Goal: Task Accomplishment & Management: Manage account settings

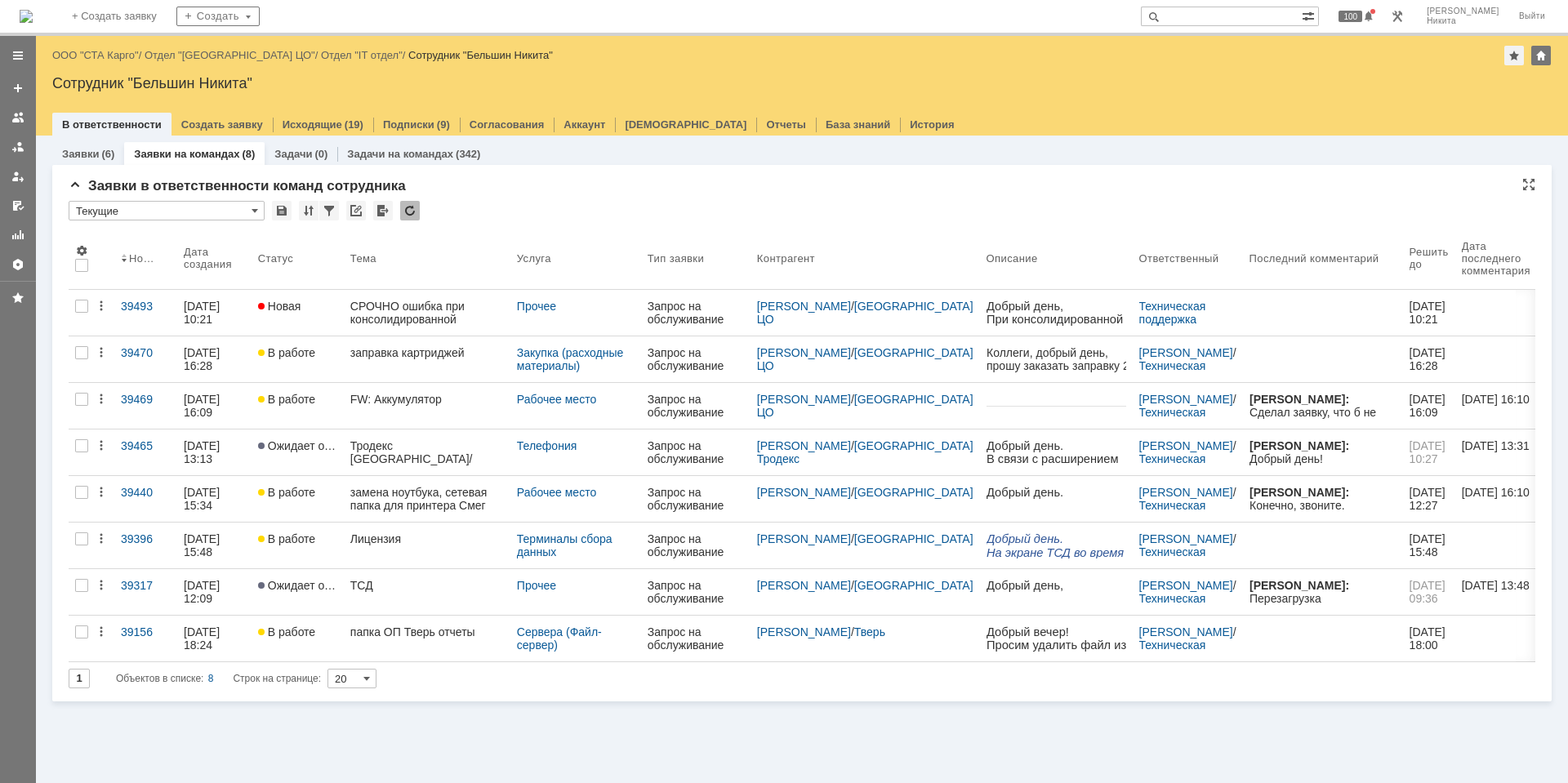
click at [413, 204] on div at bounding box center [410, 210] width 19 height 19
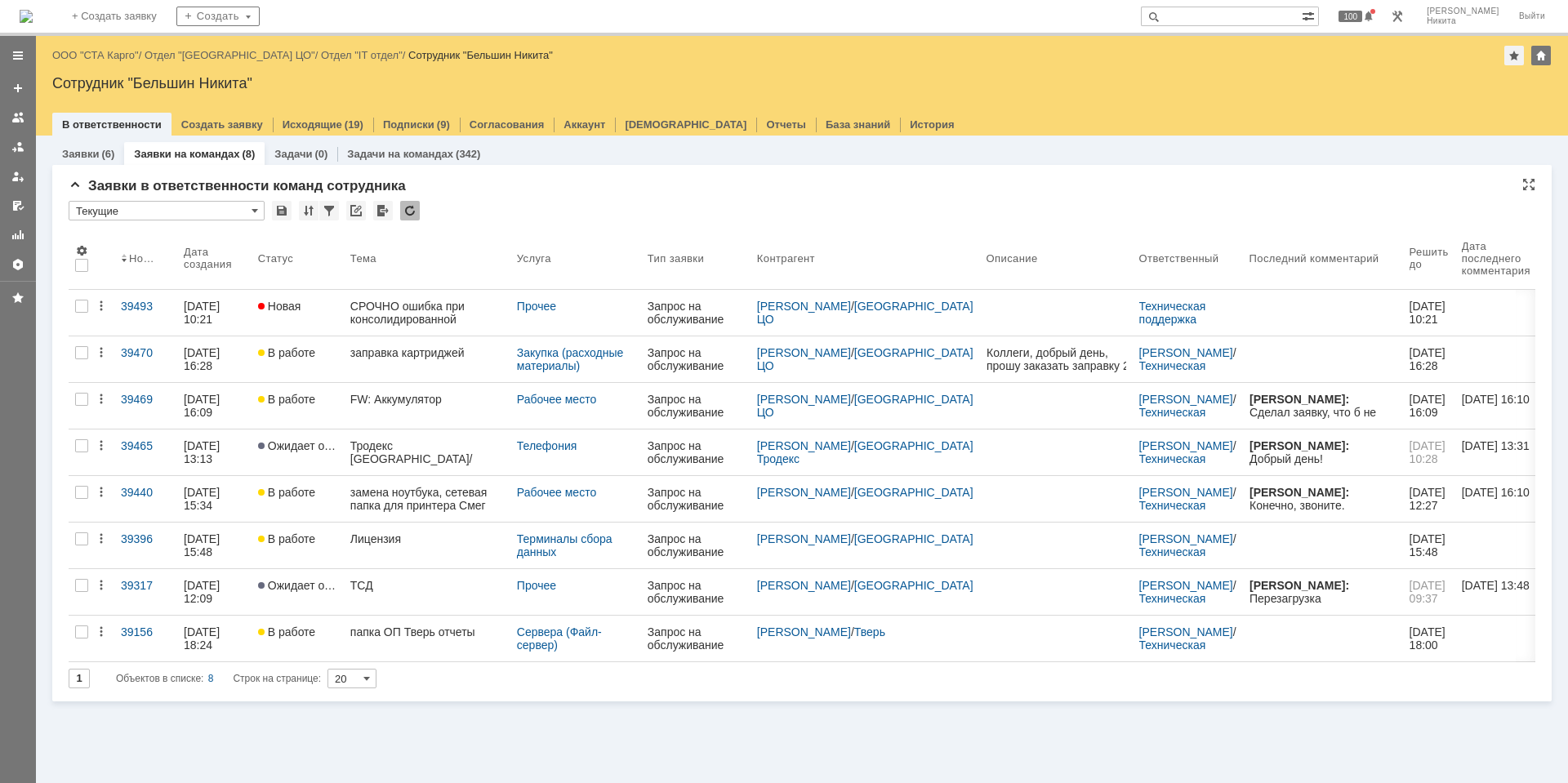
click at [441, 183] on div "Заявки в ответственности команд сотрудника" at bounding box center [802, 186] width 1466 height 17
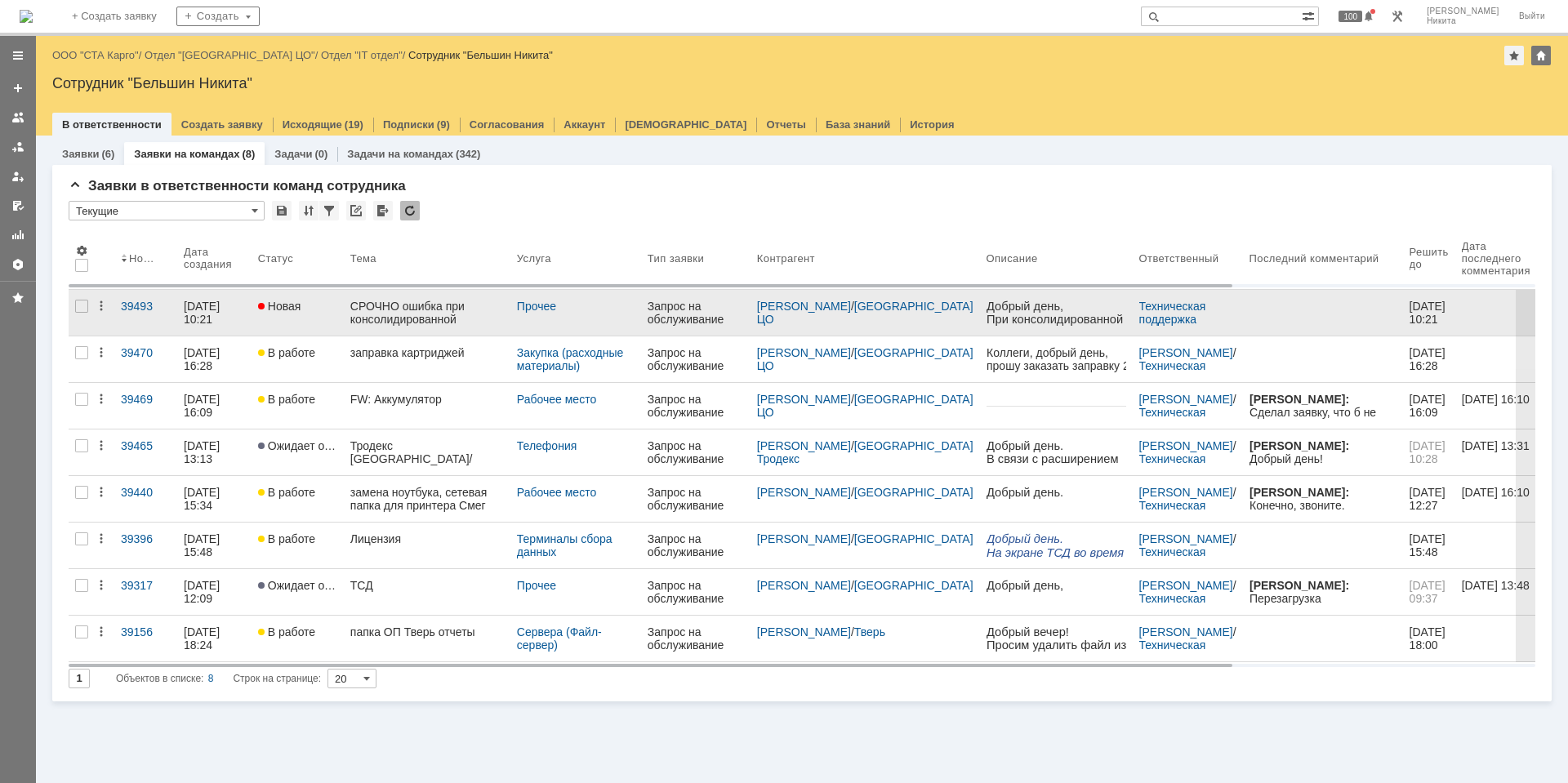
click at [74, 305] on div at bounding box center [81, 313] width 26 height 46
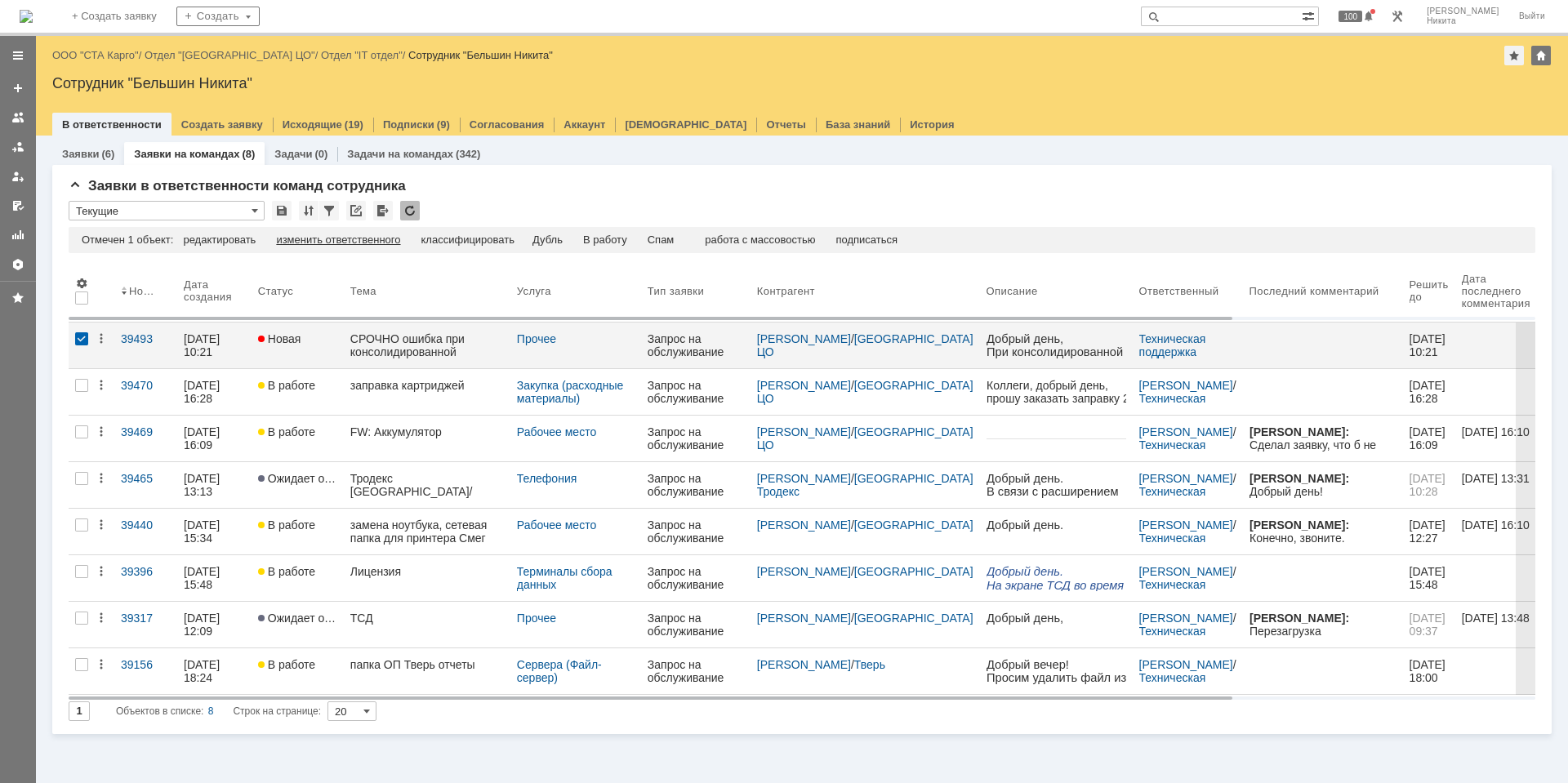
click at [324, 241] on div "изменить ответственного" at bounding box center [338, 240] width 124 height 13
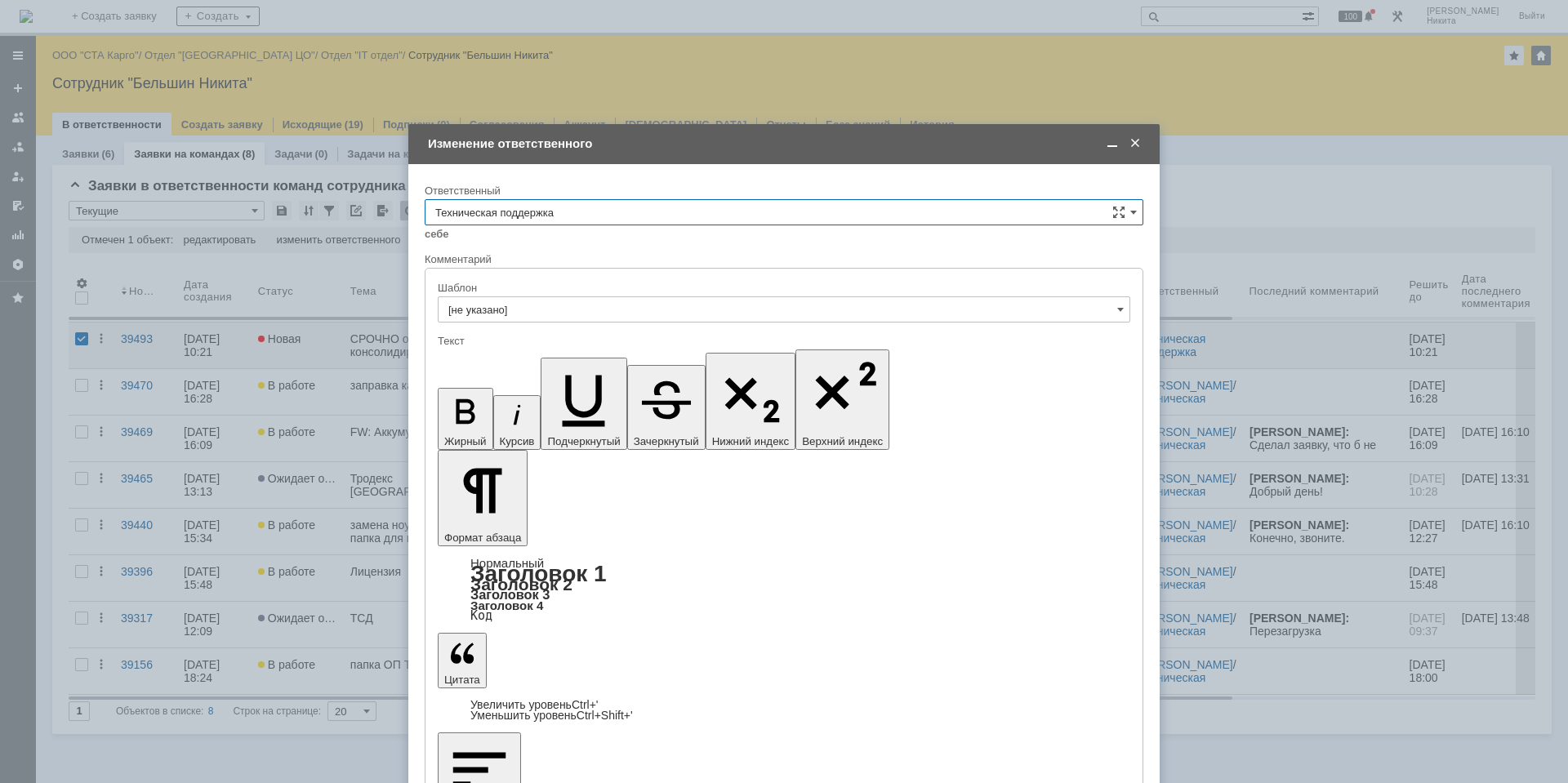
click at [502, 225] on div "себе своей команде" at bounding box center [784, 233] width 718 height 16
click at [502, 222] on input "Техническая поддержка" at bounding box center [784, 212] width 718 height 26
click at [515, 343] on span "Поддержка 1С" at bounding box center [784, 349] width 697 height 13
type input "Поддержка 1С"
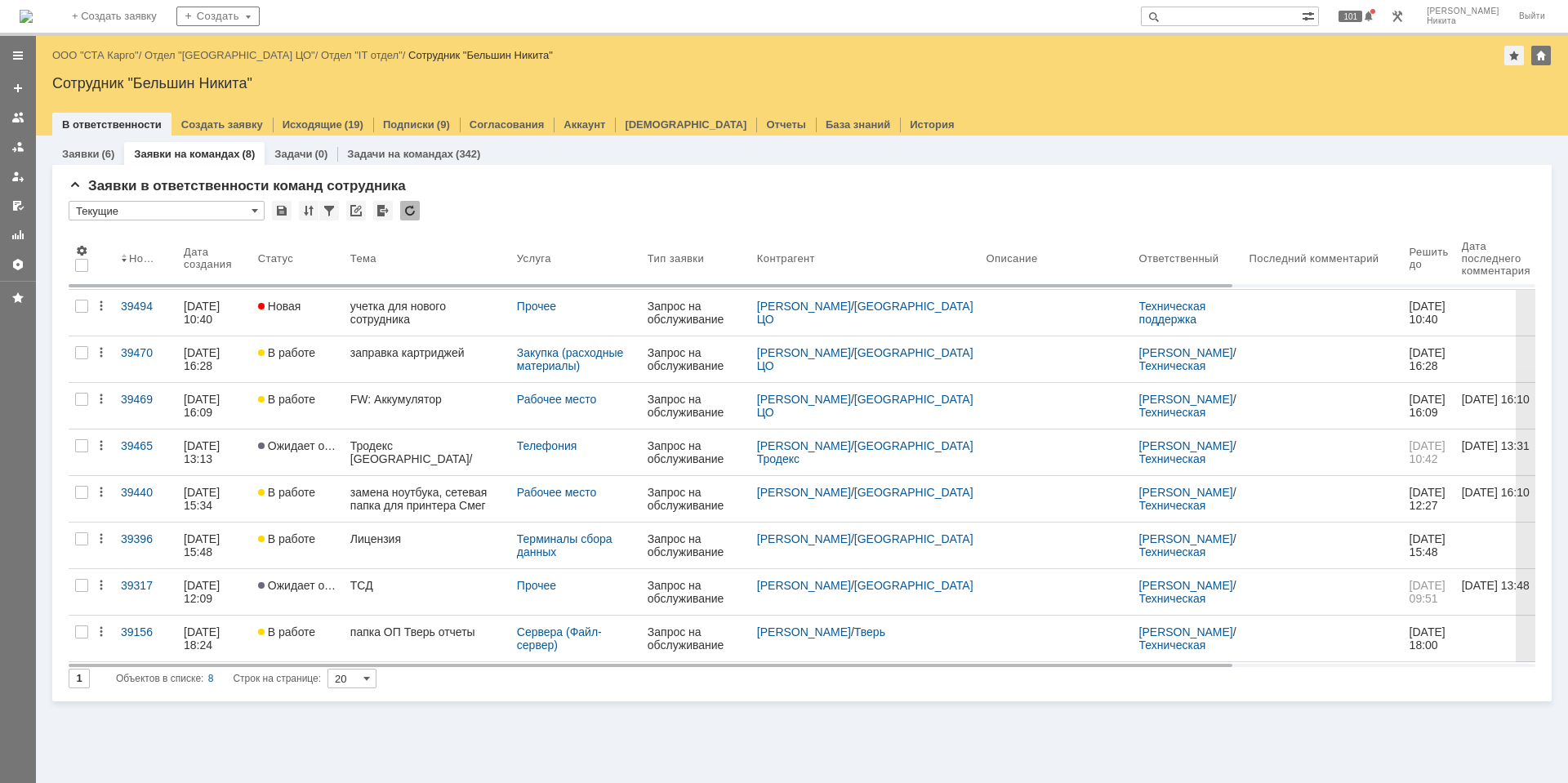
scroll to position [0, 0]
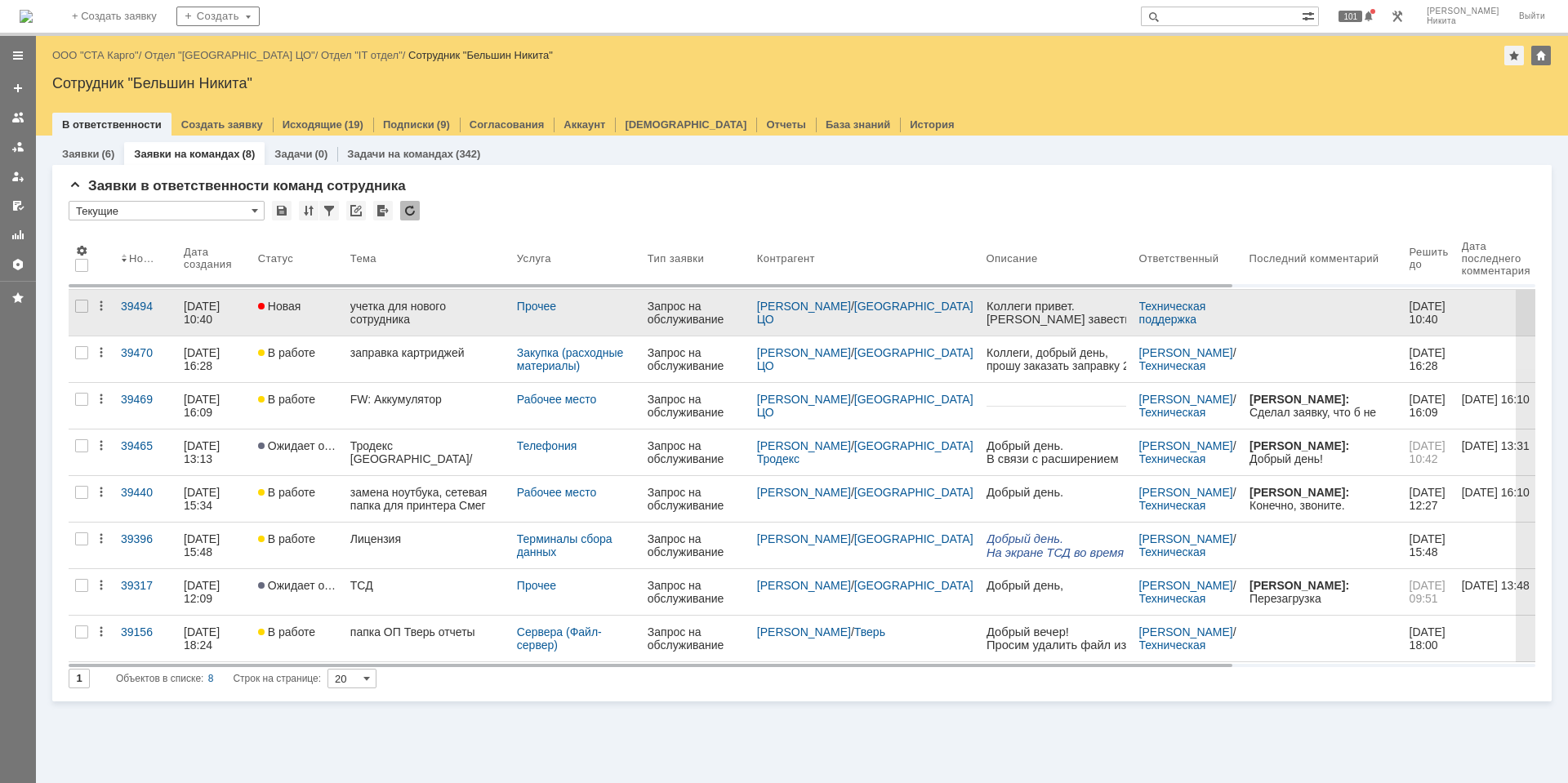
click at [394, 322] on div "учетка для нового сотрудника" at bounding box center [427, 313] width 153 height 26
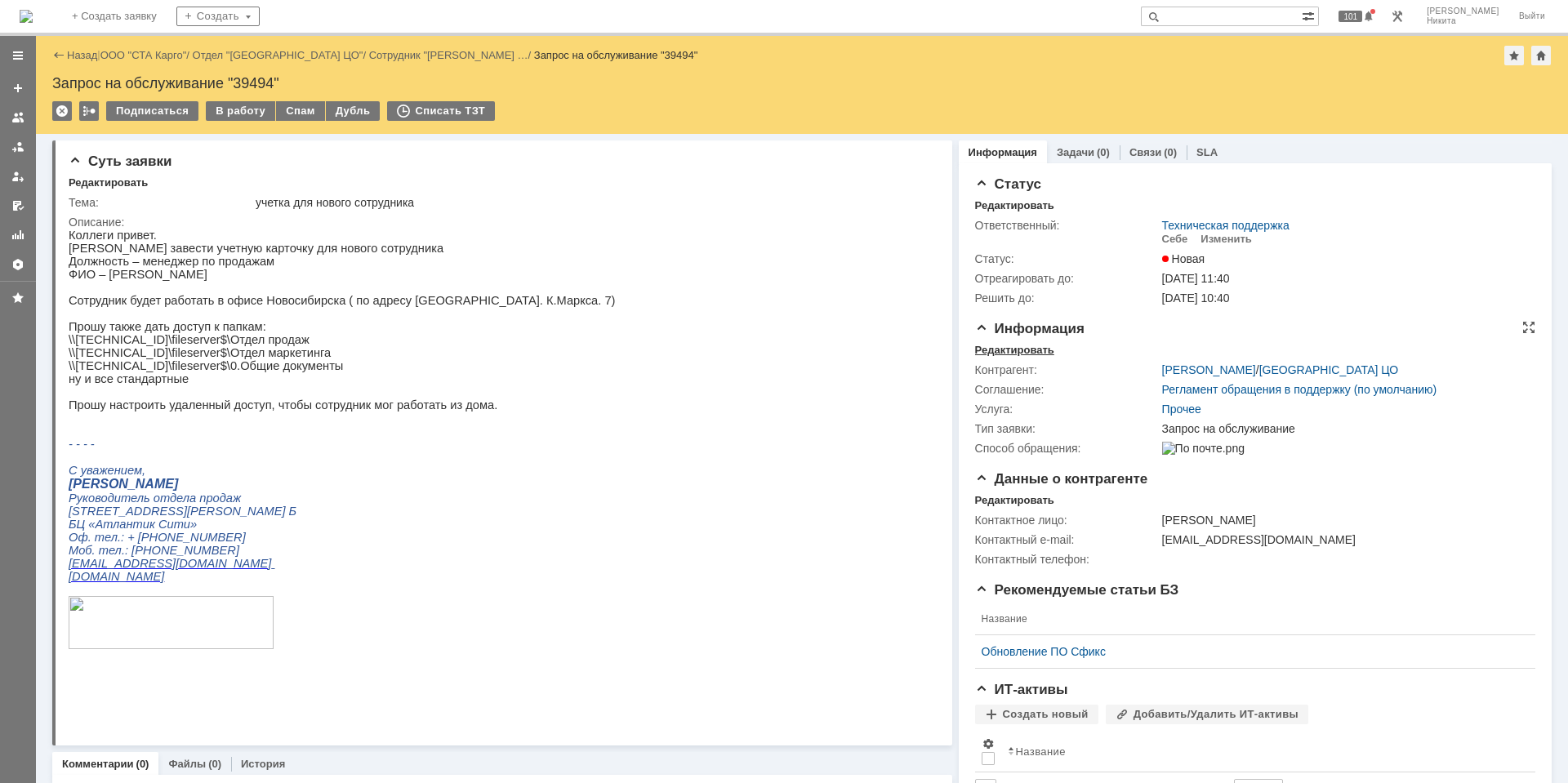
click at [1002, 350] on div "Редактировать" at bounding box center [1014, 349] width 79 height 13
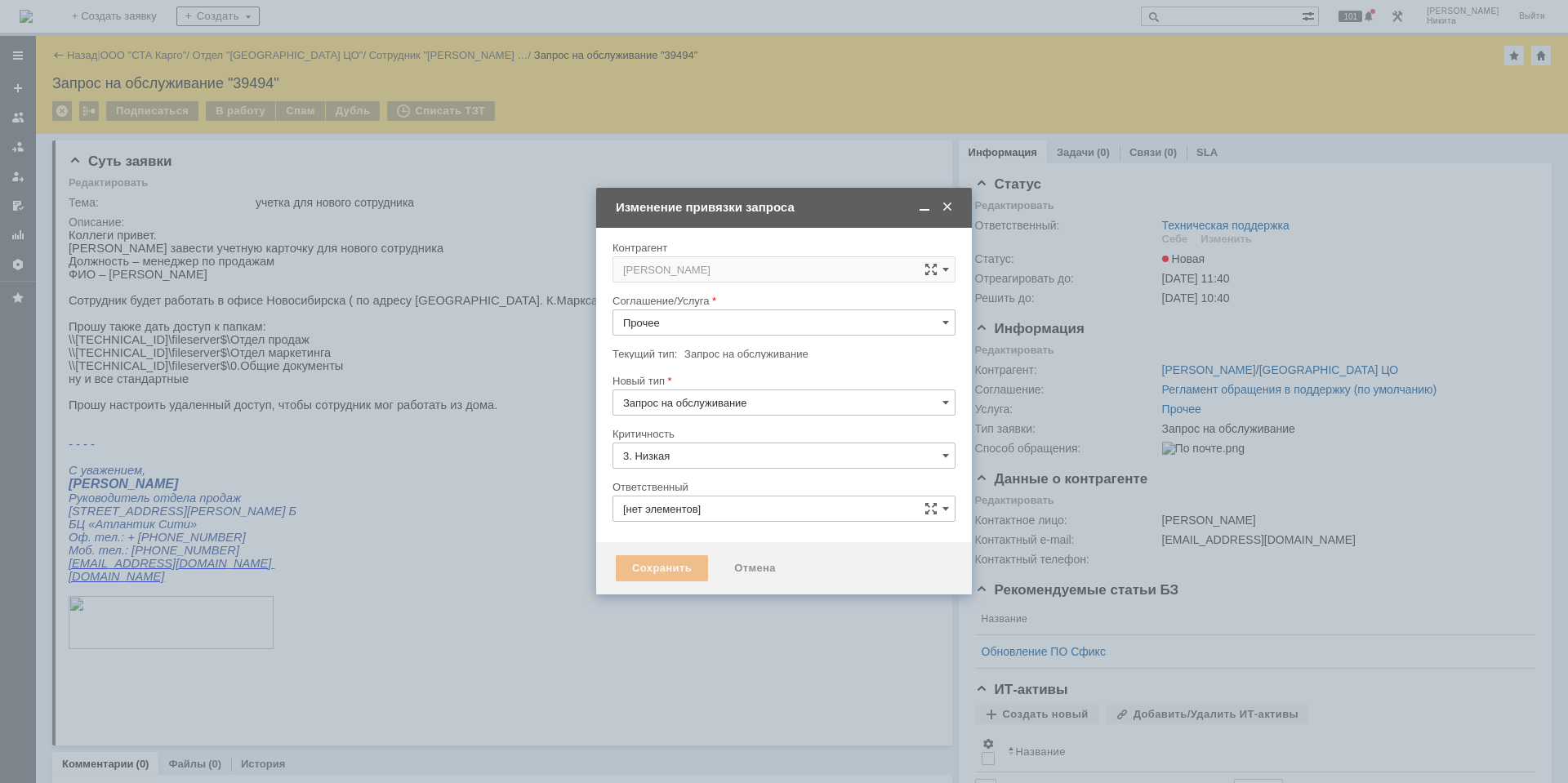
type input "[не указано]"
type input "Техническая поддержка"
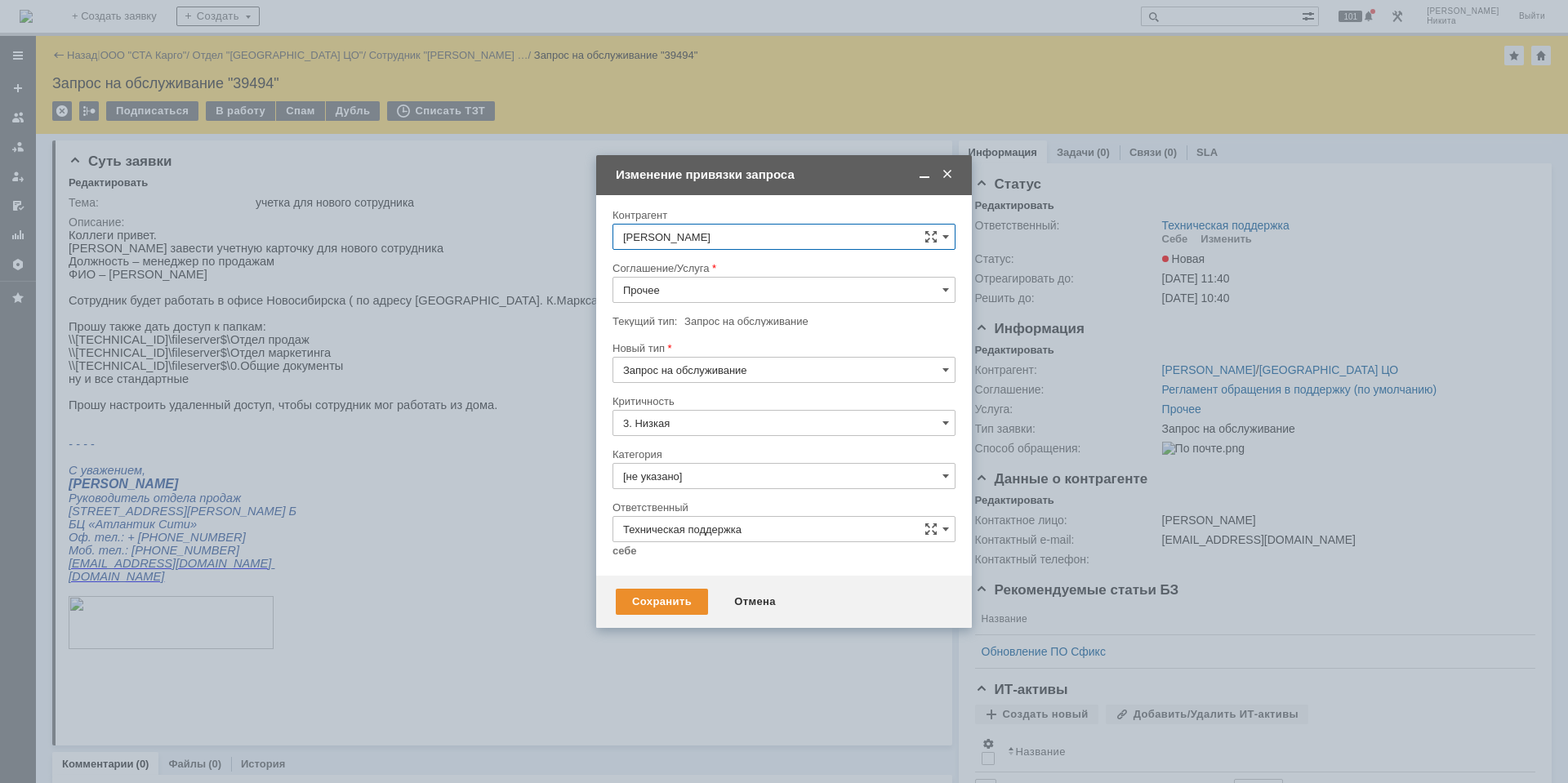
click at [644, 282] on input "Прочее" at bounding box center [784, 290] width 343 height 26
click at [701, 443] on span "Рабочее место" at bounding box center [783, 445] width 321 height 13
type input "Рабочее место"
click at [700, 469] on input "[не указано]" at bounding box center [784, 476] width 343 height 26
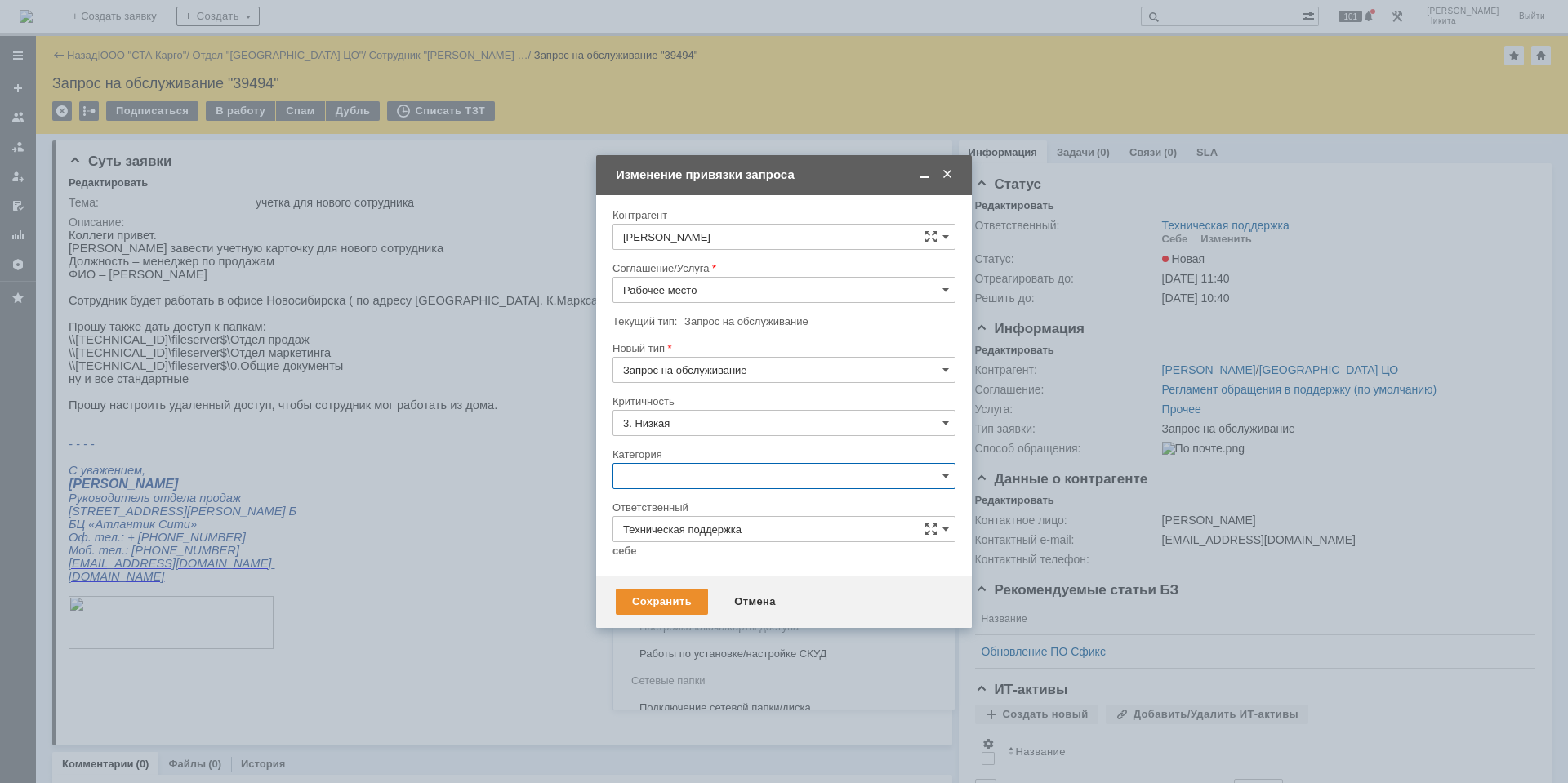
scroll to position [643, 0]
click at [733, 540] on span "Создание учетной записи и/или настройка рабочего места" at bounding box center [783, 537] width 321 height 13
type input "Создание учетной записи и/или настройка рабочего места"
click at [632, 548] on link "себе" at bounding box center [625, 551] width 25 height 13
type input "[PERSON_NAME]"
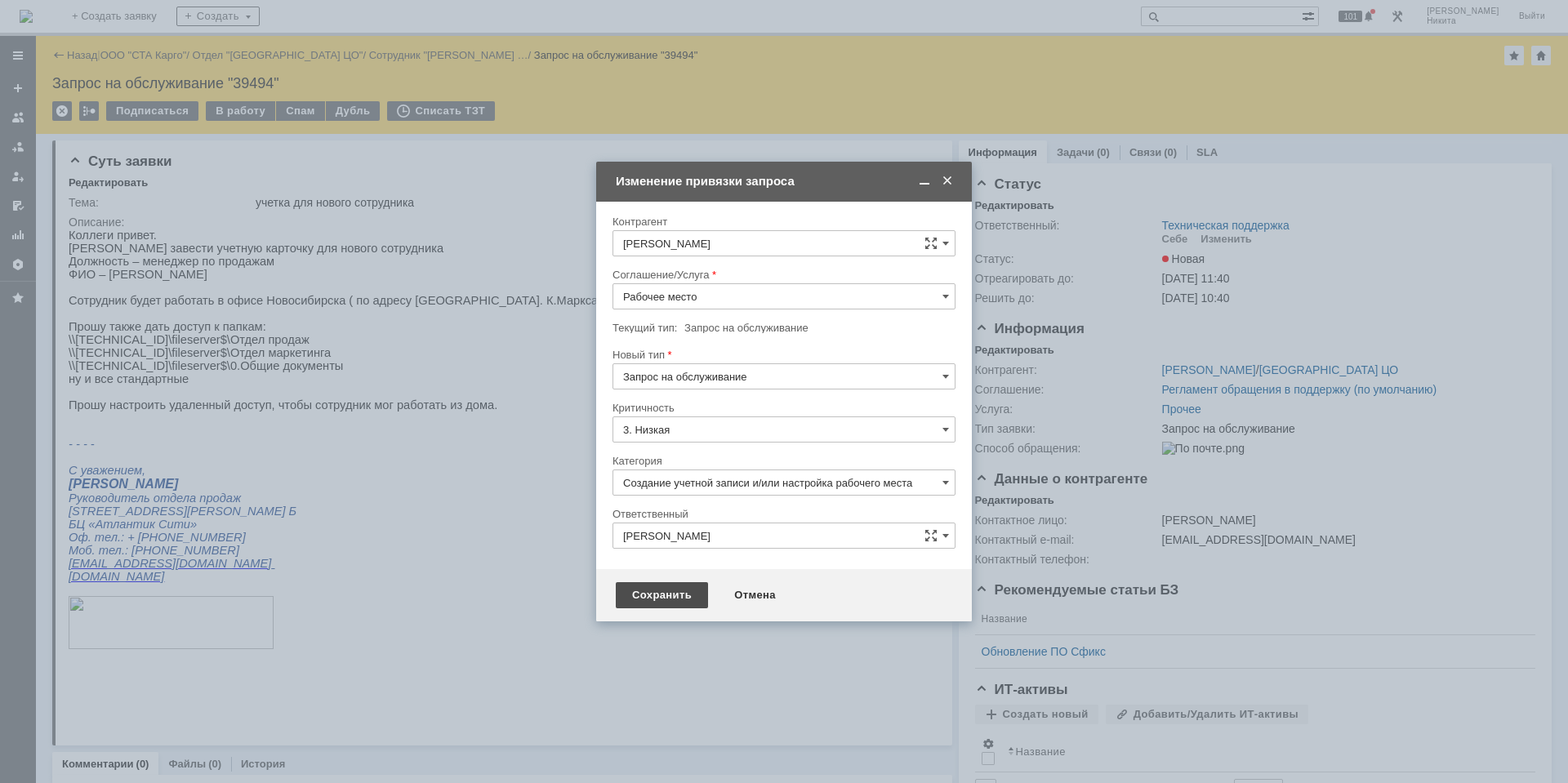
click at [646, 598] on div "Сохранить" at bounding box center [661, 596] width 92 height 26
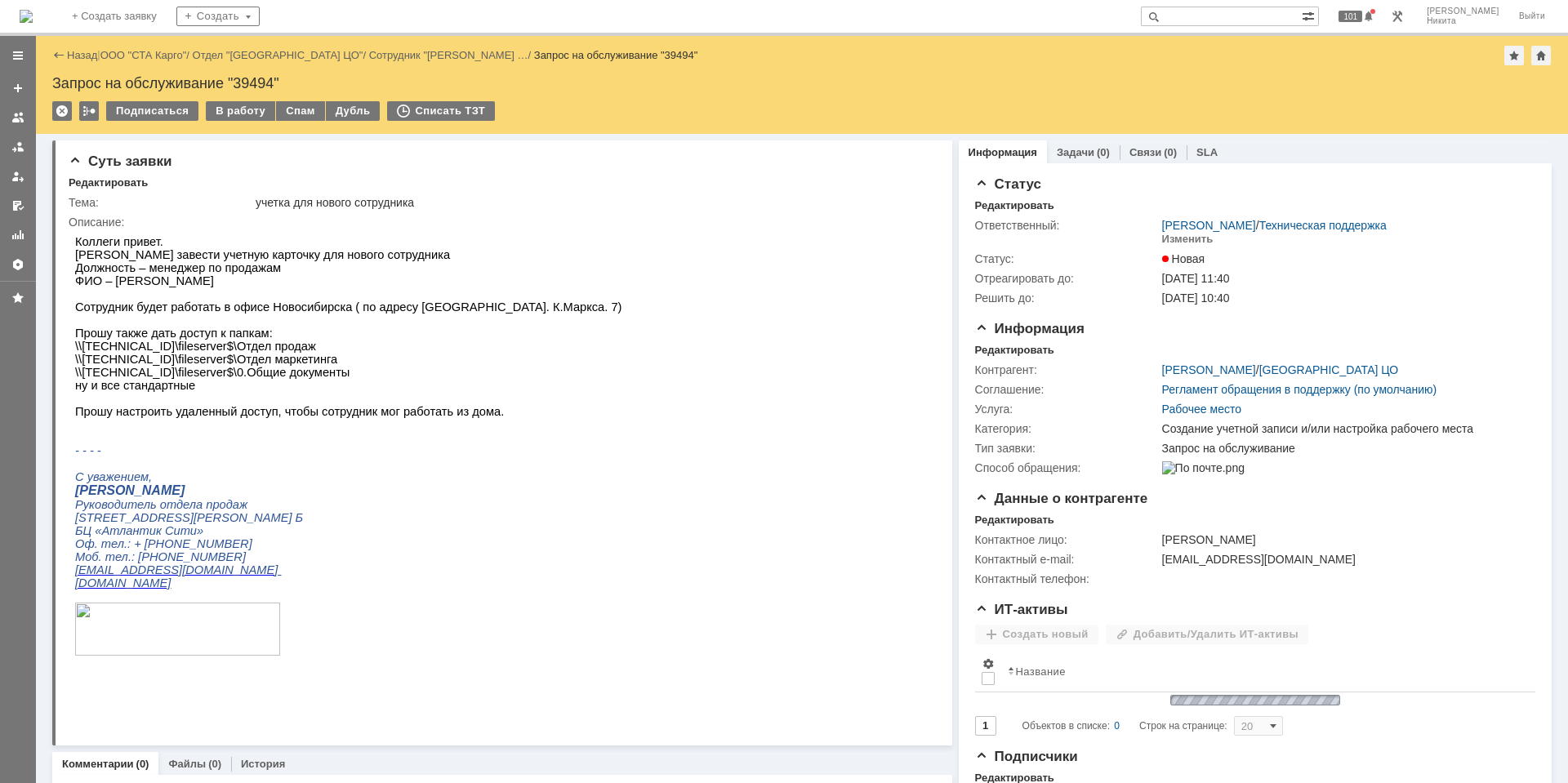
scroll to position [0, 0]
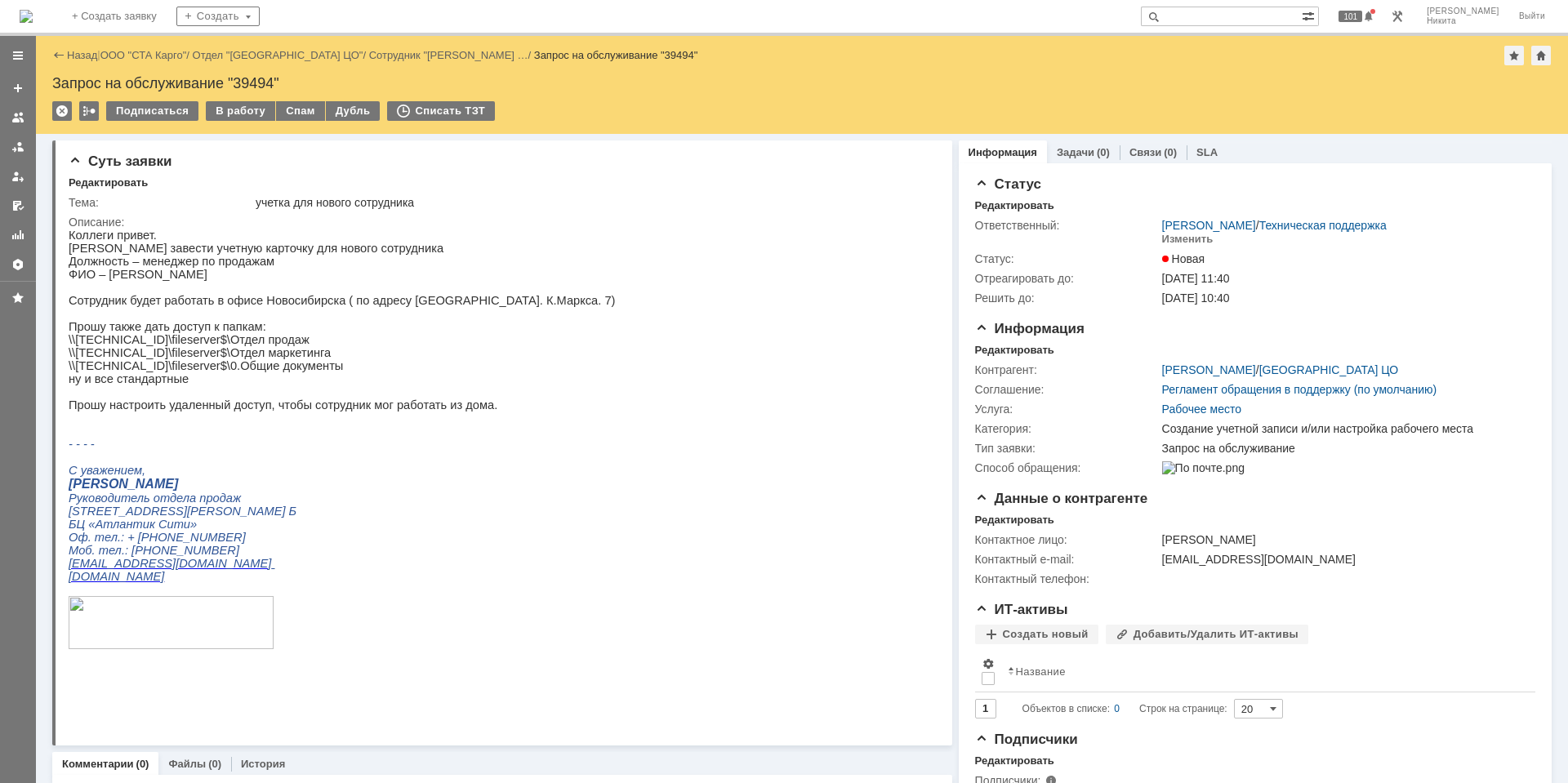
click at [32, 17] on img at bounding box center [25, 16] width 13 height 13
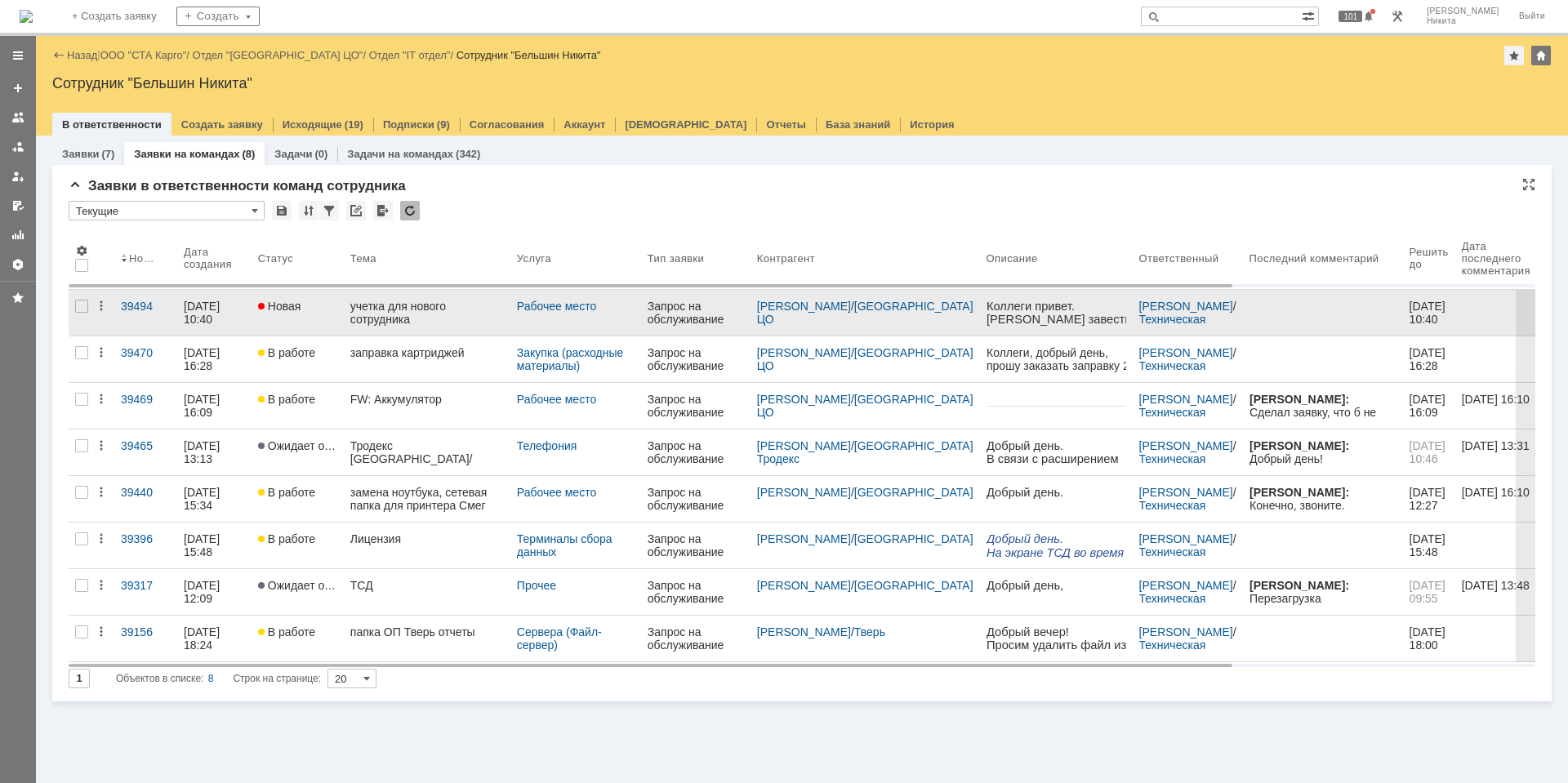
click at [467, 314] on div "учетка для нового сотрудника" at bounding box center [427, 313] width 153 height 26
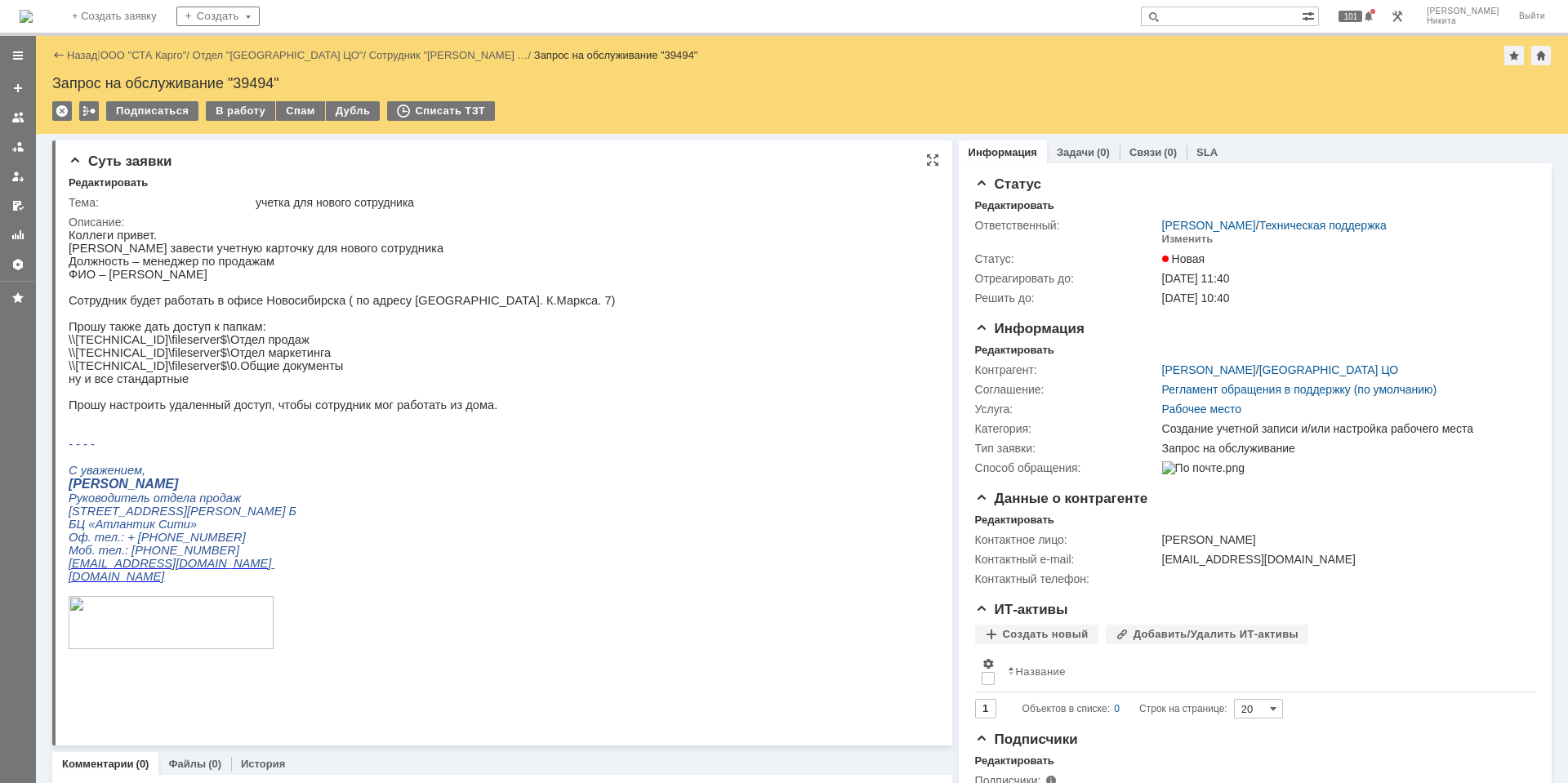
click at [107, 277] on p "ФИО – [PERSON_NAME]" at bounding box center [342, 274] width 547 height 13
drag, startPoint x: 104, startPoint y: 278, endPoint x: 291, endPoint y: 289, distance: 187.3
click at [291, 289] on div "Коллеги привет. Прошу завести учетную карточку для нового сотрудника Должность …" at bounding box center [342, 453] width 547 height 449
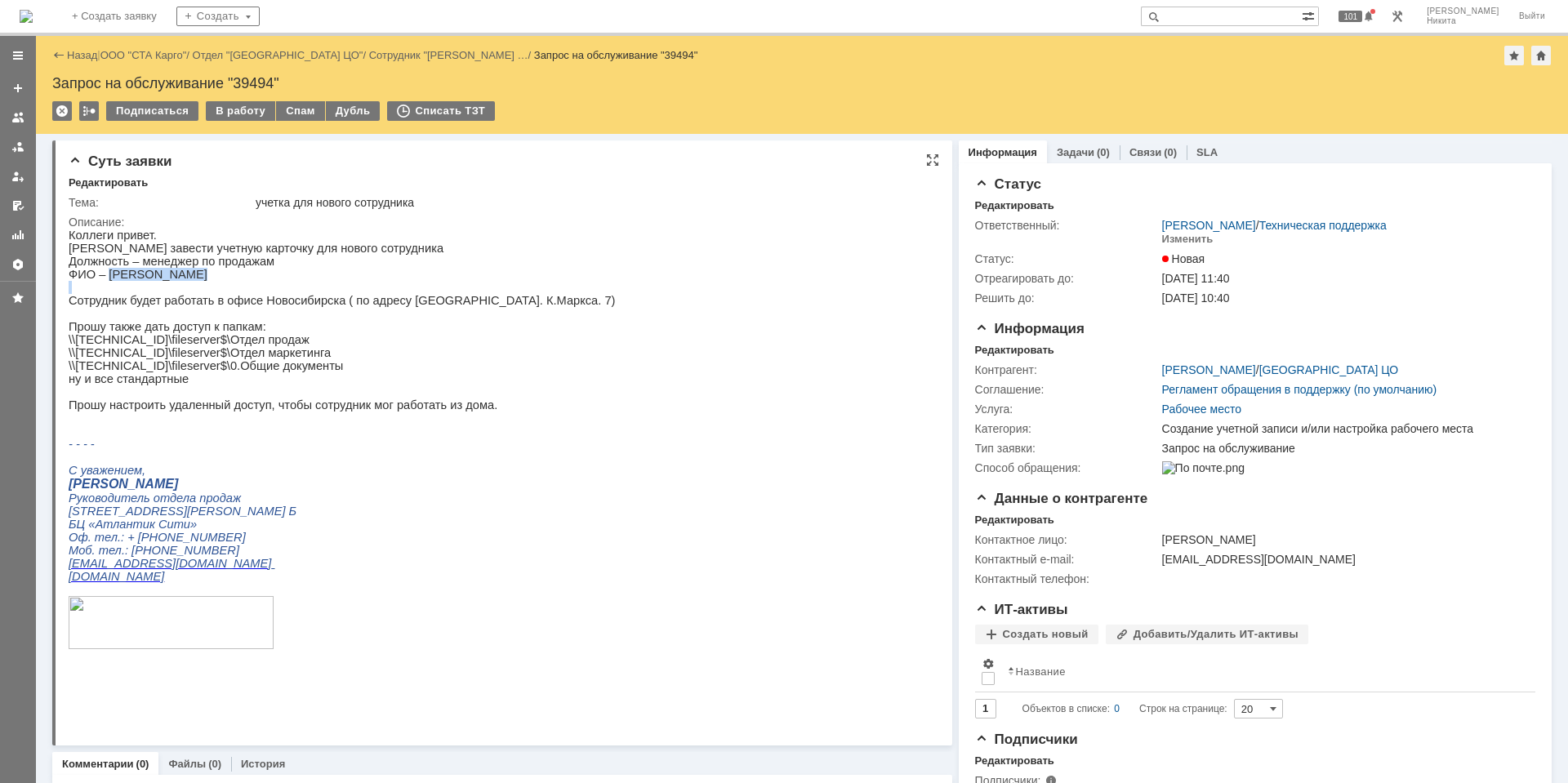
click at [291, 289] on p at bounding box center [342, 287] width 547 height 13
drag, startPoint x: 102, startPoint y: 279, endPoint x: 283, endPoint y: 282, distance: 181.0
click at [283, 281] on p "ФИО – [PERSON_NAME]" at bounding box center [342, 274] width 547 height 13
copy p "[PERSON_NAME]"
drag, startPoint x: 138, startPoint y: 265, endPoint x: 258, endPoint y: 265, distance: 120.0
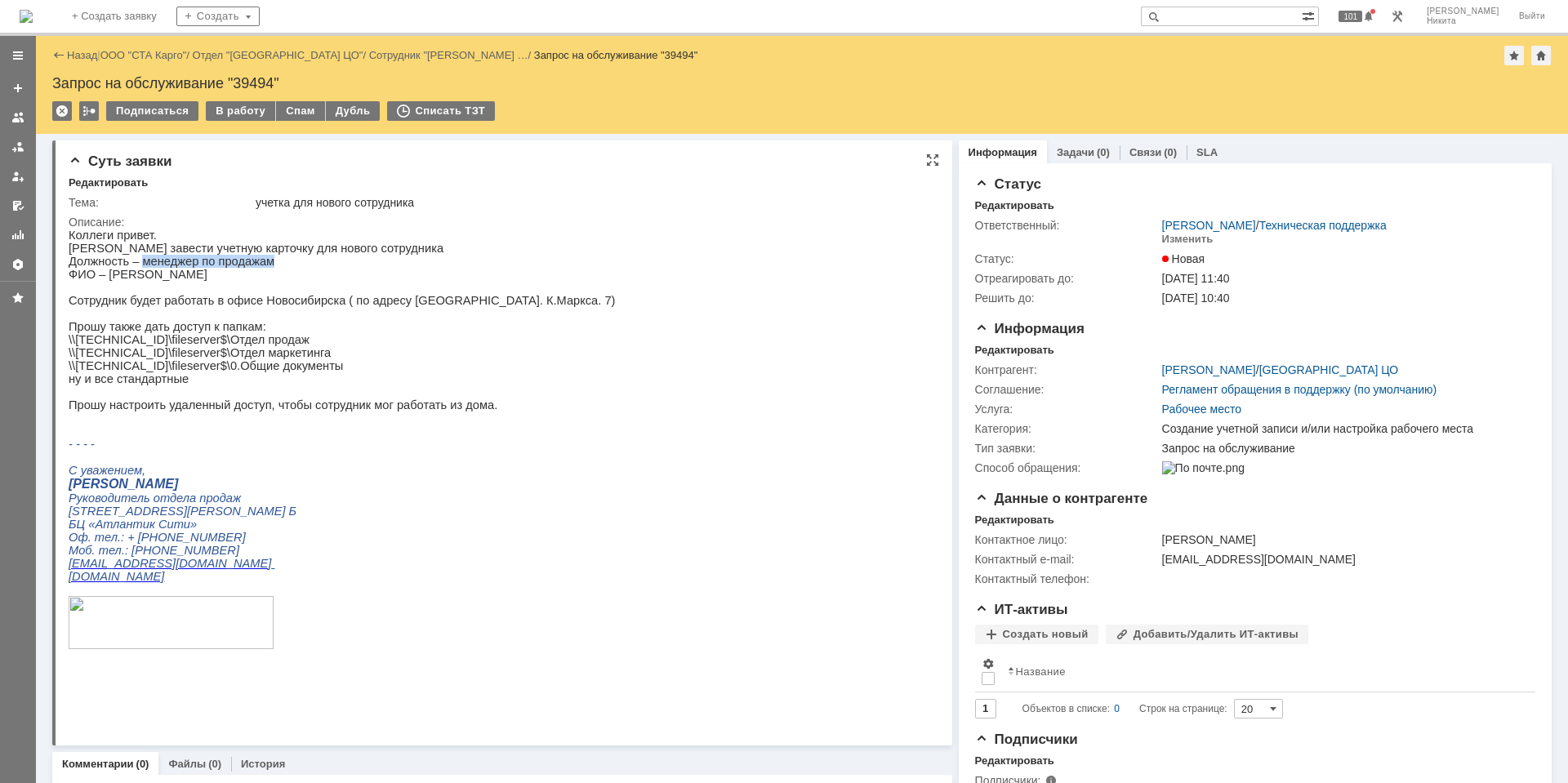
click at [258, 265] on p "Должность – менеджер по продажам" at bounding box center [342, 261] width 547 height 13
copy p "менеджер по продажам"
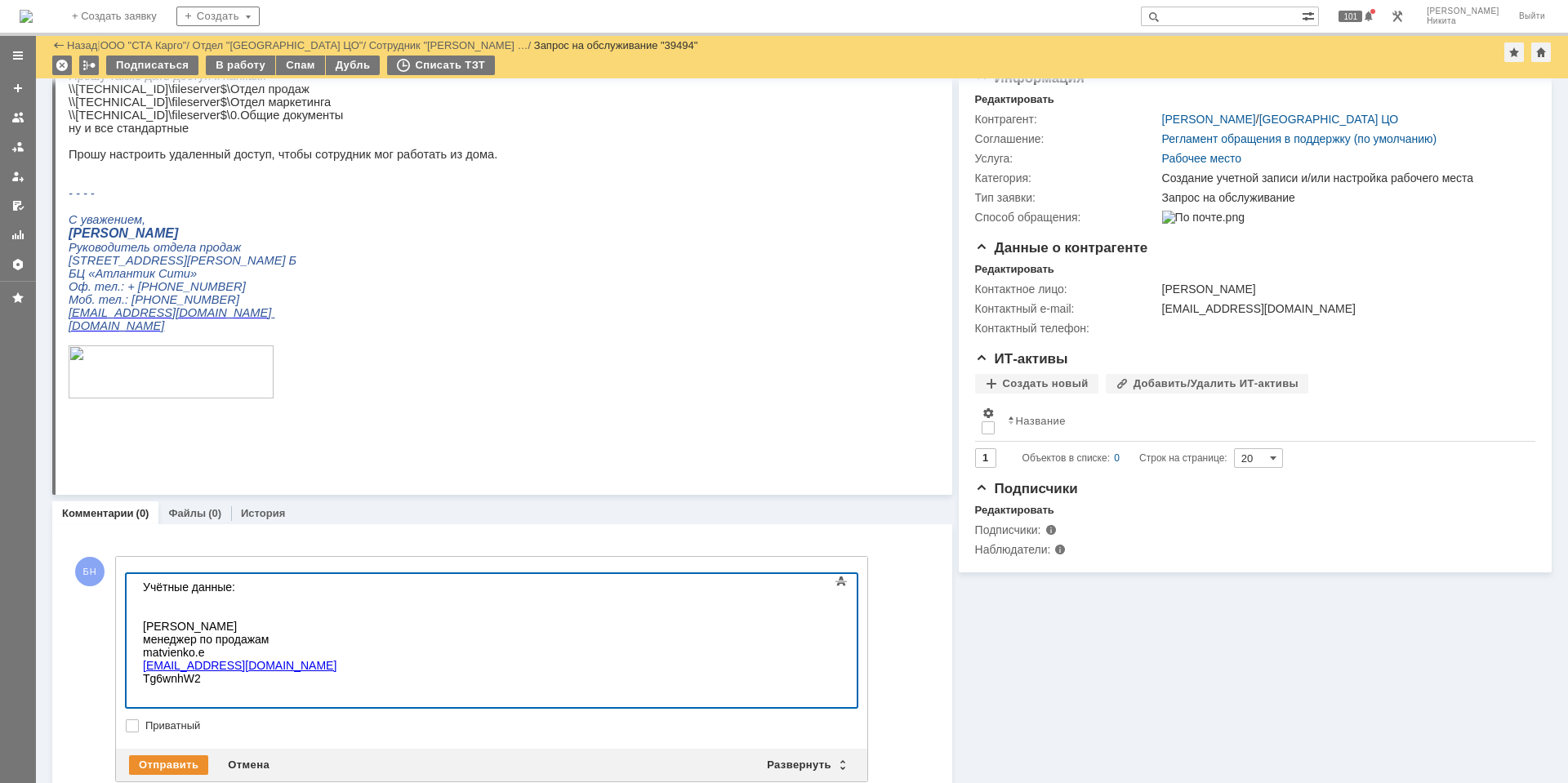
scroll to position [233, 0]
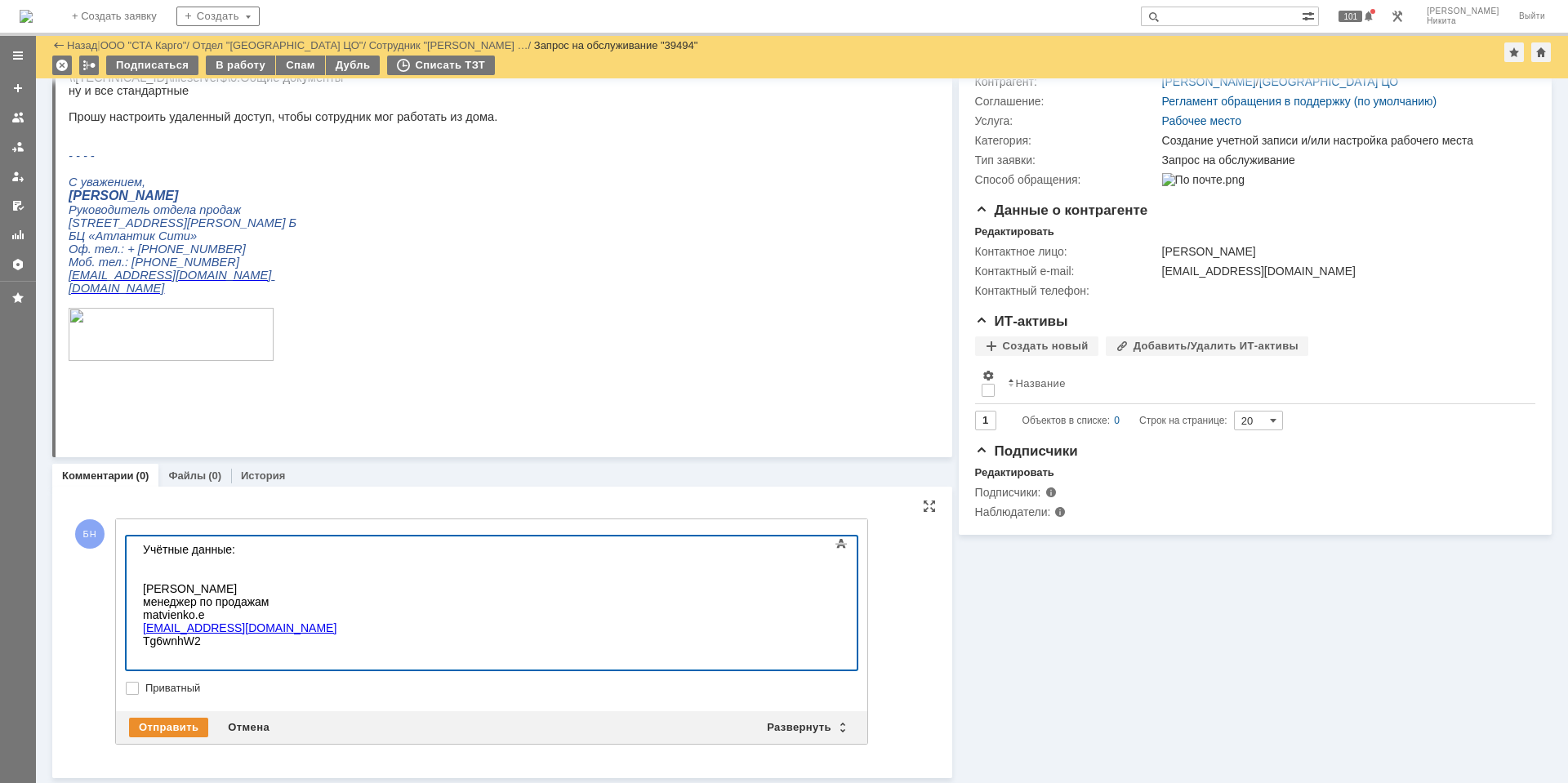
click at [312, 609] on div "matvienko.e" at bounding box center [258, 614] width 232 height 13
click at [145, 614] on div "[EMAIL_ADDRESS][DOMAIN_NAME]" at bounding box center [258, 614] width 232 height 13
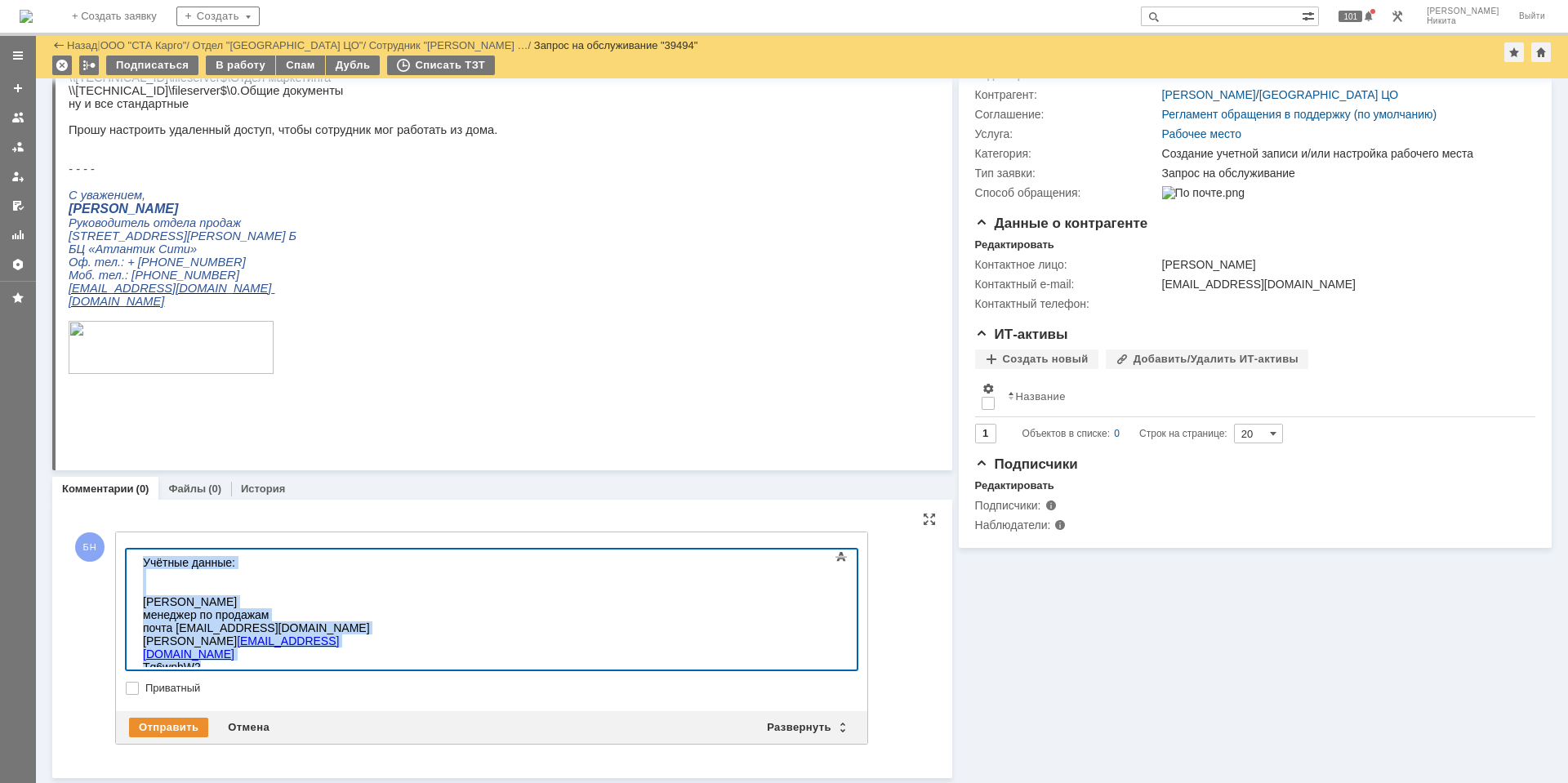
copy body "​Учётные данные: [PERSON_NAME] менеджер по продажам почта [EMAIL_ADDRESS][DOMAI…"
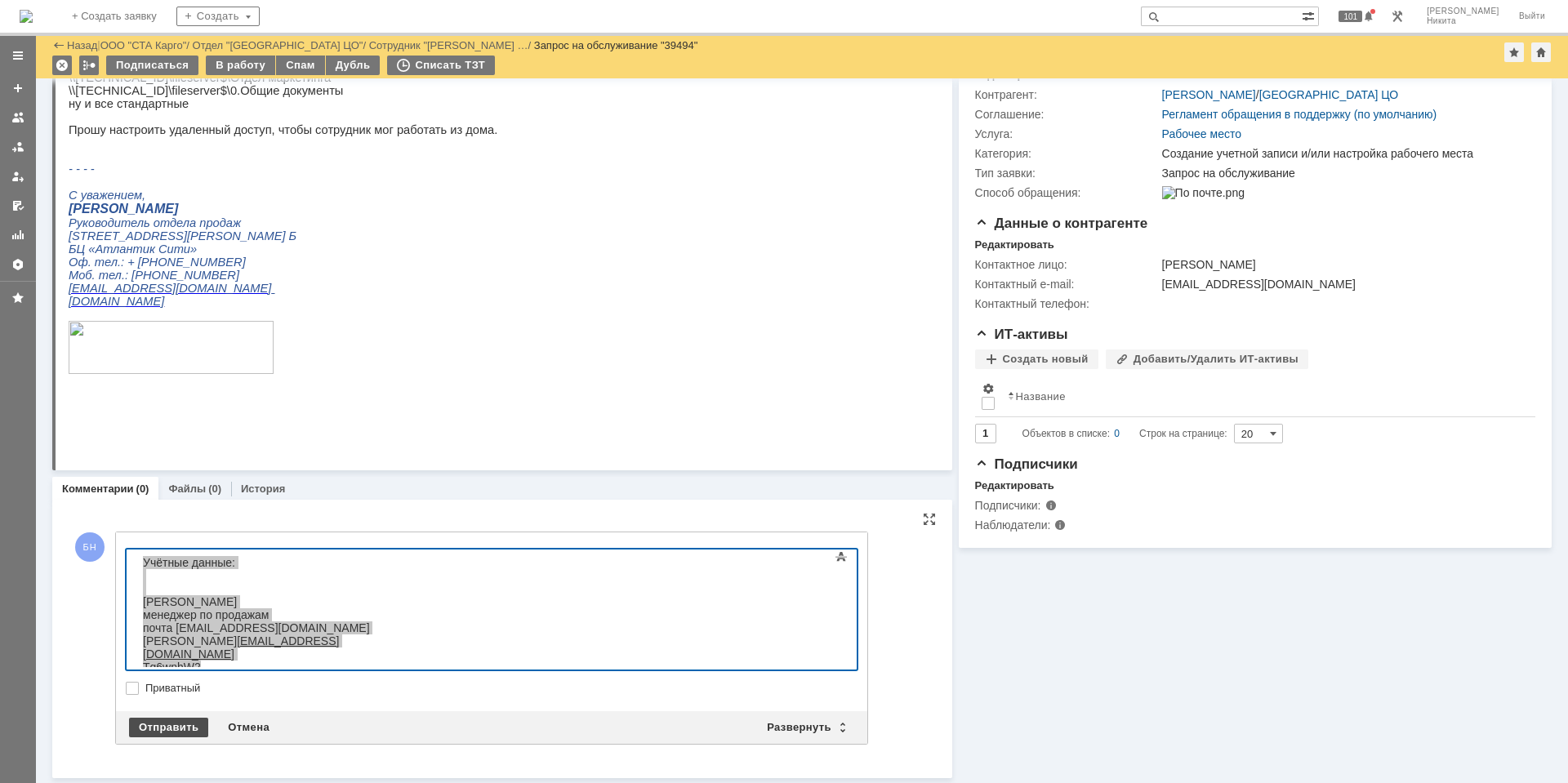
click at [163, 723] on div "Отправить" at bounding box center [168, 727] width 79 height 19
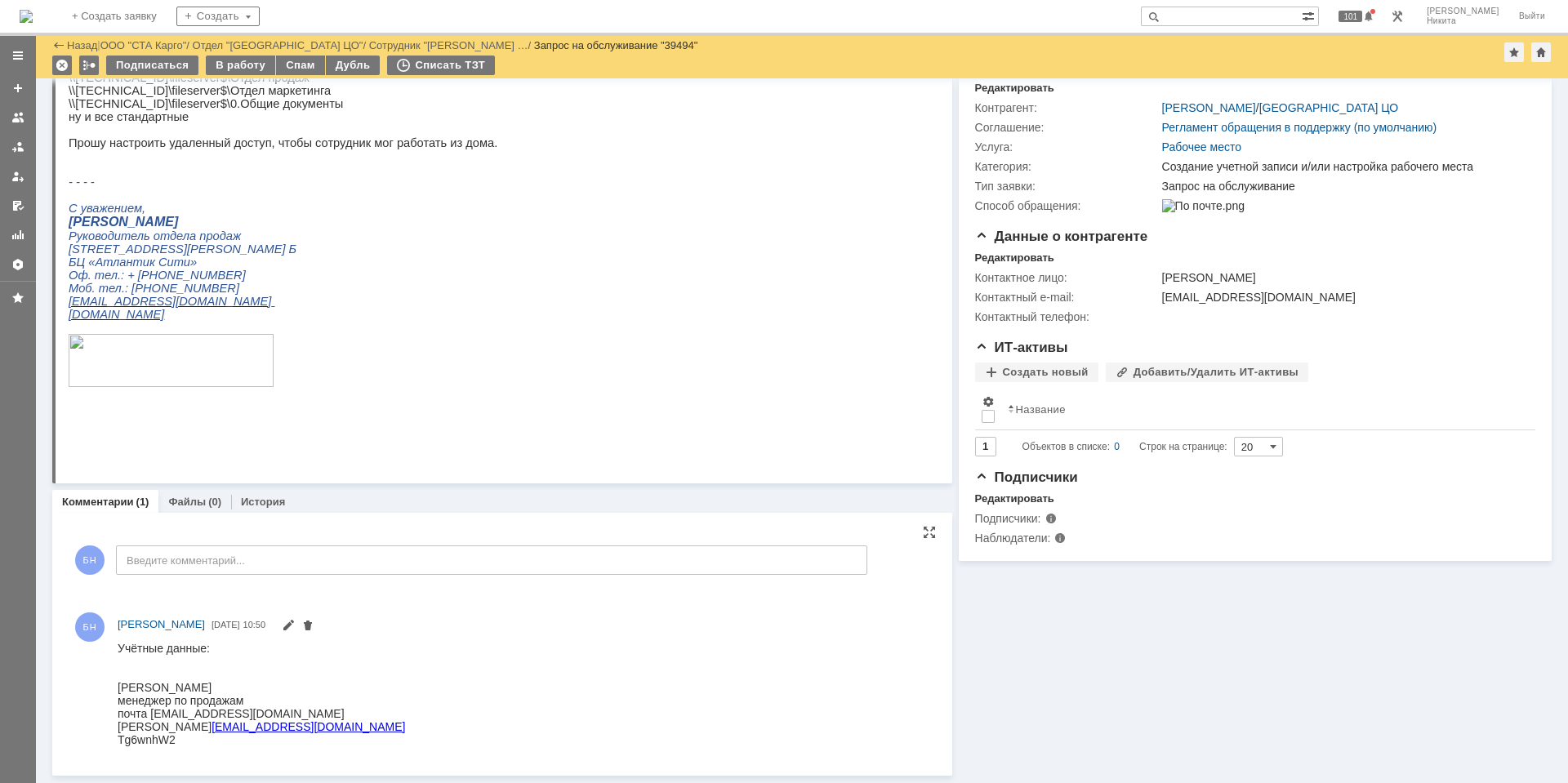
scroll to position [0, 0]
click at [434, 229] on p "[PERSON_NAME]" at bounding box center [342, 222] width 547 height 15
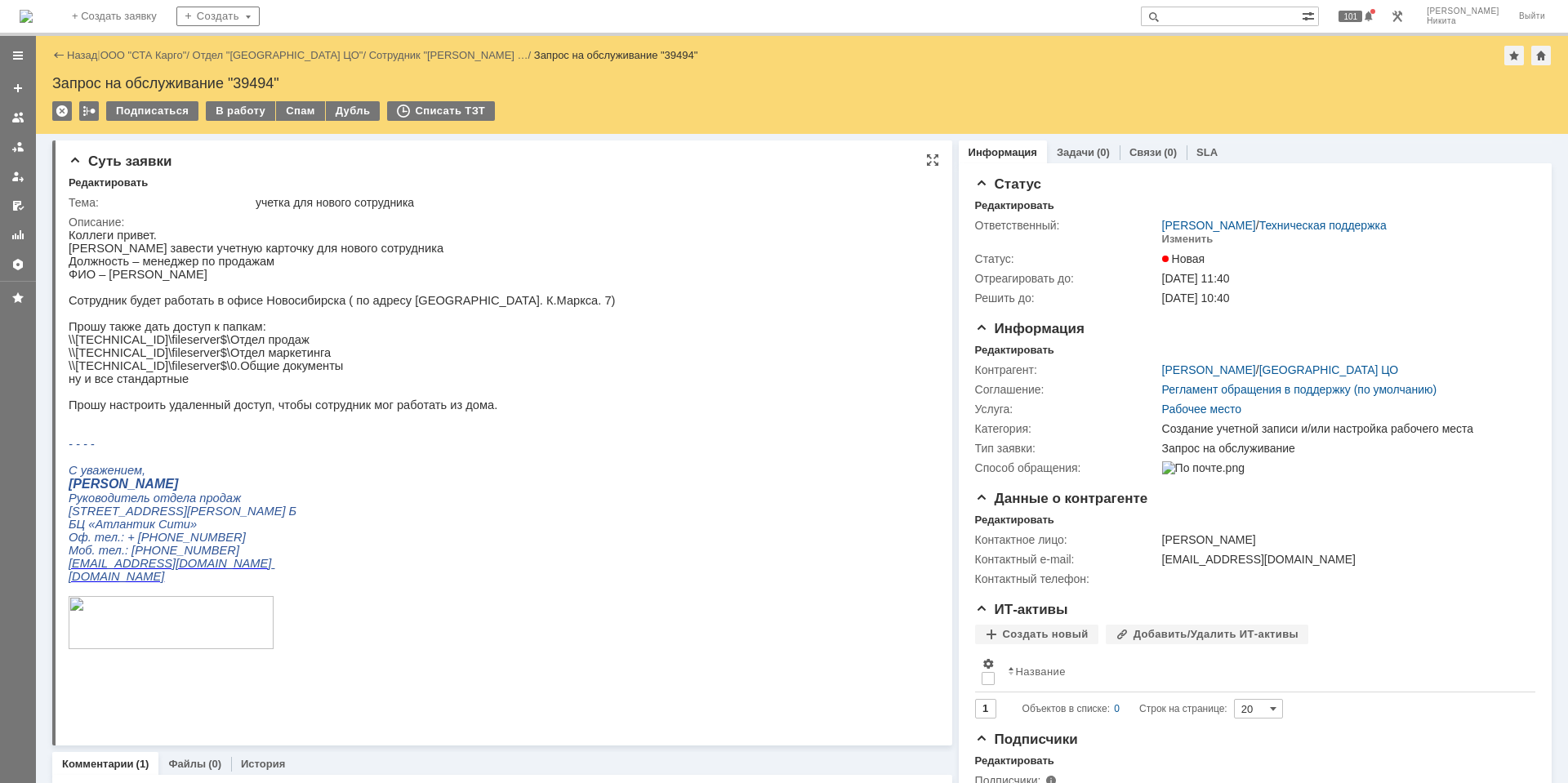
click at [444, 385] on p "ну и все стандартные" at bounding box center [342, 378] width 547 height 13
click at [32, 10] on img at bounding box center [25, 16] width 13 height 13
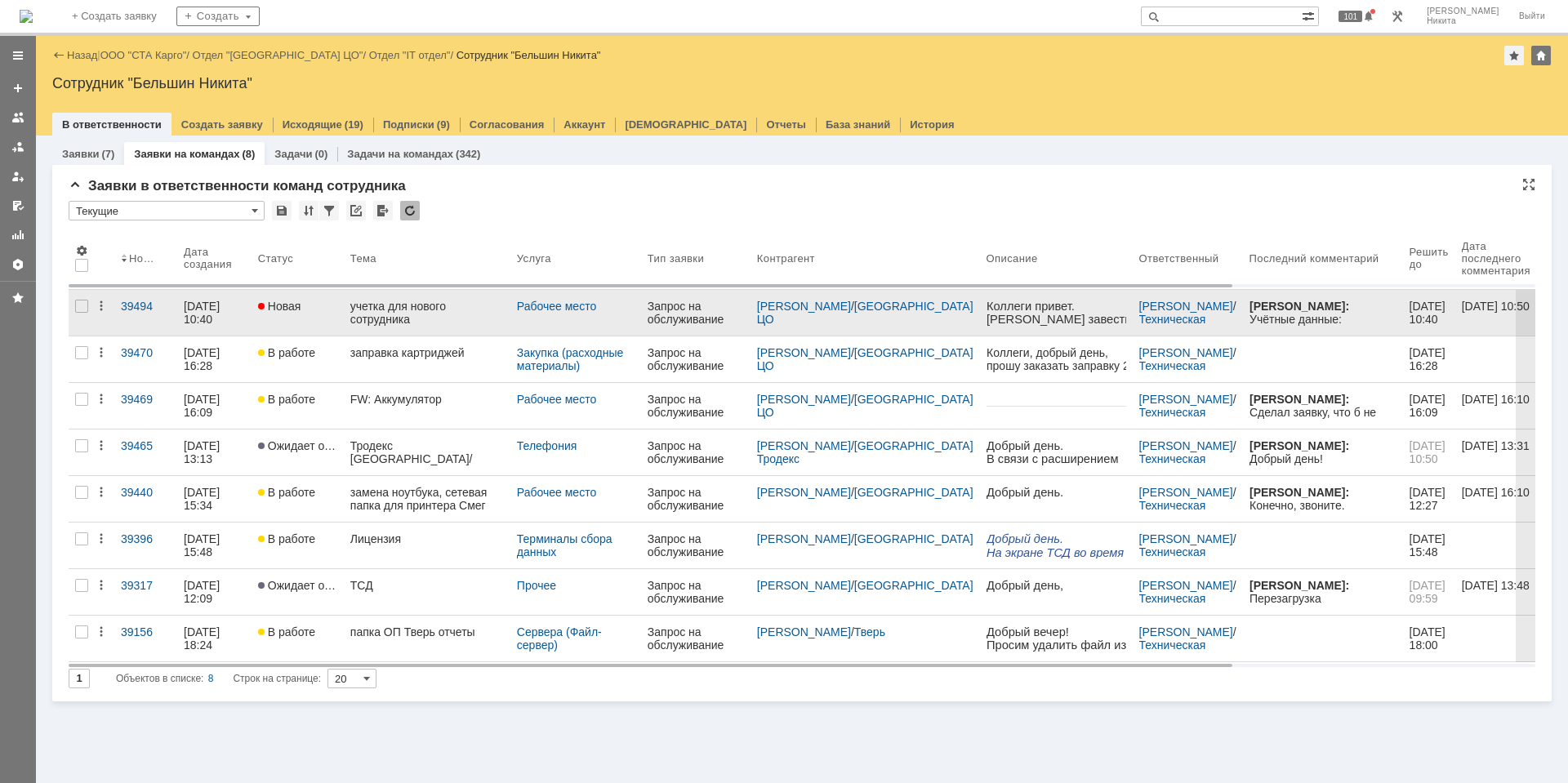
click at [357, 293] on link "учетка для нового сотрудника" at bounding box center [427, 313] width 166 height 46
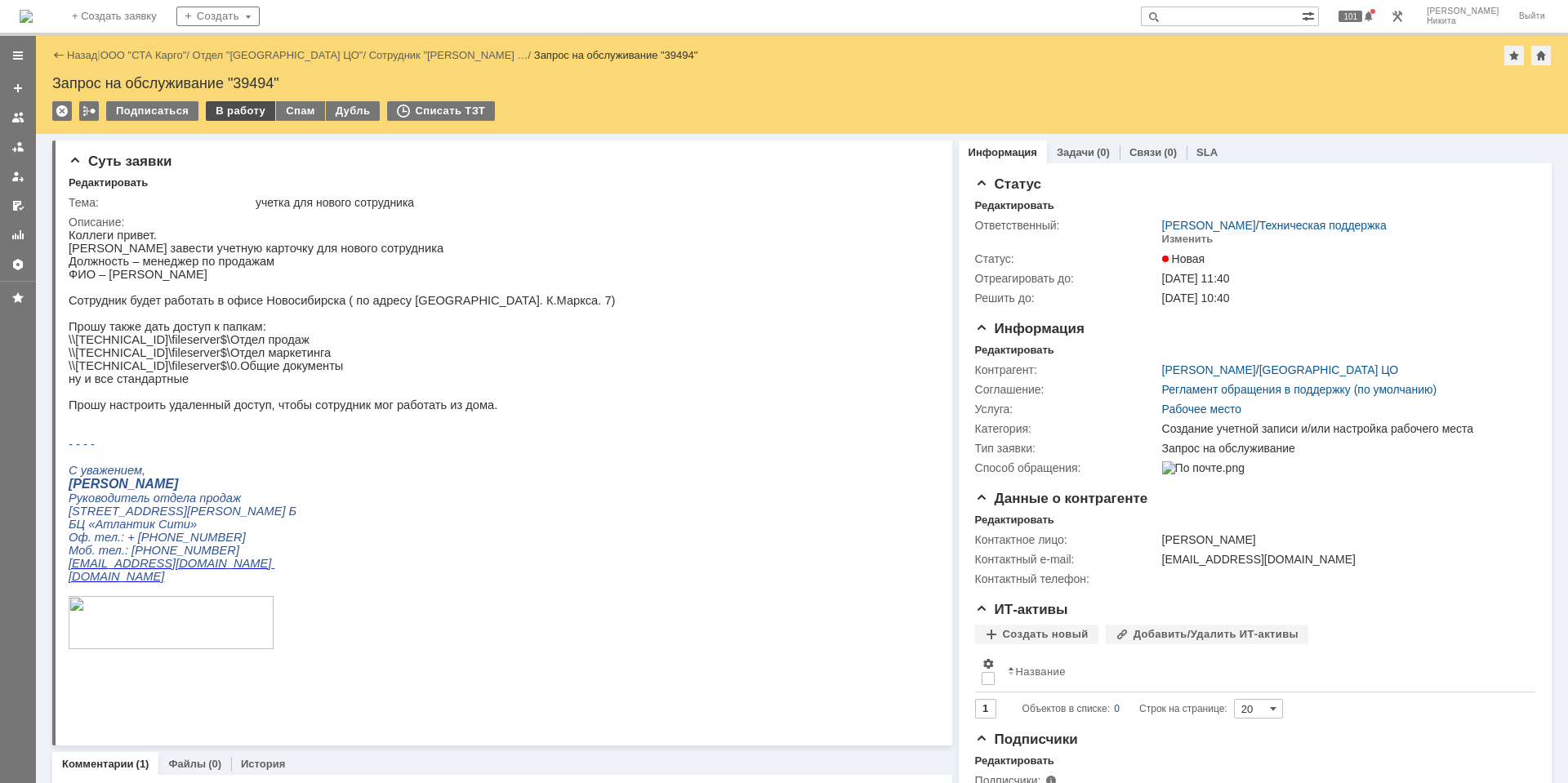
click at [244, 107] on div "В работу" at bounding box center [240, 111] width 69 height 19
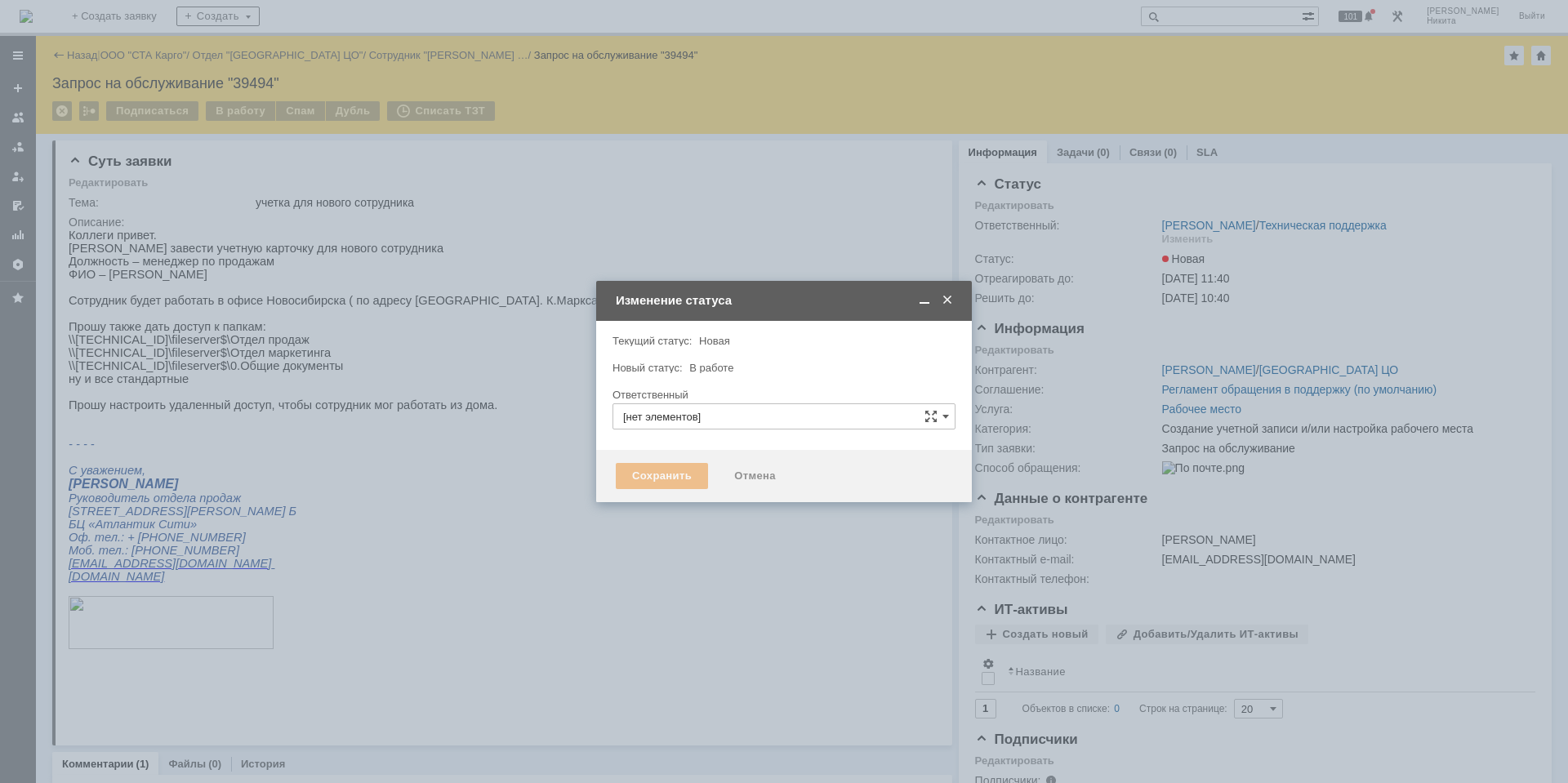
type input "[PERSON_NAME]"
type input "Создание учетной записи и/или настройка рабочего места"
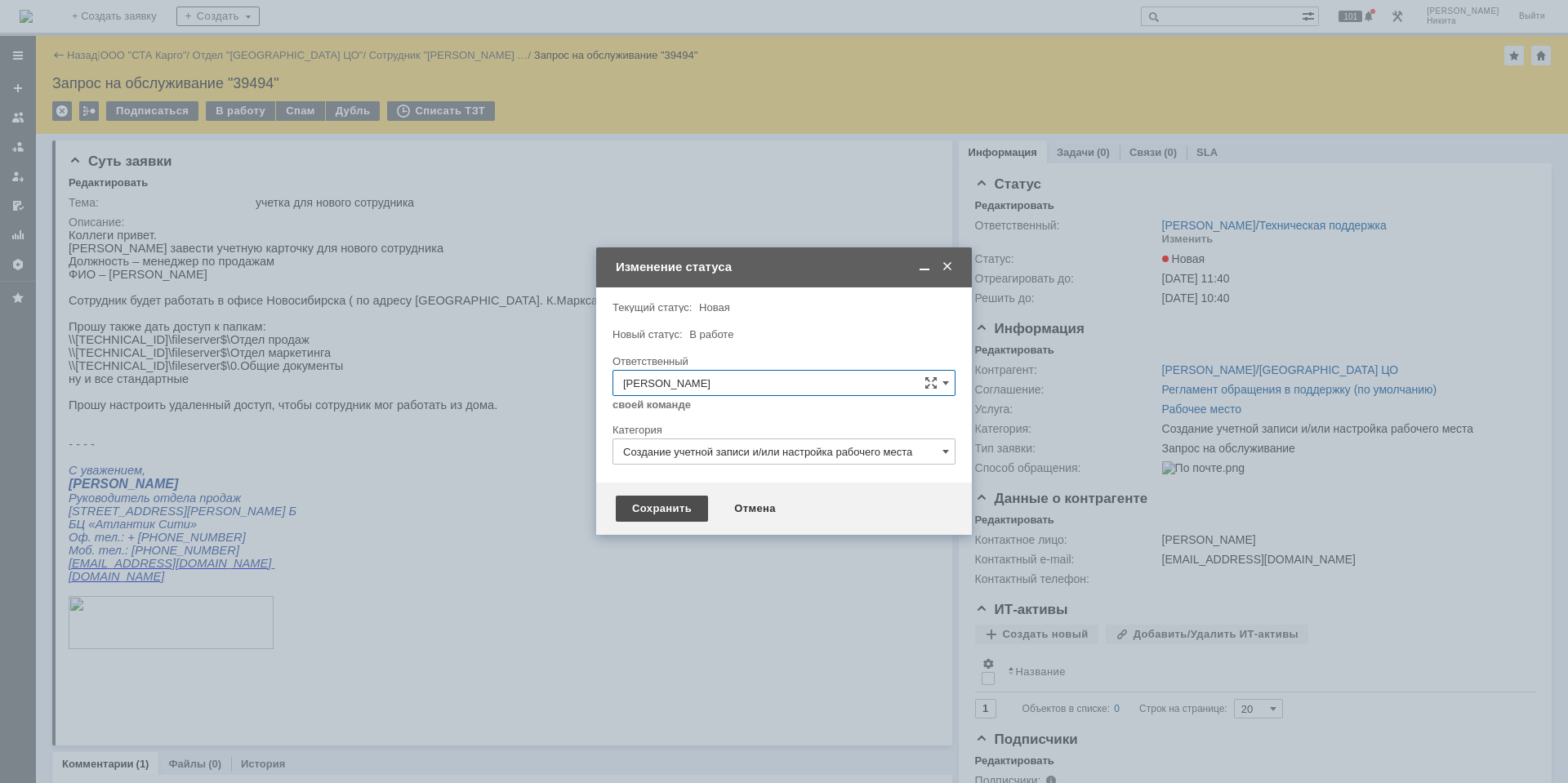
click at [642, 504] on div "Сохранить" at bounding box center [661, 509] width 92 height 26
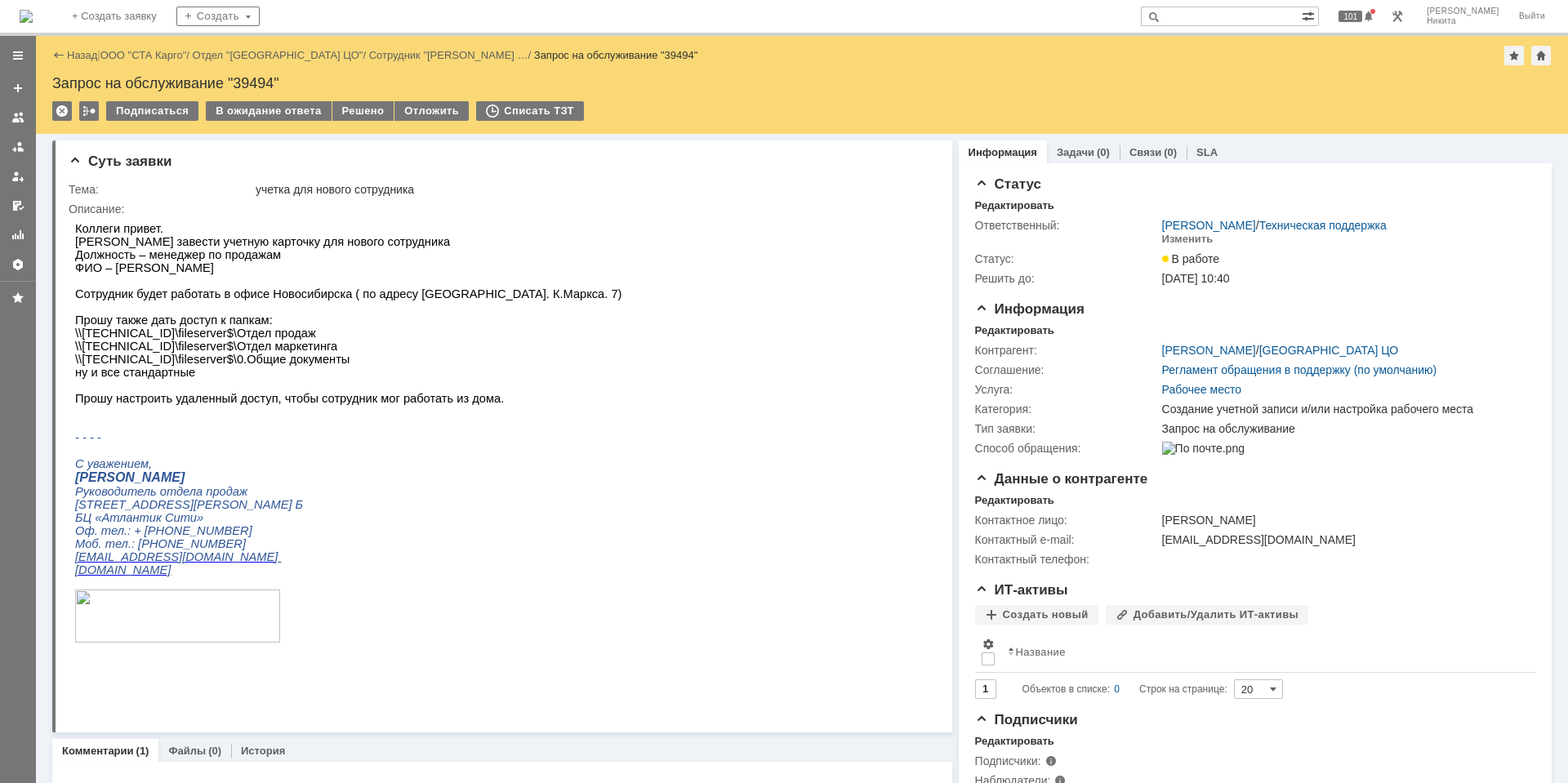
click at [32, 12] on img at bounding box center [25, 16] width 13 height 13
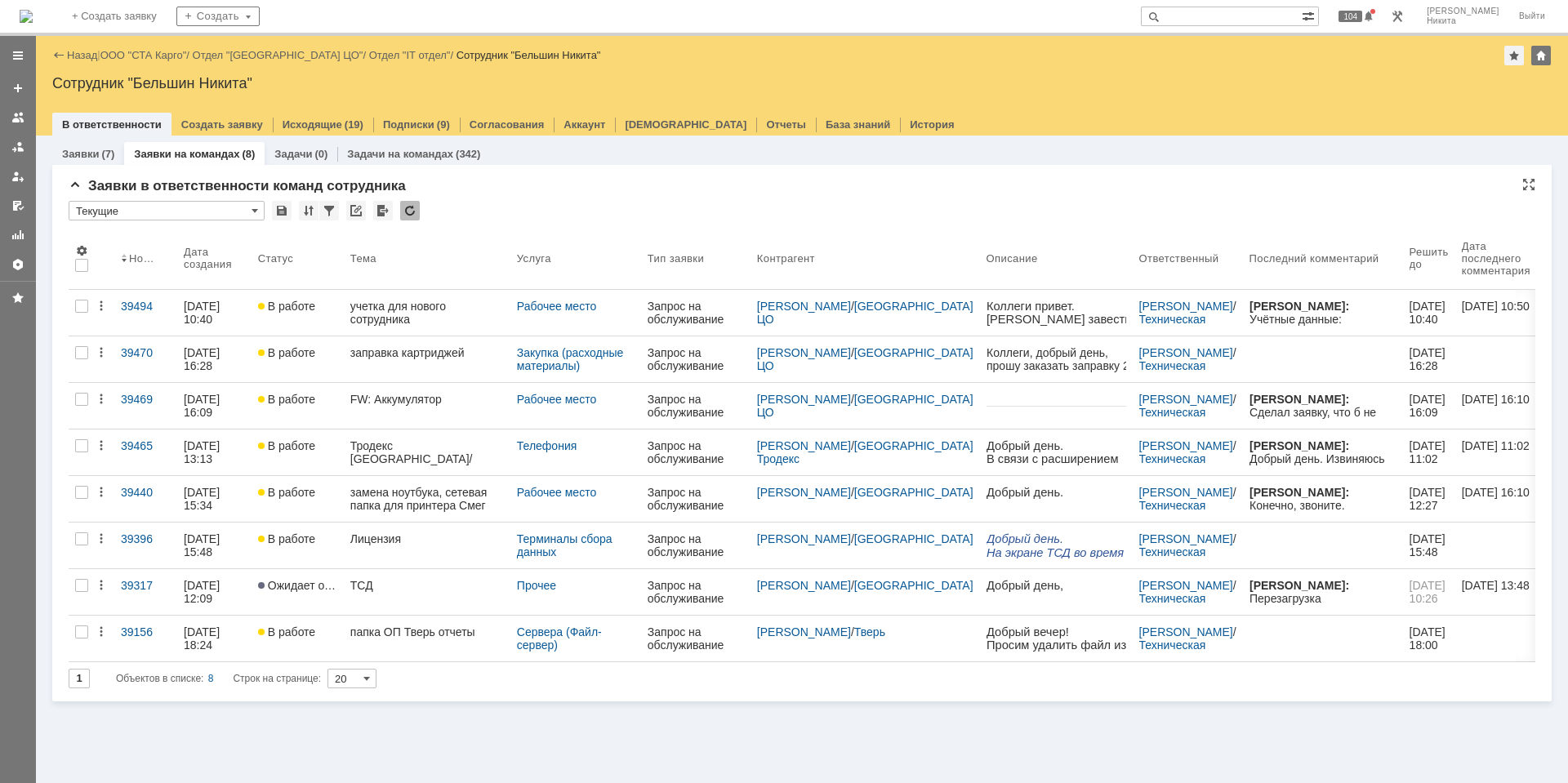
click at [406, 206] on div at bounding box center [410, 210] width 19 height 19
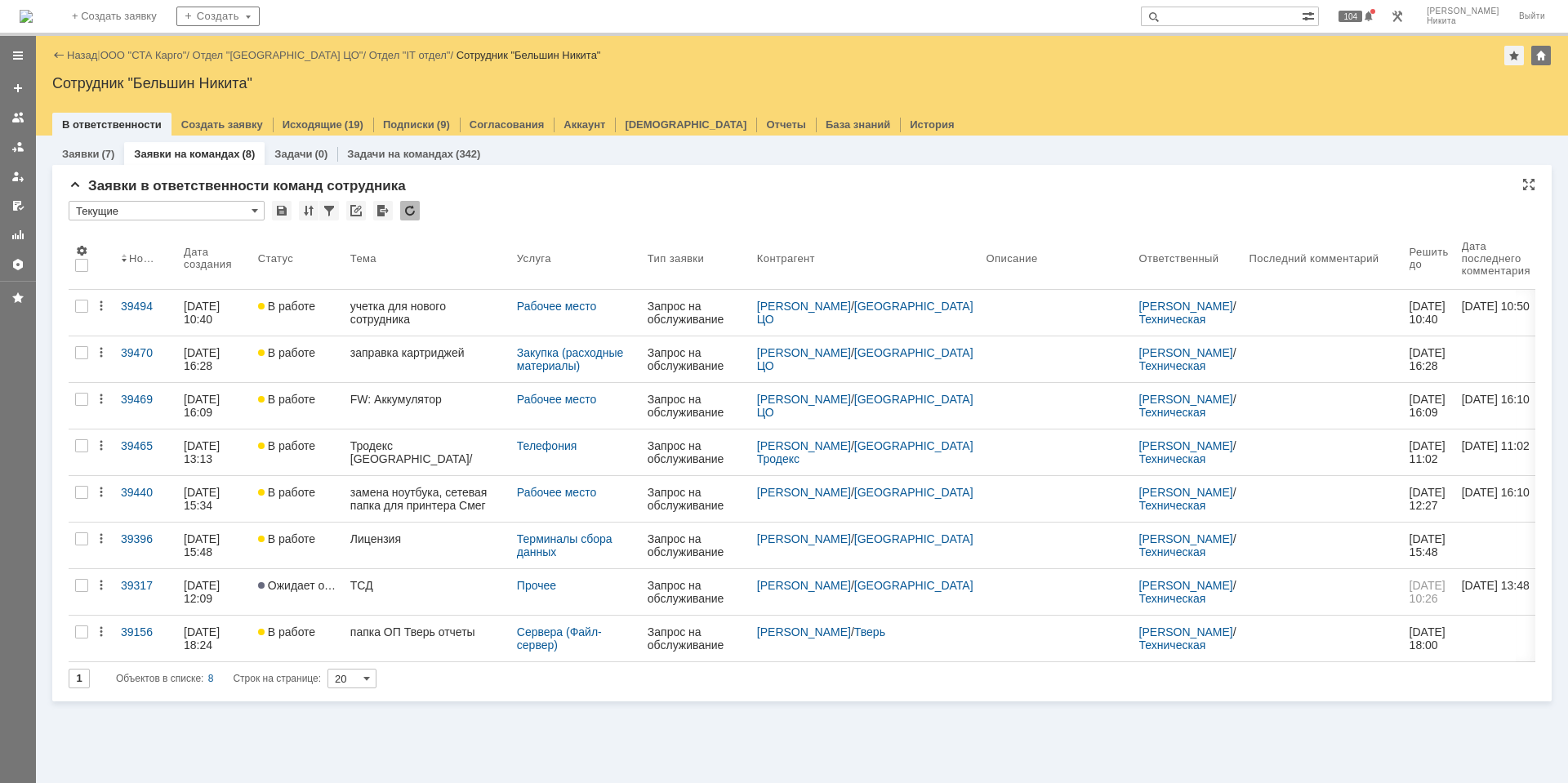
click at [472, 199] on div "Заявки в ответственности команд сотрудника * Текущие Результаты поиска: 1 Объек…" at bounding box center [802, 440] width 1466 height 524
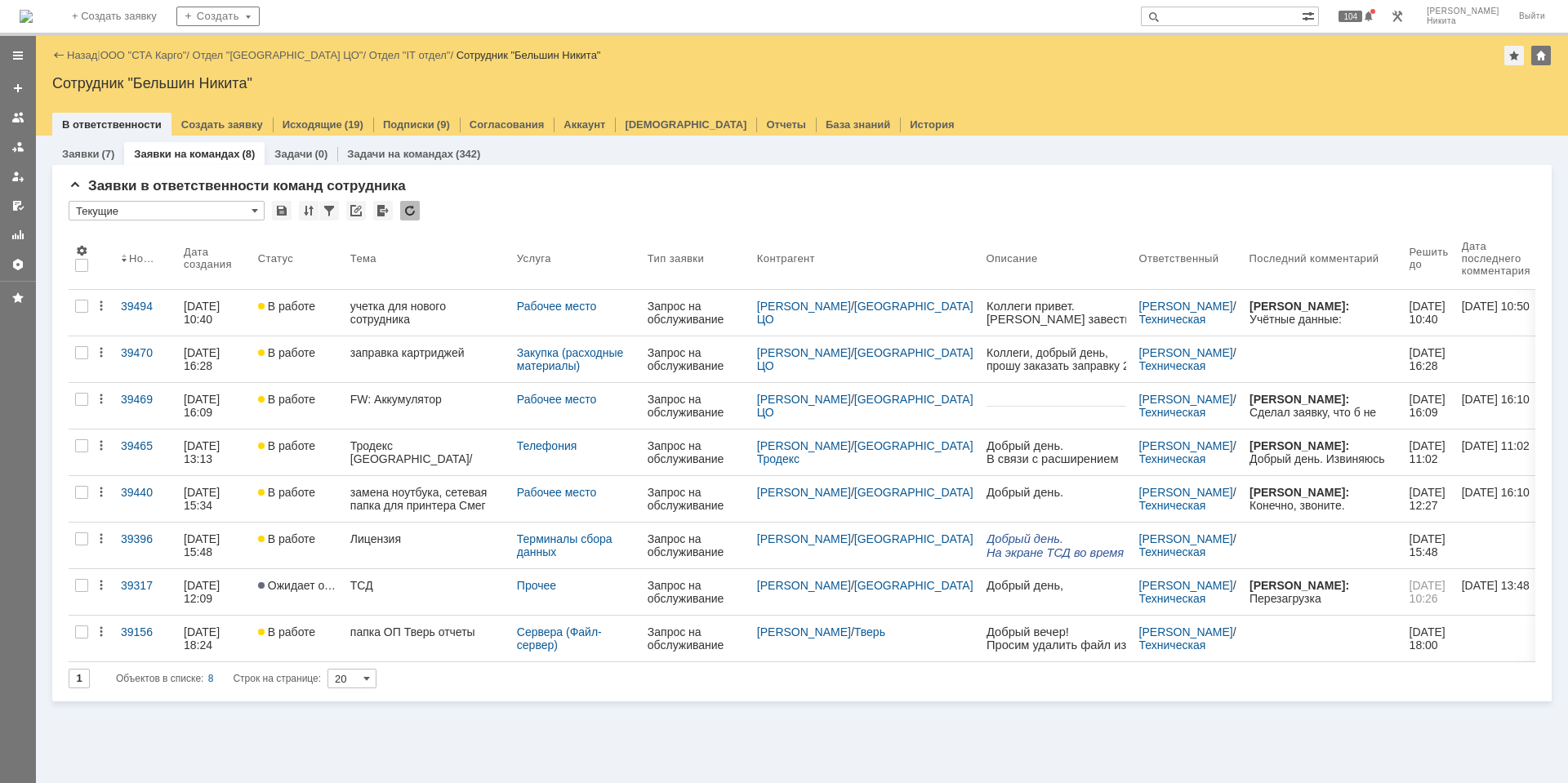
click at [20, 489] on div at bounding box center [18, 409] width 36 height 747
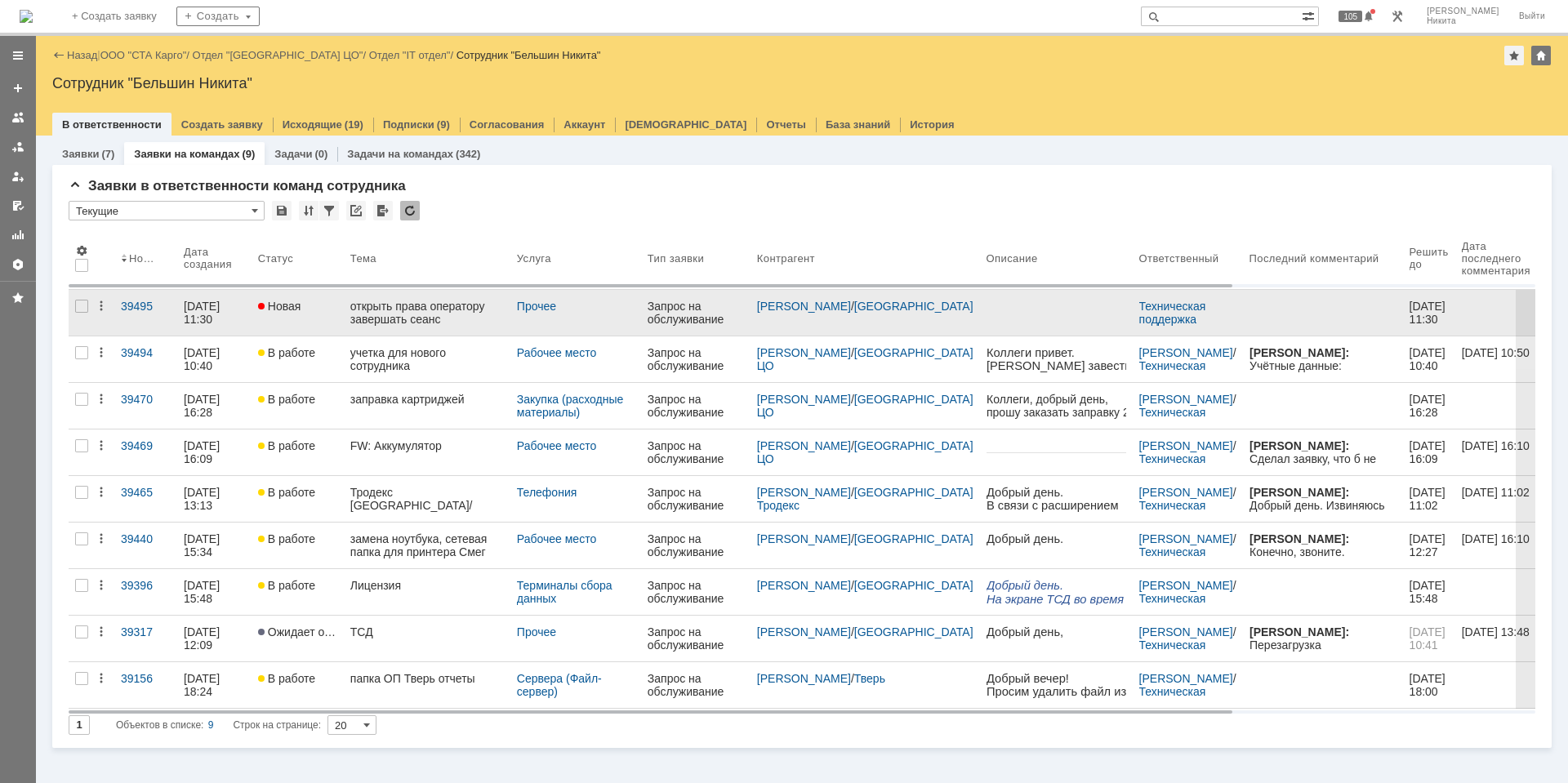
click at [451, 319] on div "открыть права оператору завершать сеанс" at bounding box center [427, 313] width 153 height 26
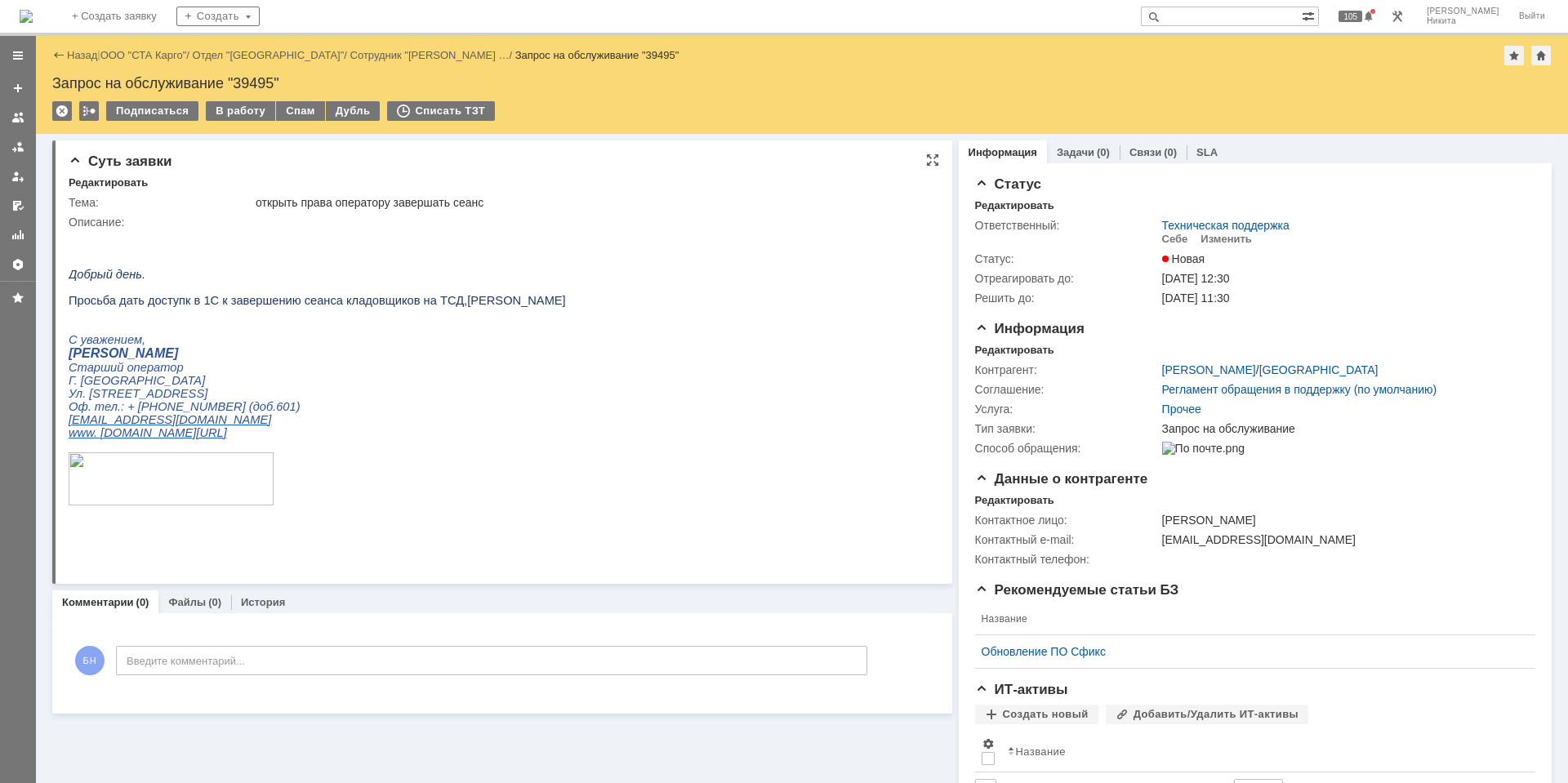
click at [441, 294] on p at bounding box center [317, 287] width 498 height 13
click at [385, 294] on p at bounding box center [317, 287] width 498 height 13
click at [1200, 236] on div "Изменить" at bounding box center [1225, 239] width 52 height 13
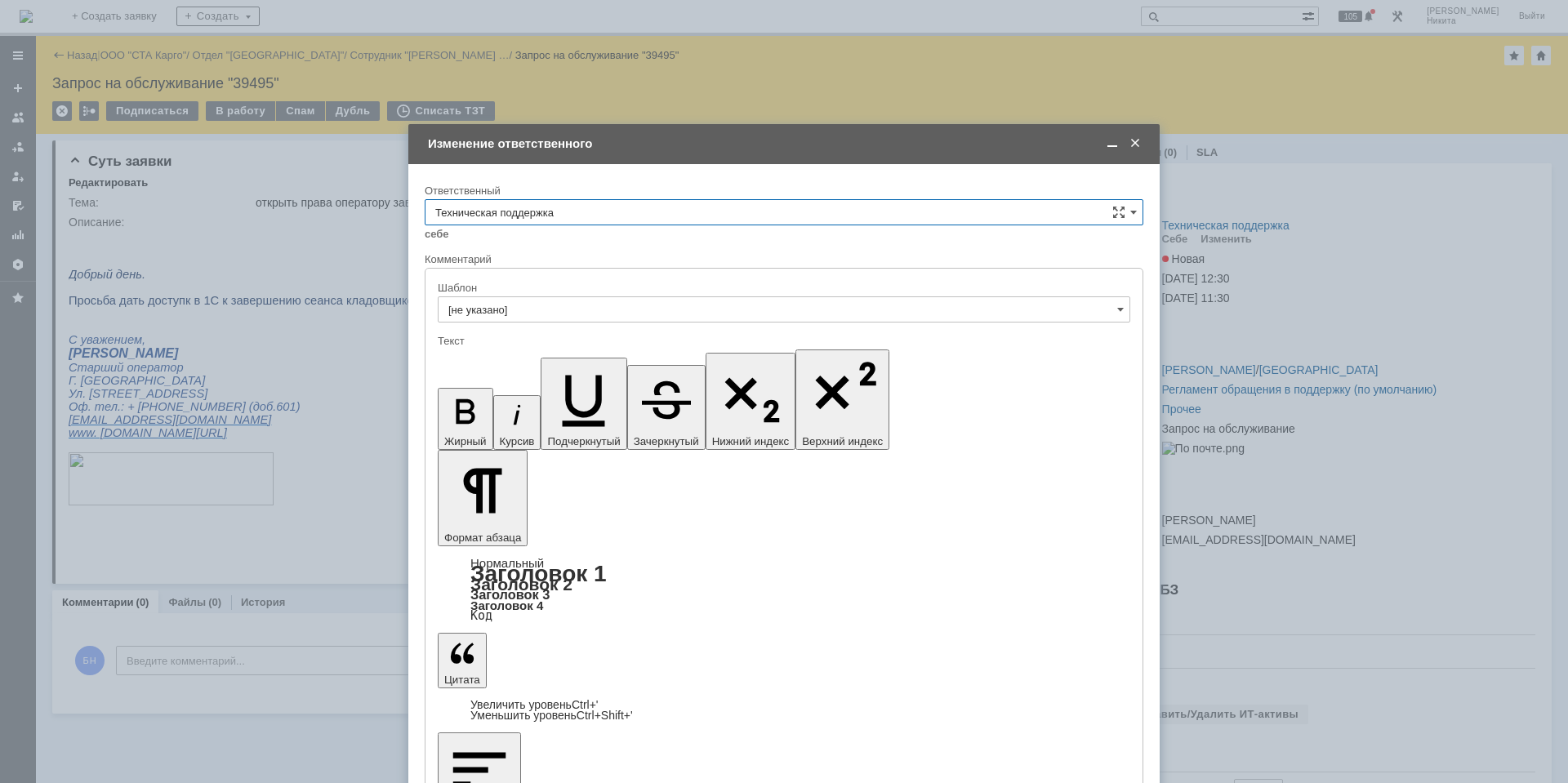
click at [765, 199] on div "Ответственный" at bounding box center [784, 192] width 718 height 16
click at [764, 211] on input "Техническая поддержка" at bounding box center [784, 212] width 718 height 26
click at [699, 364] on div "[PERSON_NAME]" at bounding box center [784, 376] width 717 height 26
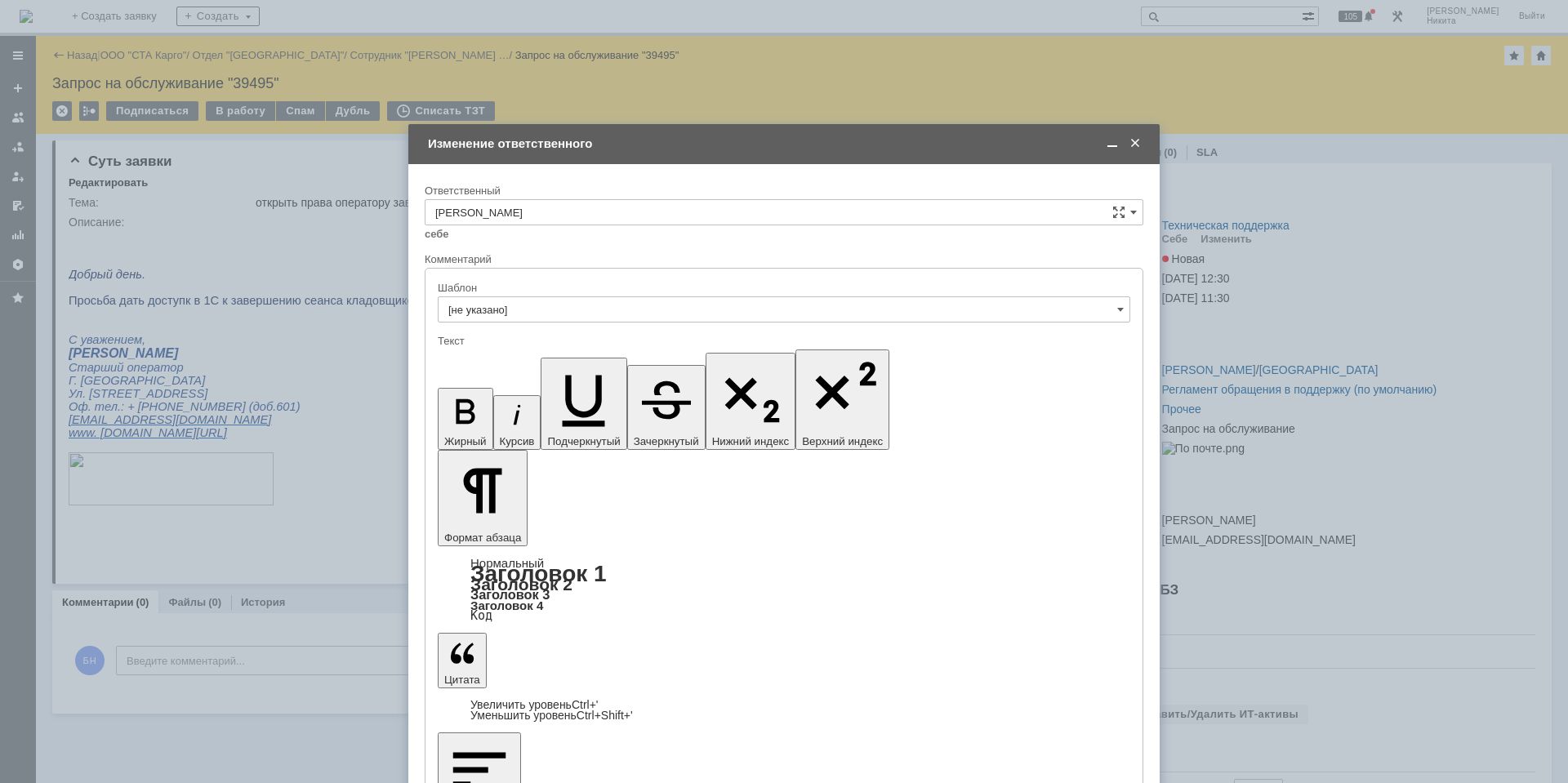
click at [699, 217] on input "[PERSON_NAME]" at bounding box center [784, 212] width 718 height 26
click at [623, 309] on div "Поддержка 1С" at bounding box center [784, 303] width 717 height 26
type input "Поддержка 1С"
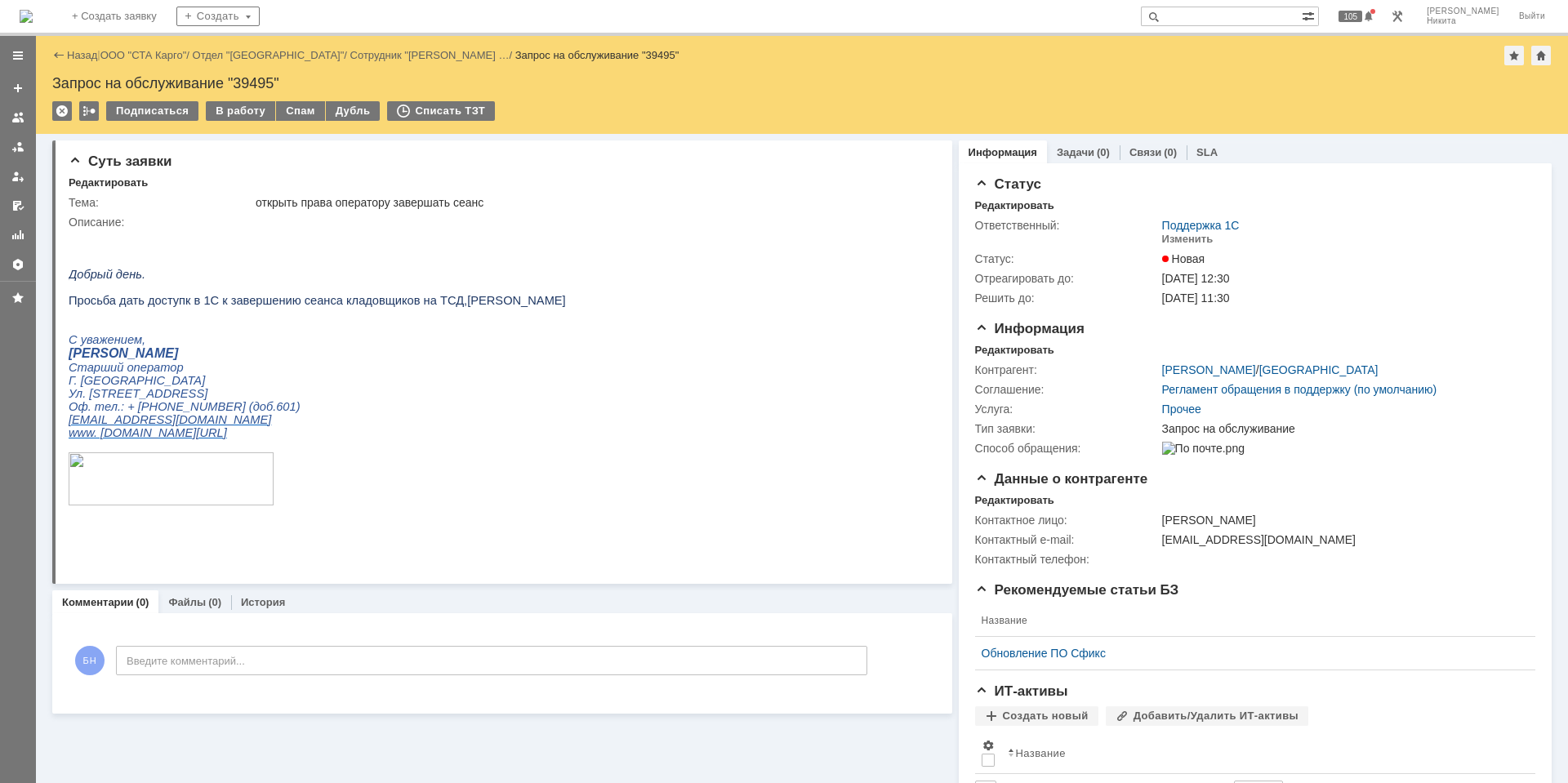
click at [32, 10] on img at bounding box center [25, 16] width 13 height 13
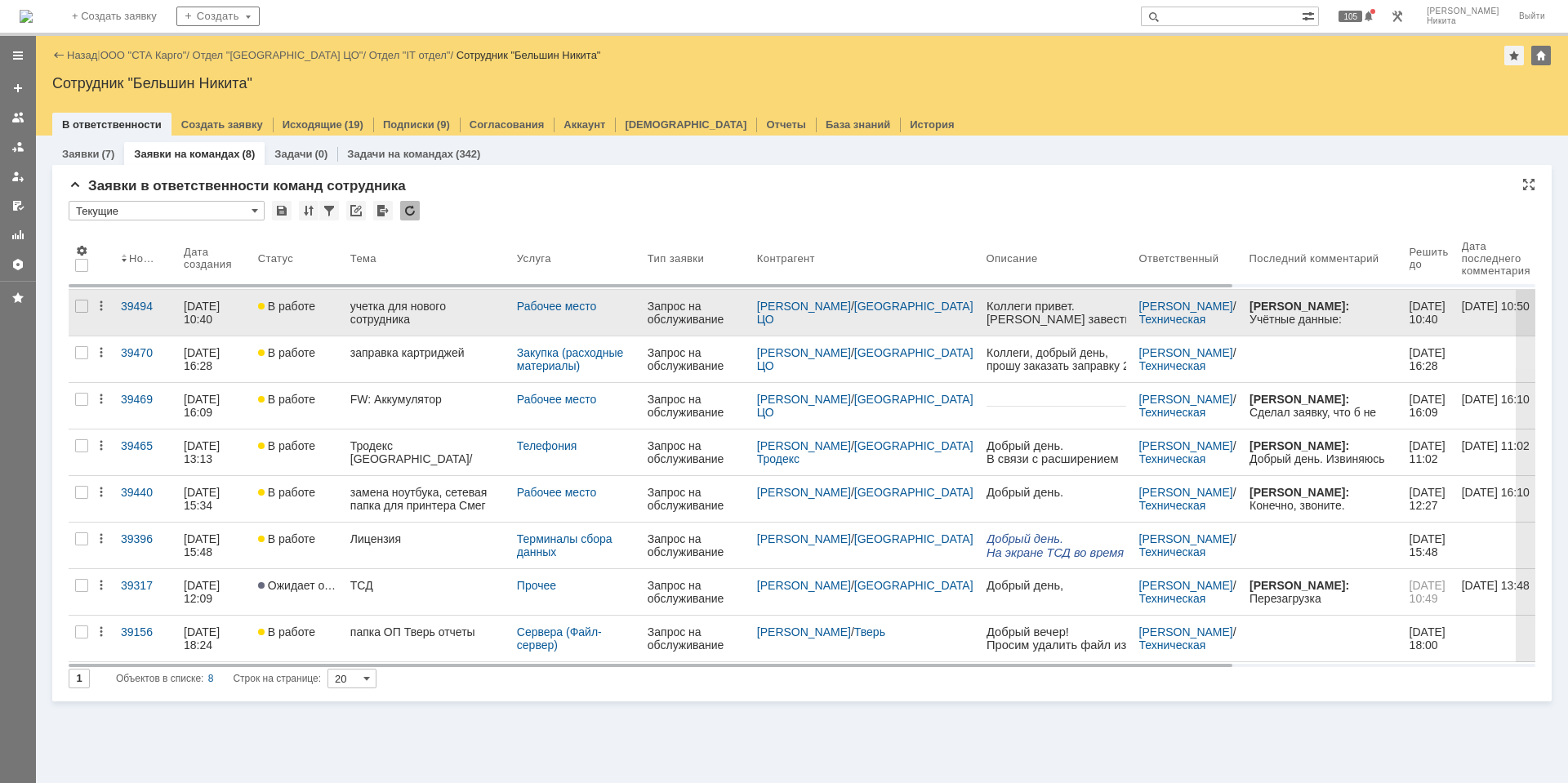
click at [365, 321] on div "учетка для нового сотрудника" at bounding box center [427, 313] width 153 height 26
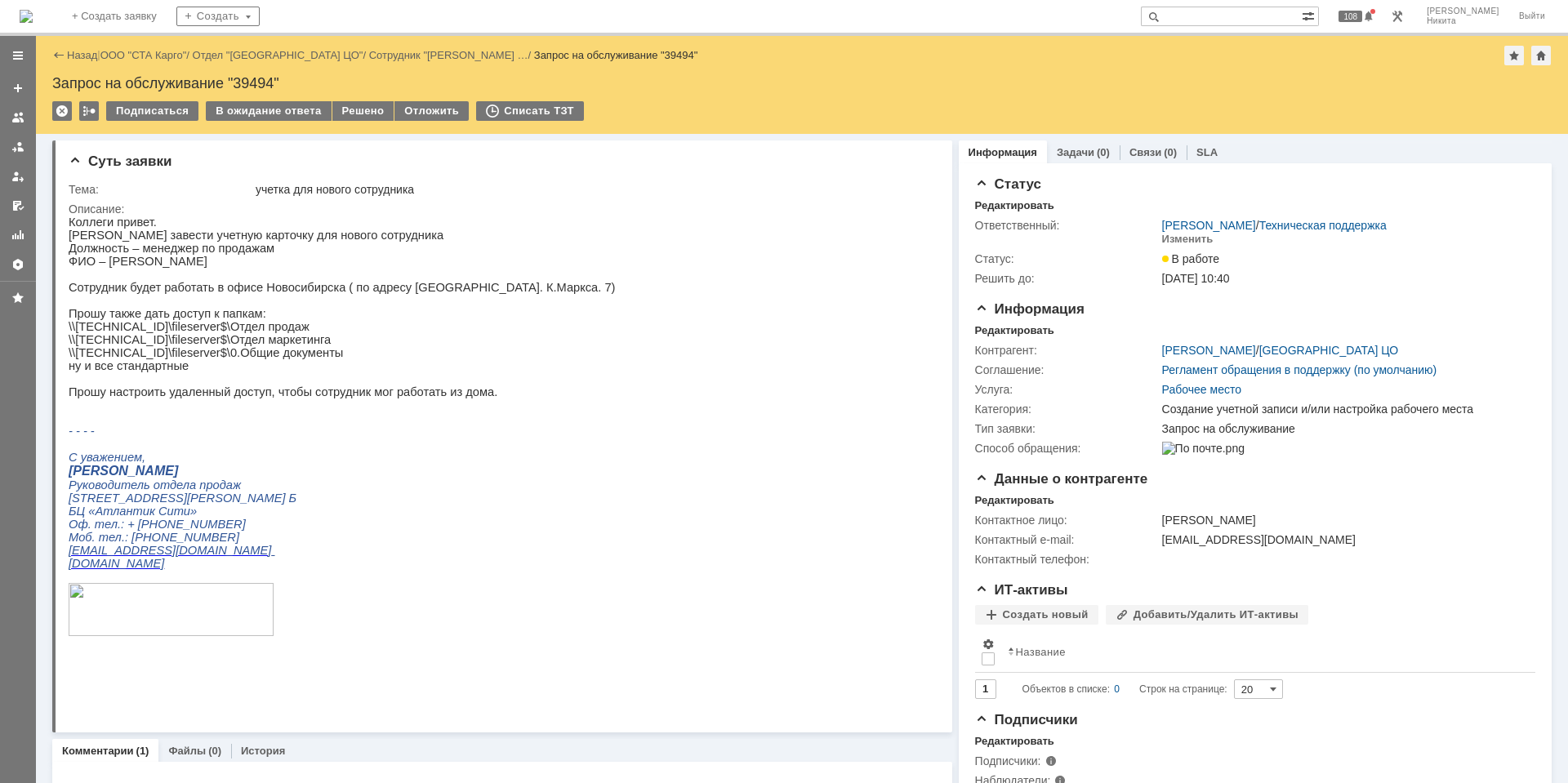
click at [32, 10] on img at bounding box center [25, 16] width 13 height 13
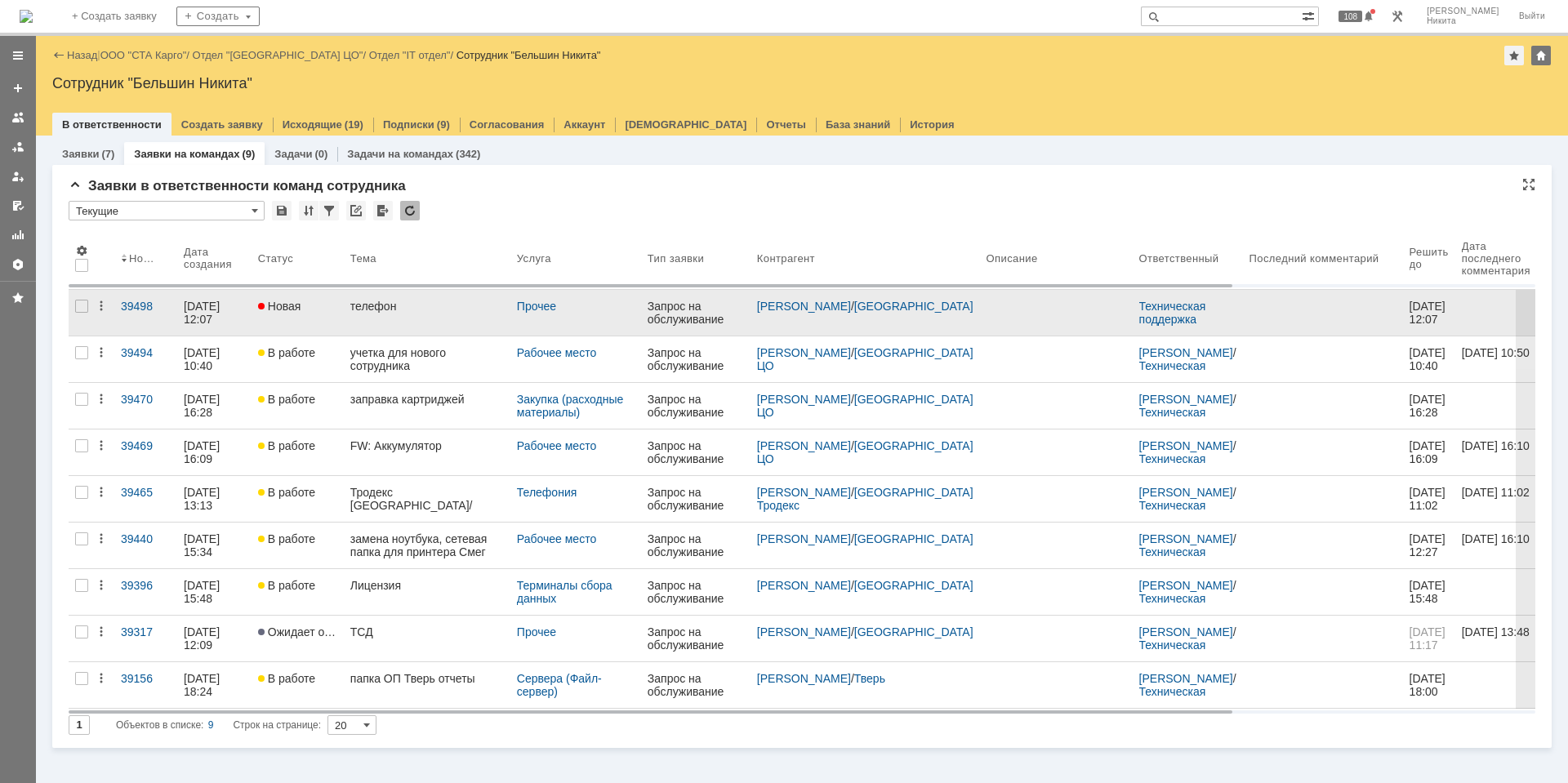
click at [375, 314] on link "телефон" at bounding box center [427, 313] width 166 height 46
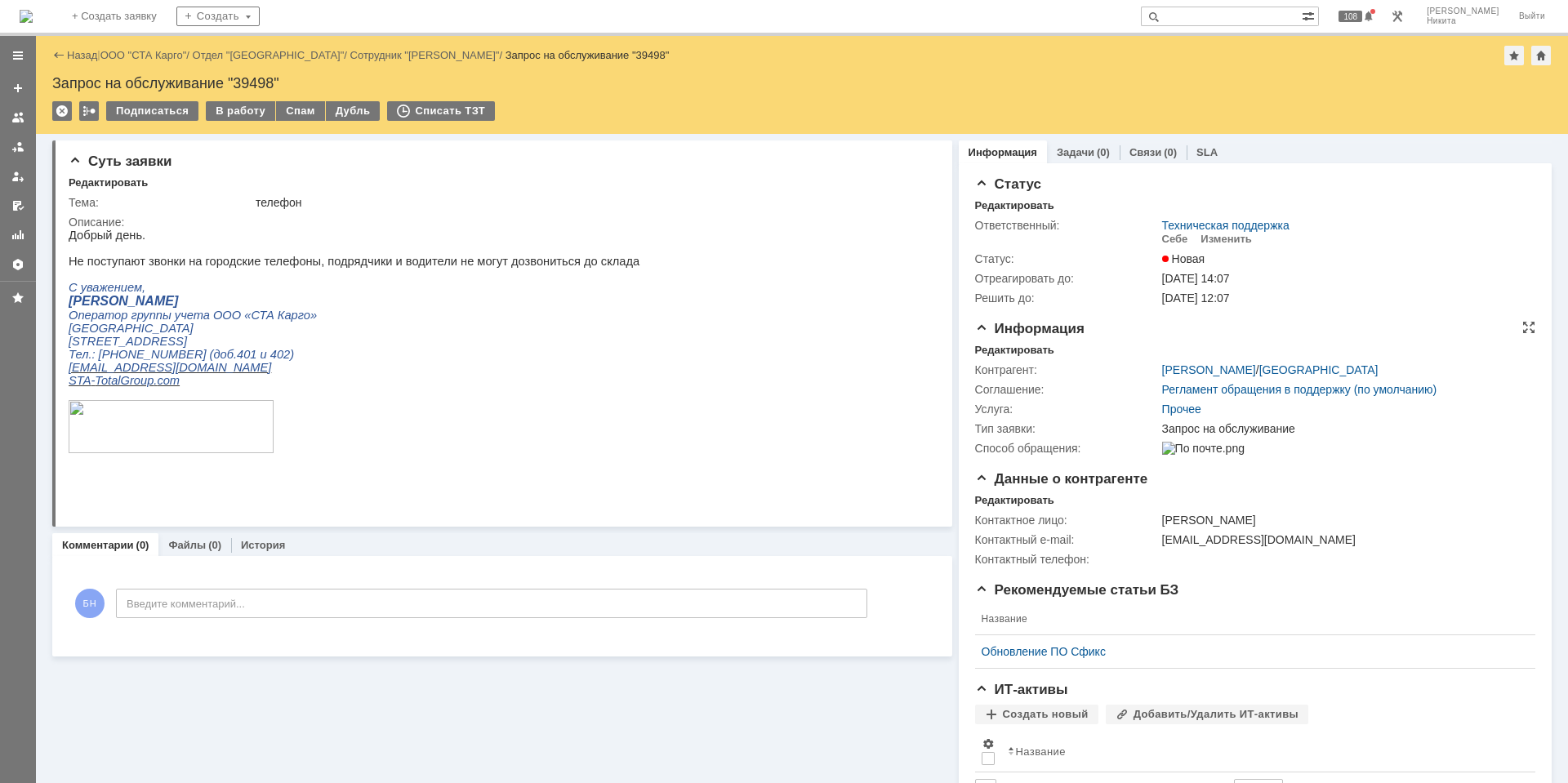
click at [992, 356] on div "Контрагент: [PERSON_NAME] / Новосибирск Соглашение: Регламент обращения в подде…" at bounding box center [1254, 407] width 560 height 102
click at [979, 351] on div "Редактировать" at bounding box center [1014, 349] width 79 height 13
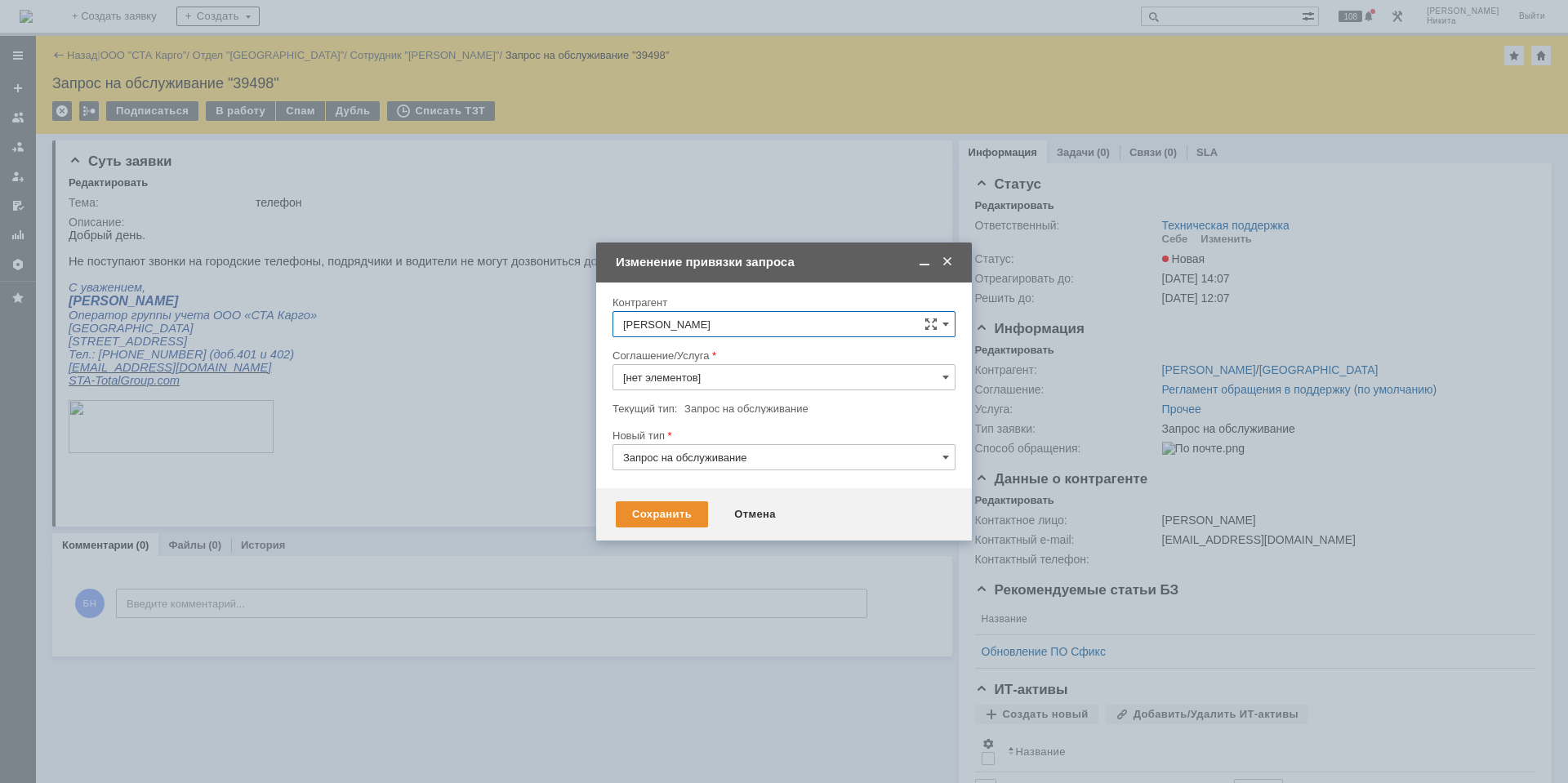
type input "Прочее"
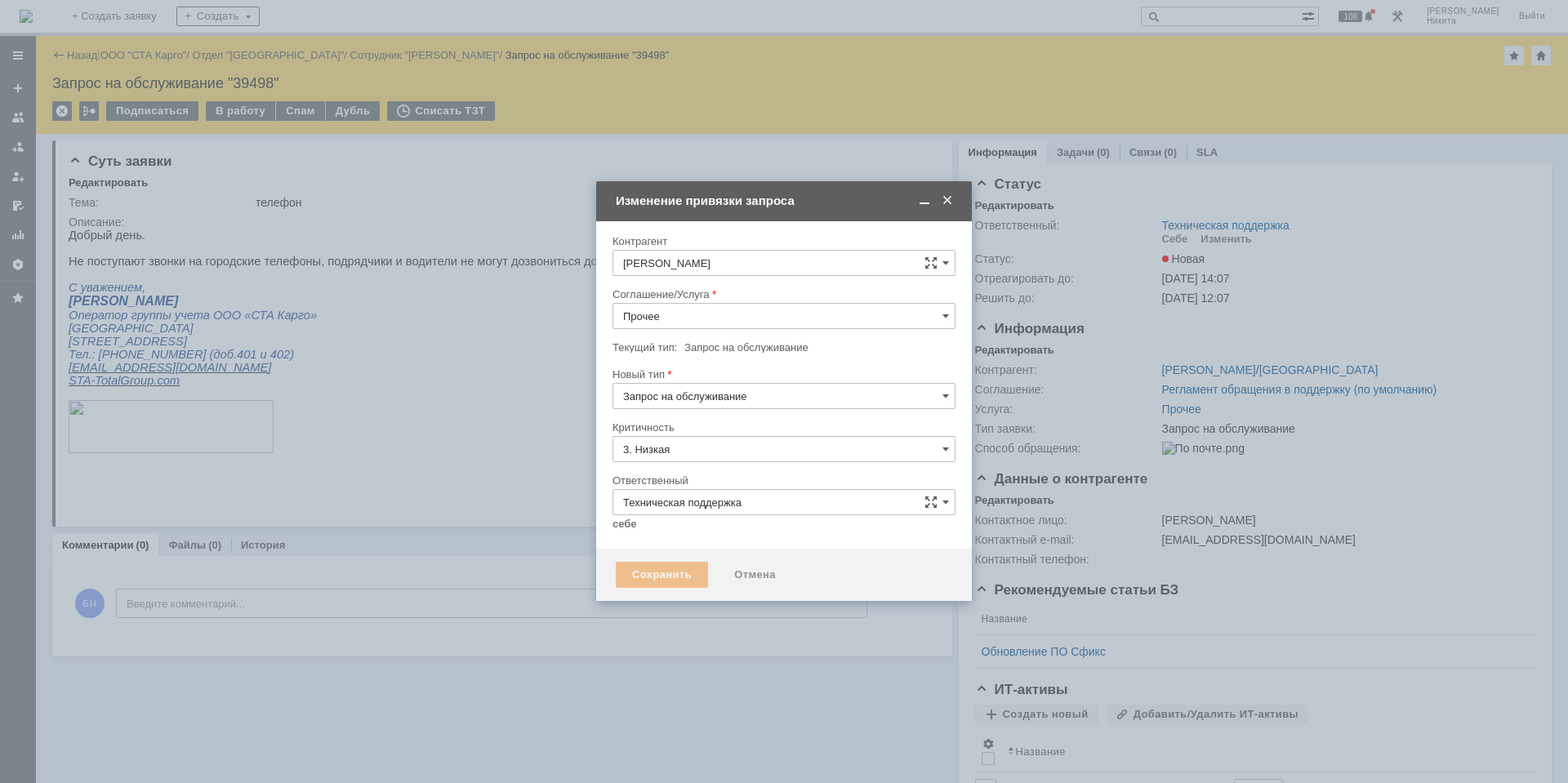
type input "[не указано]"
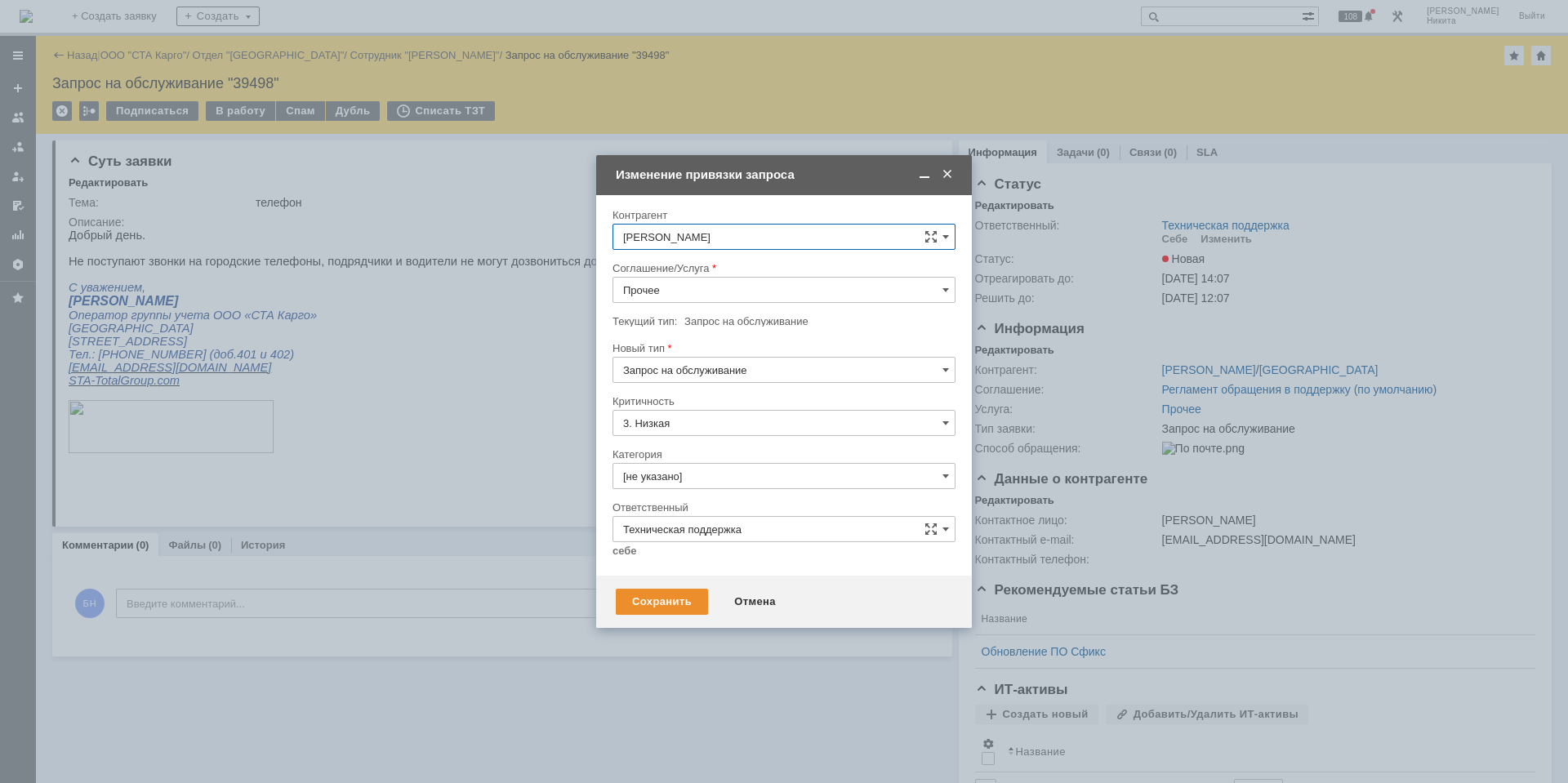
click at [676, 290] on input "Прочее" at bounding box center [784, 290] width 343 height 26
click at [720, 438] on span "Телефония" at bounding box center [783, 434] width 321 height 13
type input "Телефония"
click at [717, 483] on input "[не указано]" at bounding box center [784, 476] width 343 height 26
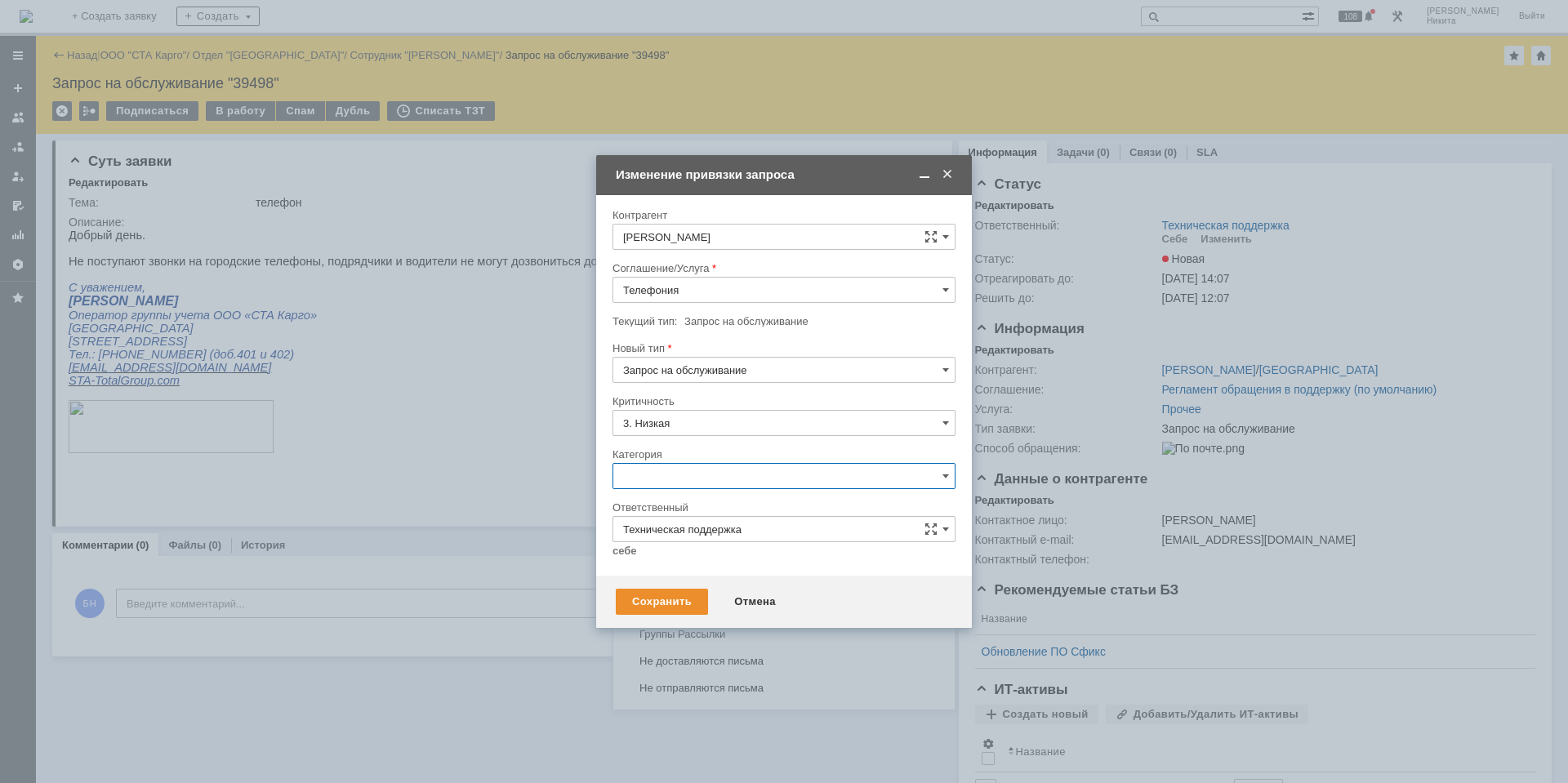
scroll to position [921, 0]
click at [717, 555] on div "Не идут звонки" at bounding box center [784, 554] width 342 height 26
type input "Не идут звонки"
click at [628, 548] on link "себе" at bounding box center [625, 551] width 25 height 13
type input "[PERSON_NAME]"
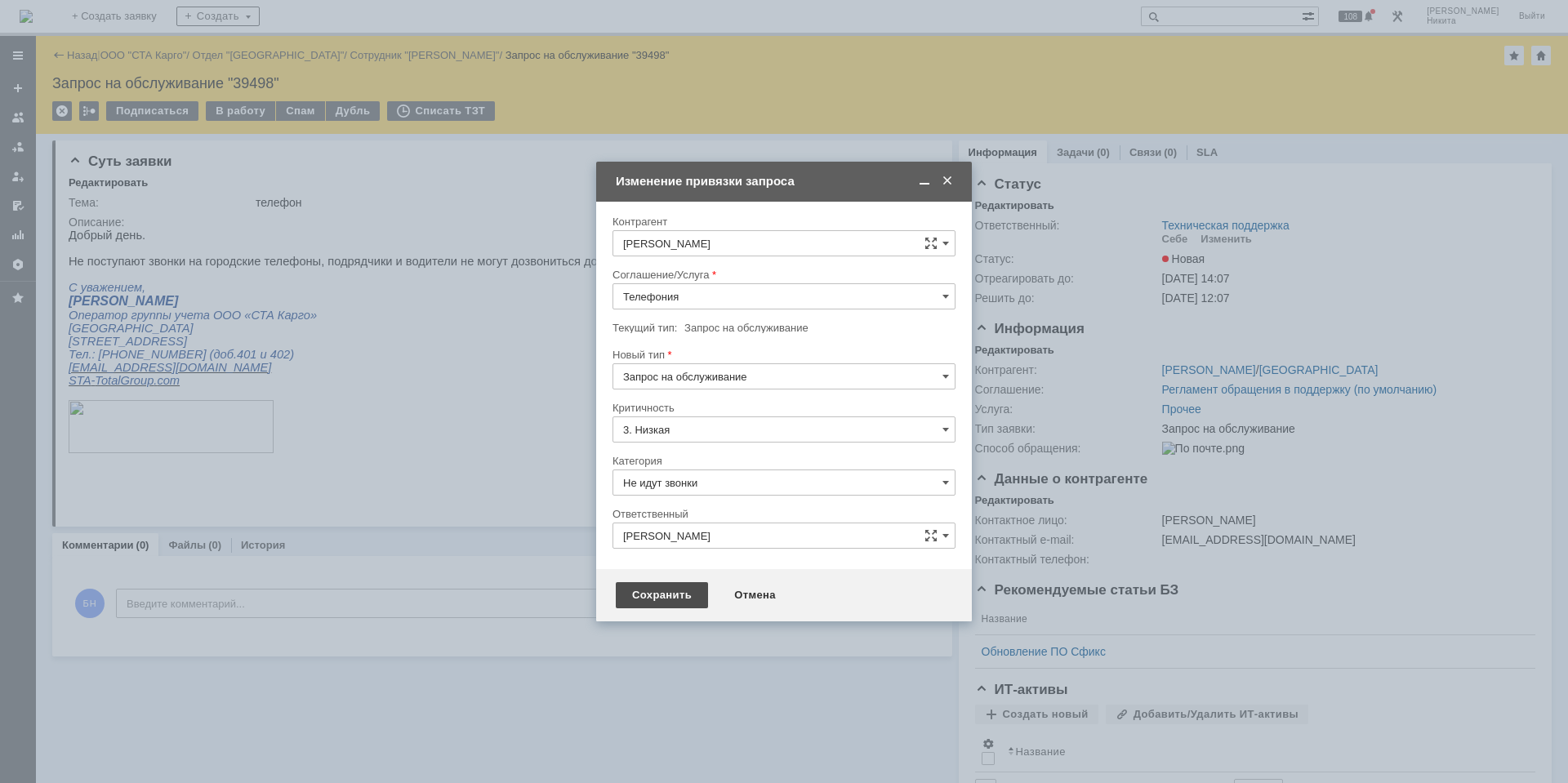
click at [643, 590] on div "Сохранить" at bounding box center [661, 596] width 92 height 26
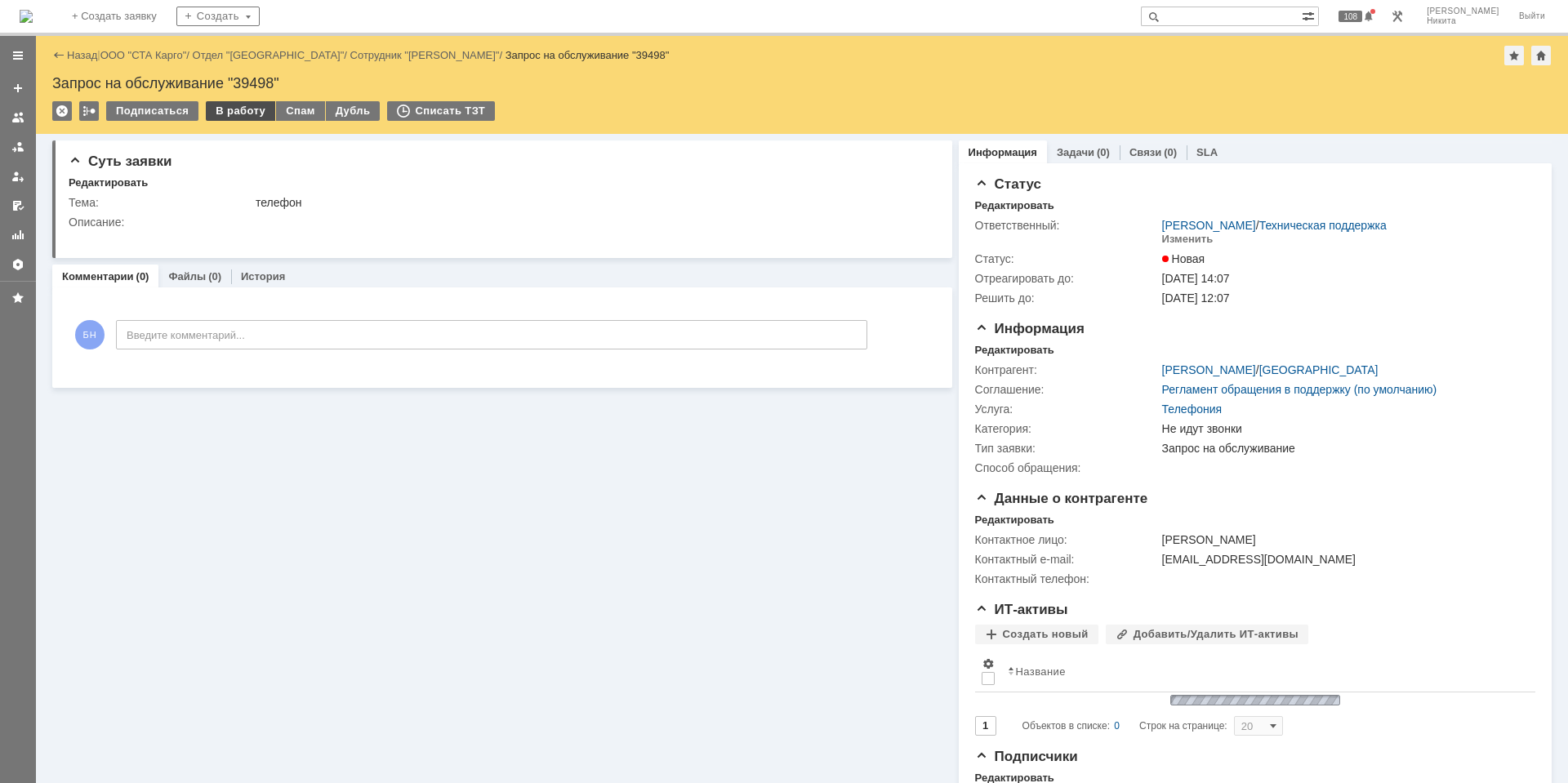
scroll to position [0, 0]
click at [222, 110] on div "В работу" at bounding box center [240, 111] width 69 height 19
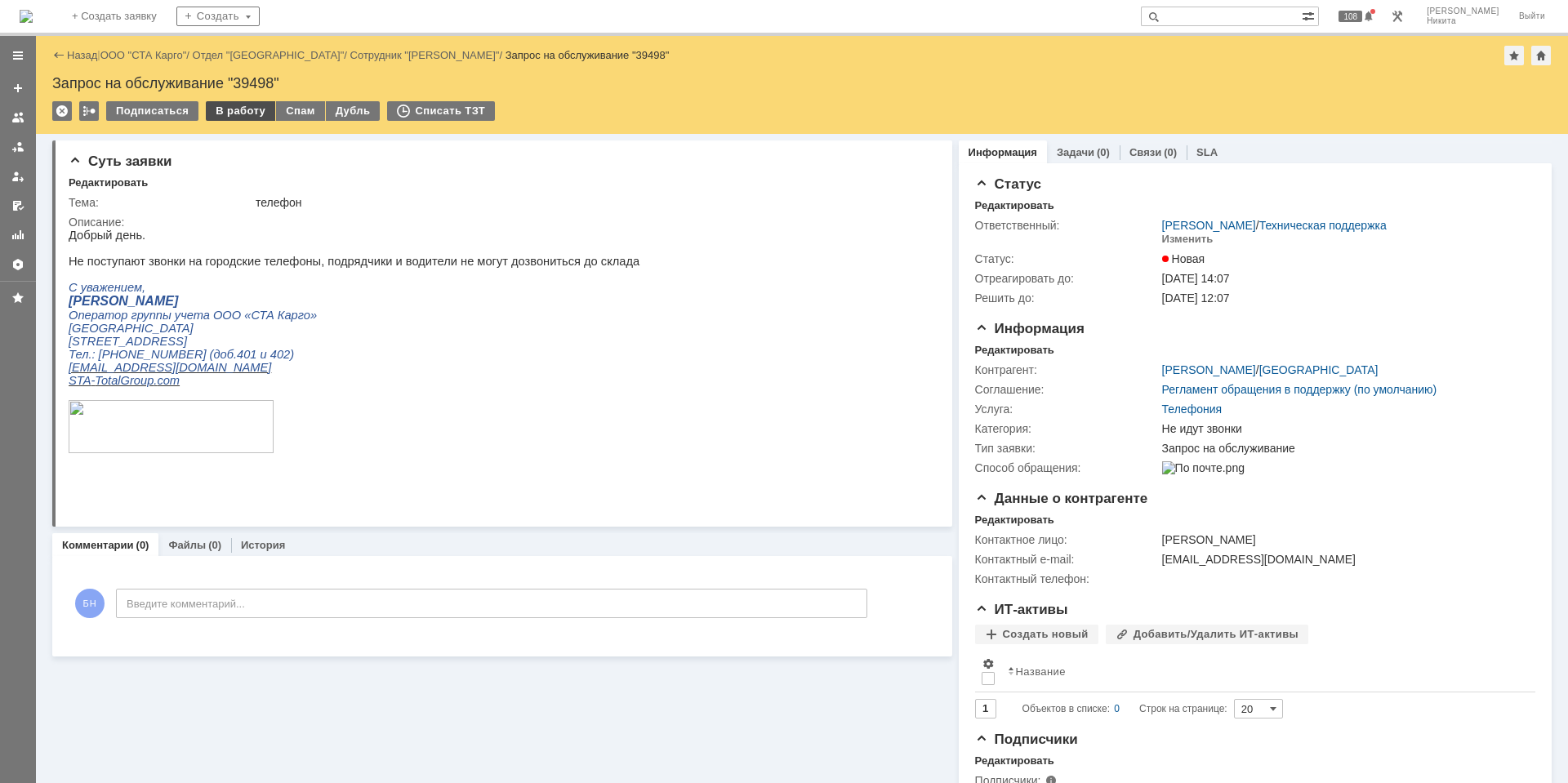
click at [219, 115] on div "В работу" at bounding box center [240, 111] width 69 height 19
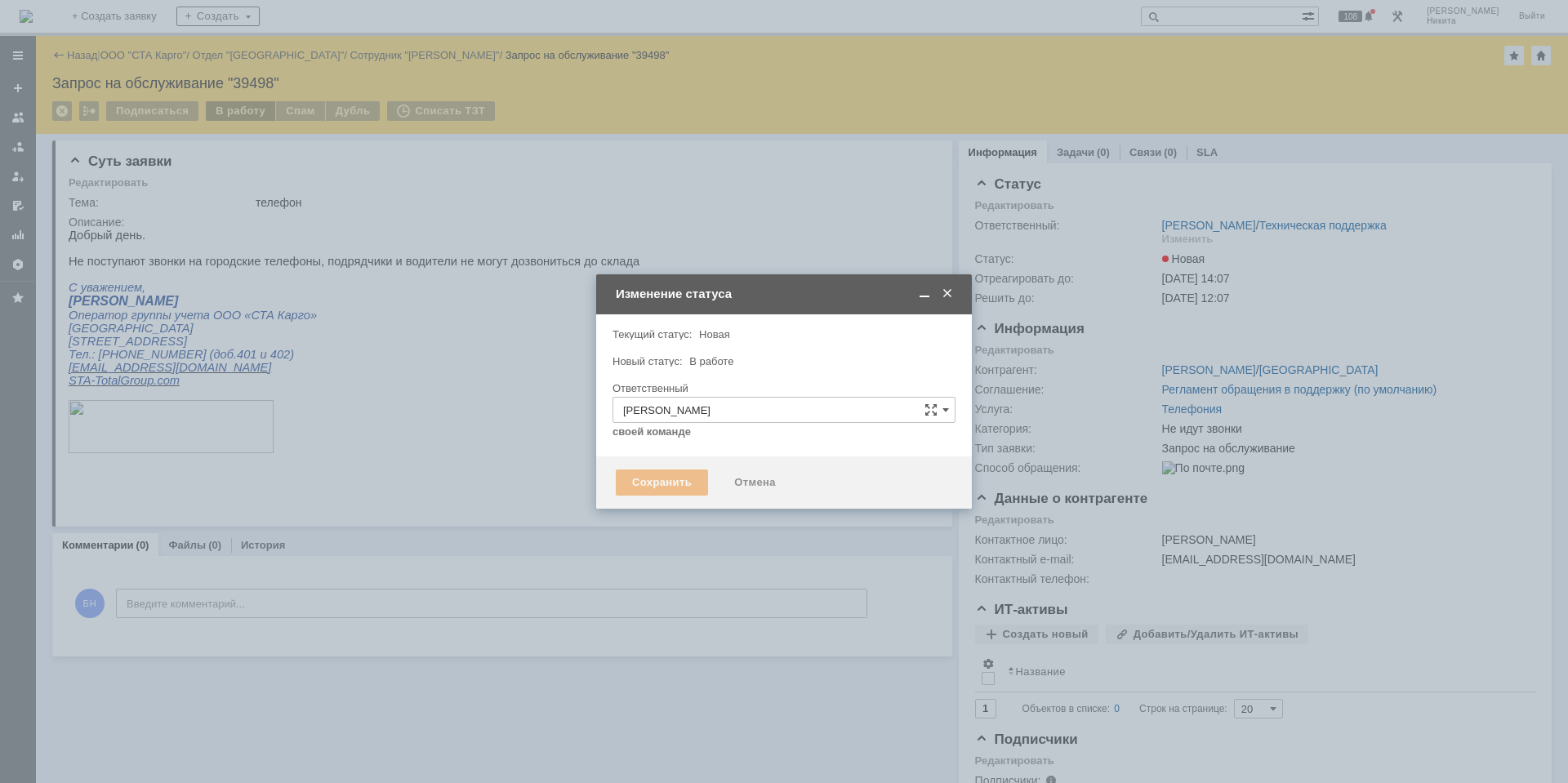
type input "Не идут звонки"
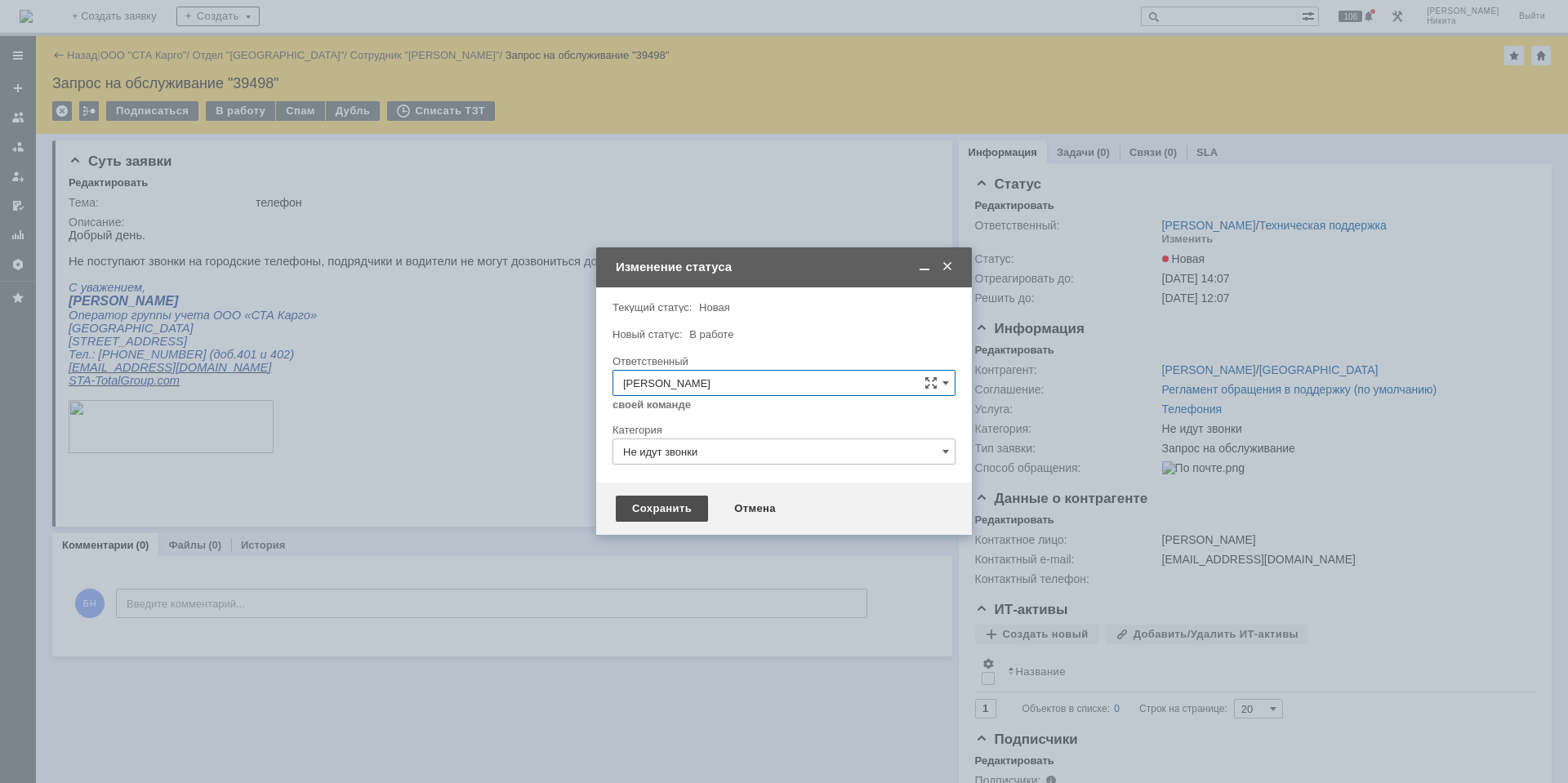
click at [640, 504] on div "Сохранить" at bounding box center [661, 509] width 92 height 26
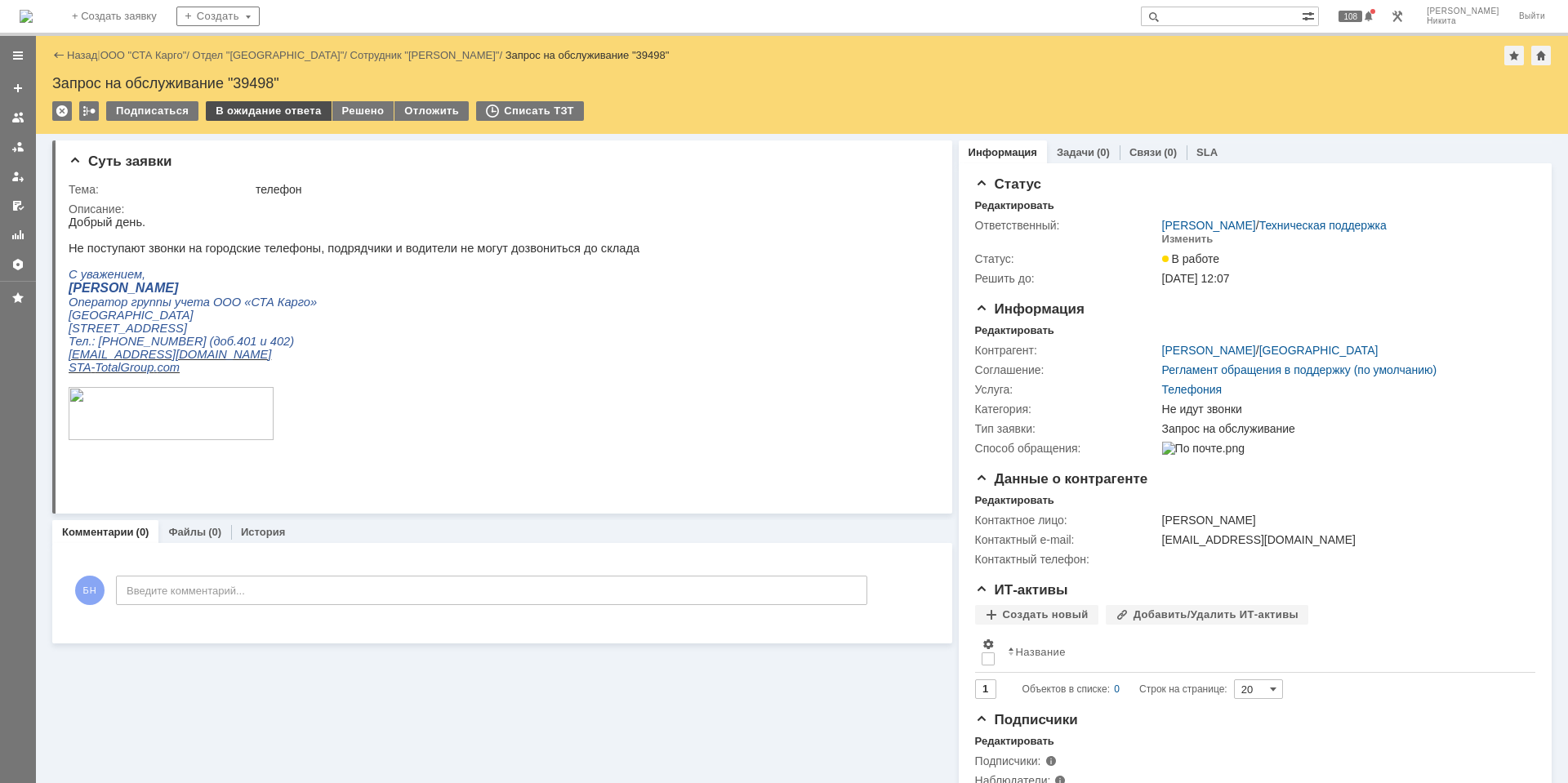
click at [258, 111] on div "В ожидание ответа" at bounding box center [268, 111] width 125 height 19
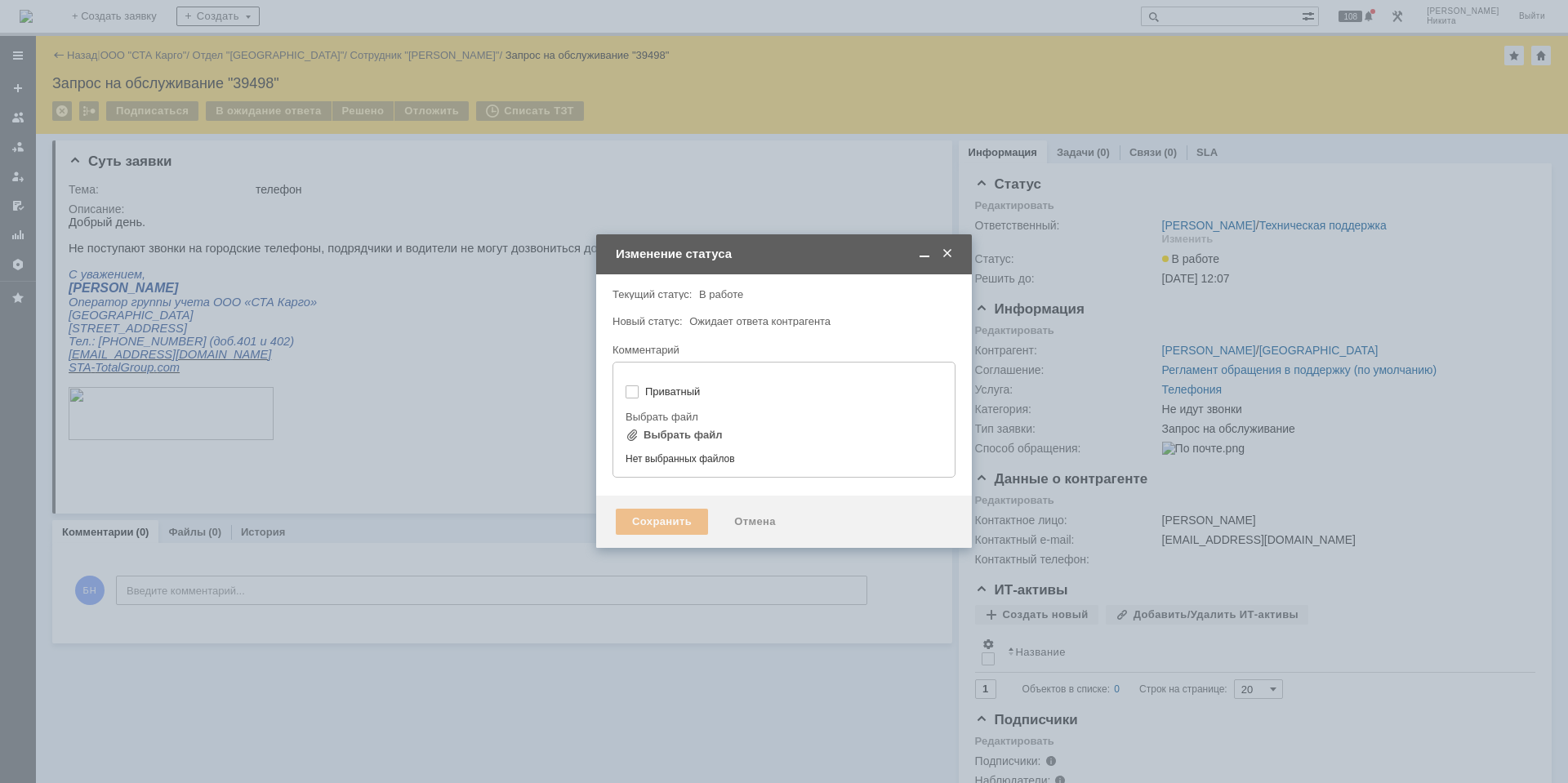
type input "[не указано]"
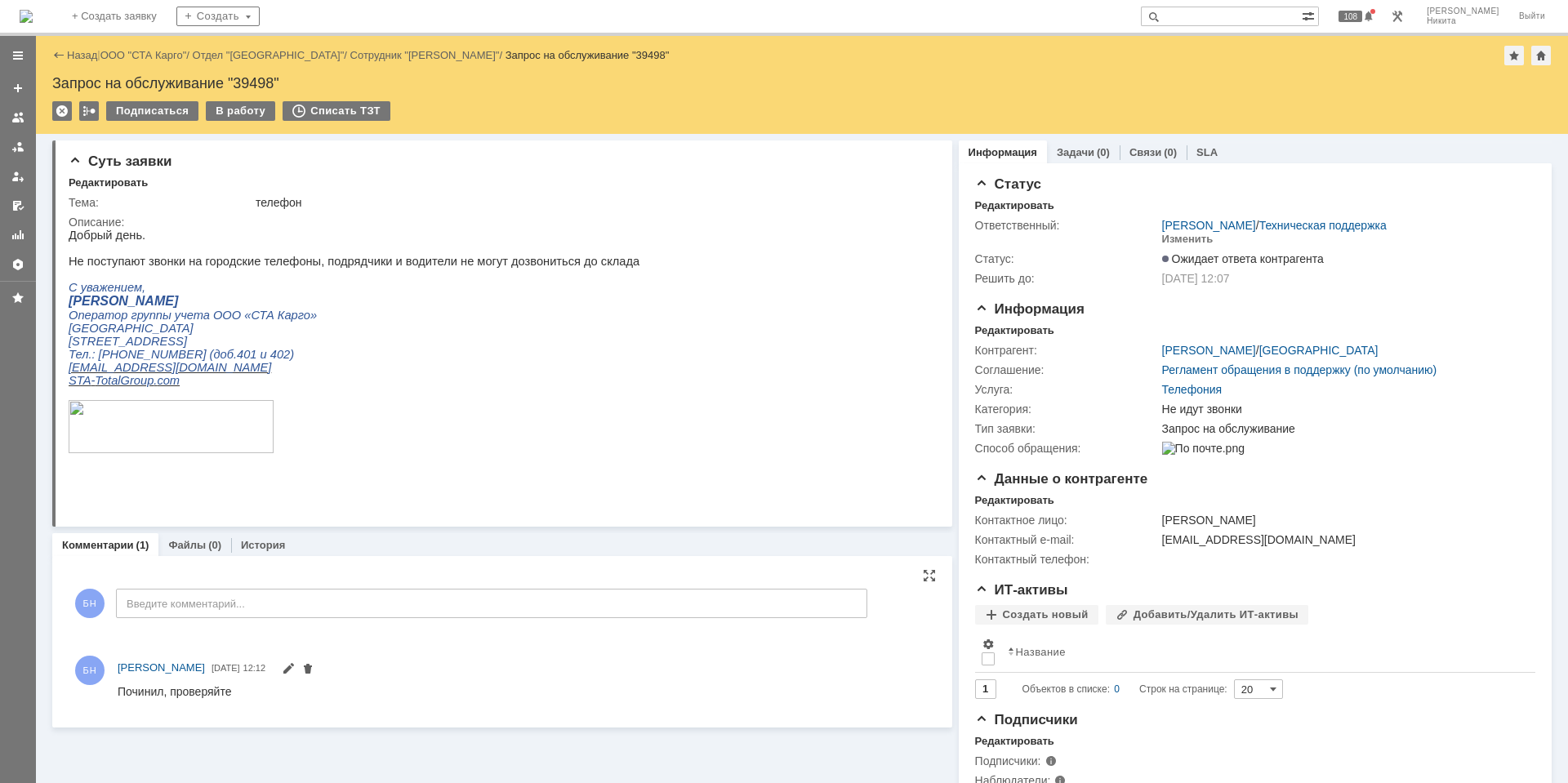
click at [509, 348] on p "[STREET_ADDRESS]" at bounding box center [354, 341] width 571 height 13
click at [226, 294] on p "С уважением," at bounding box center [354, 287] width 571 height 13
click at [32, 19] on img at bounding box center [25, 16] width 13 height 13
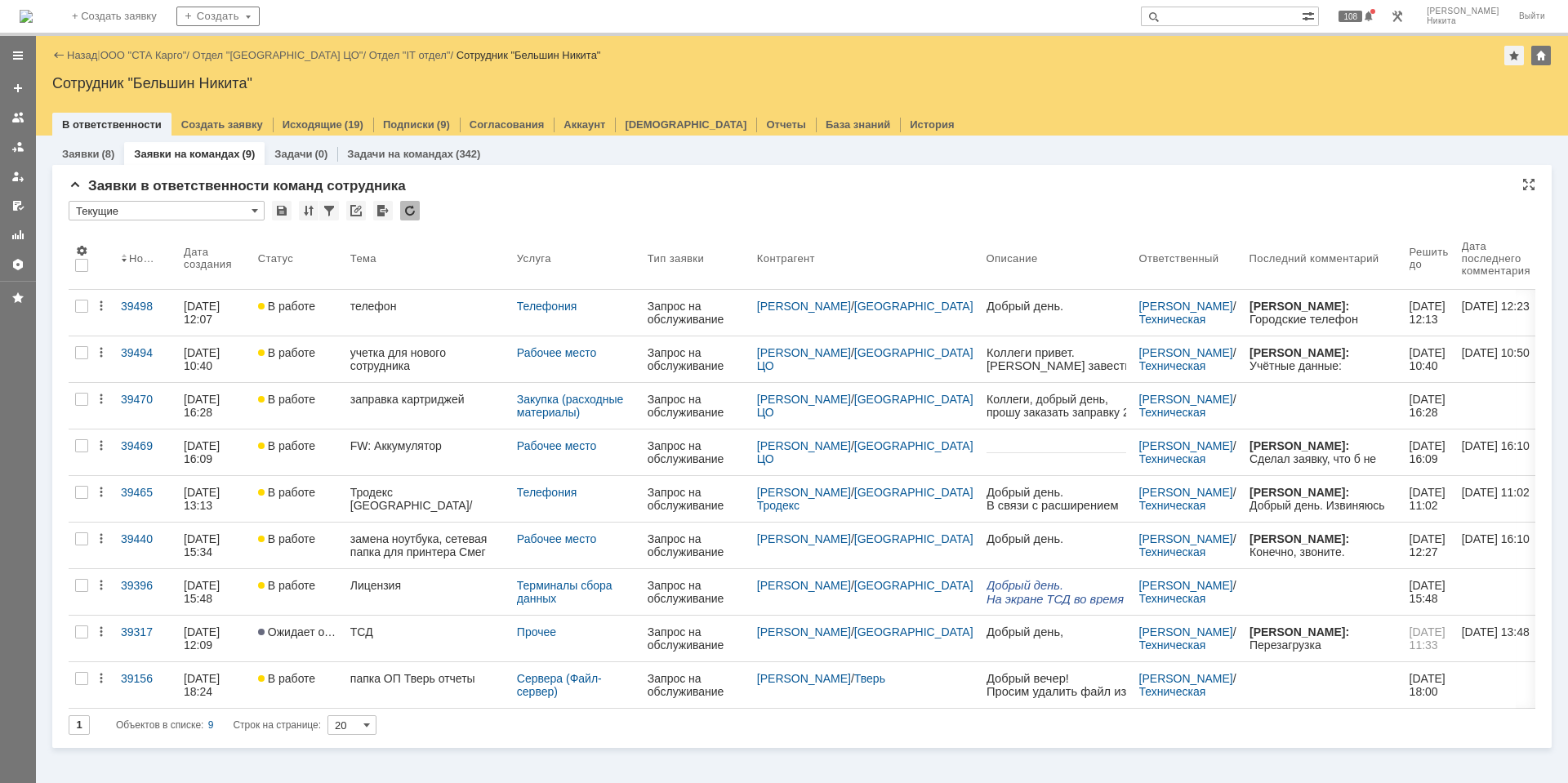
click at [392, 208] on td at bounding box center [383, 211] width 20 height 21
click at [420, 208] on div "* Текущие" at bounding box center [802, 211] width 1466 height 21
click at [412, 208] on div at bounding box center [410, 210] width 19 height 19
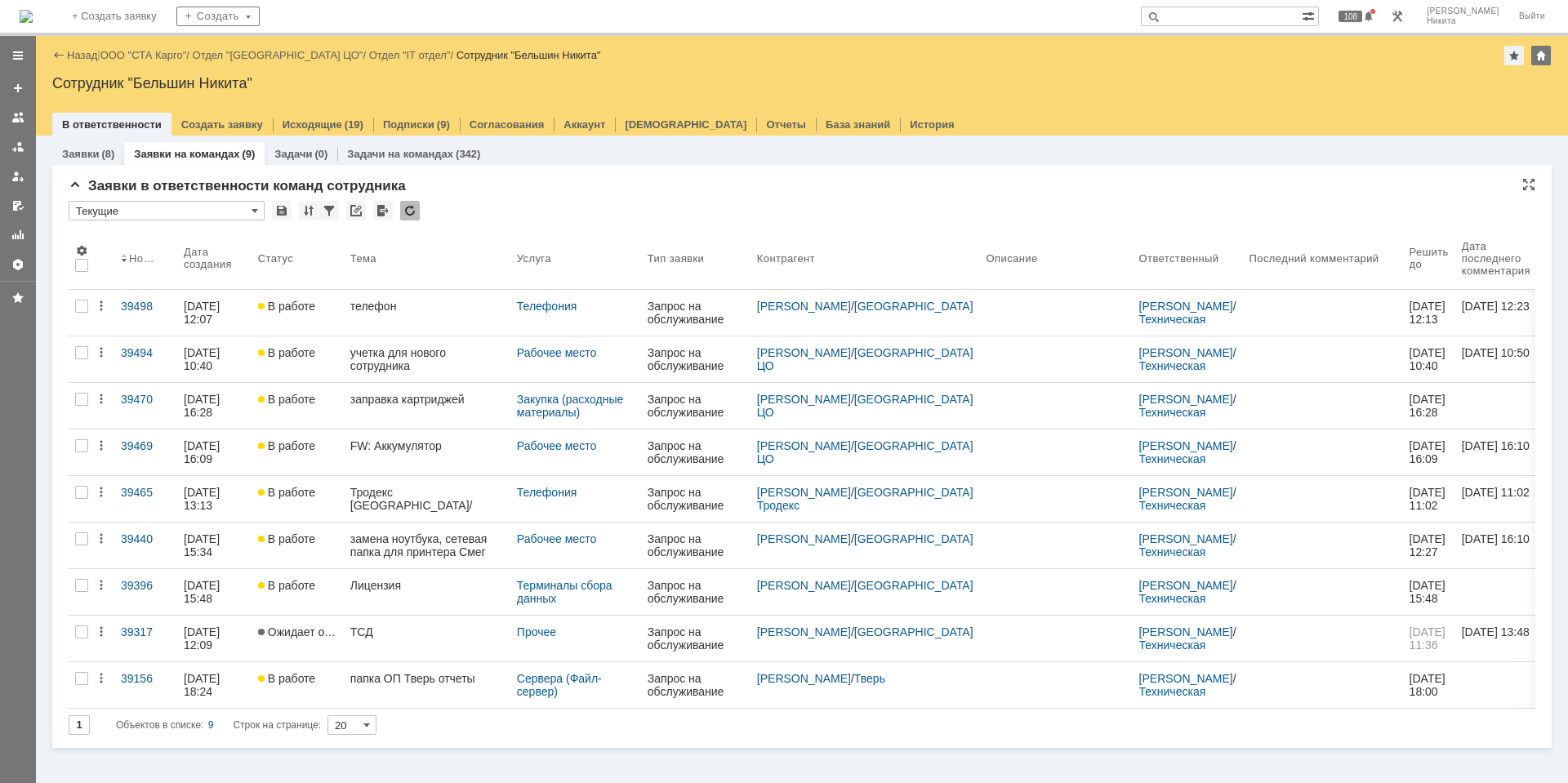
click at [488, 199] on div "Заявки в ответственности команд сотрудника * Текущие Результаты поиска: 1 Объек…" at bounding box center [802, 462] width 1466 height 570
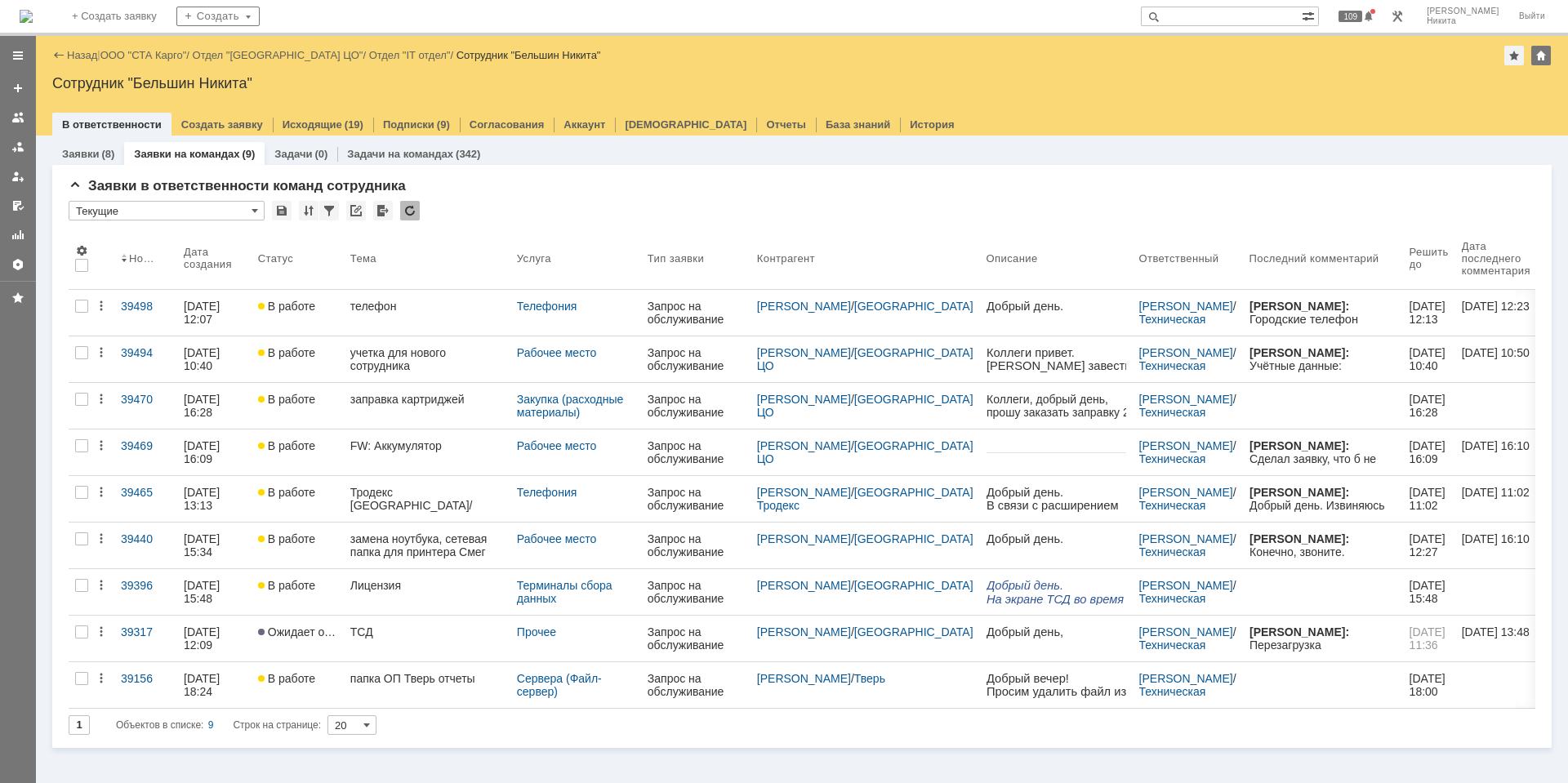
click at [412, 211] on div at bounding box center [410, 210] width 19 height 19
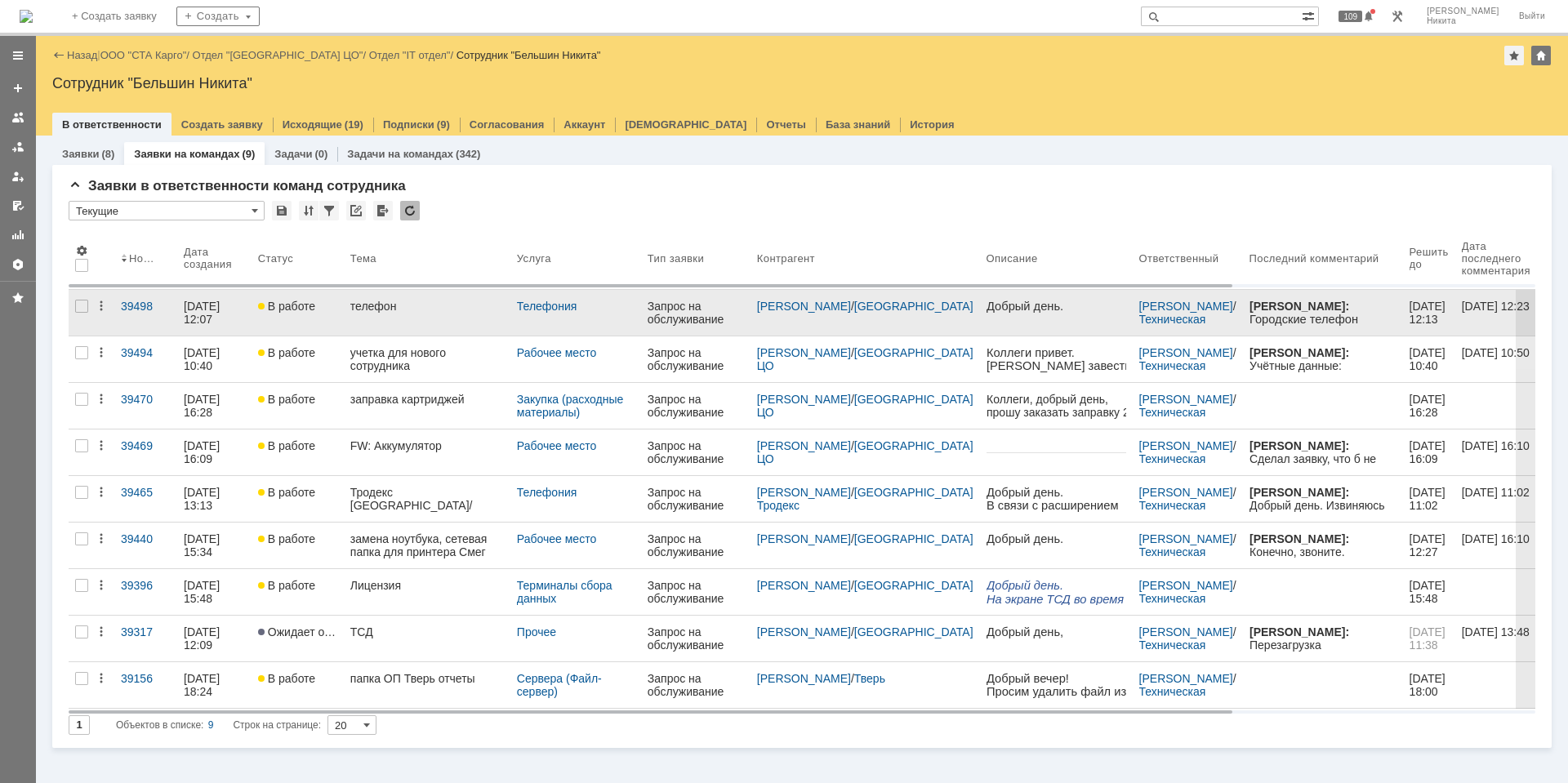
click at [413, 324] on link "телефон" at bounding box center [427, 313] width 166 height 46
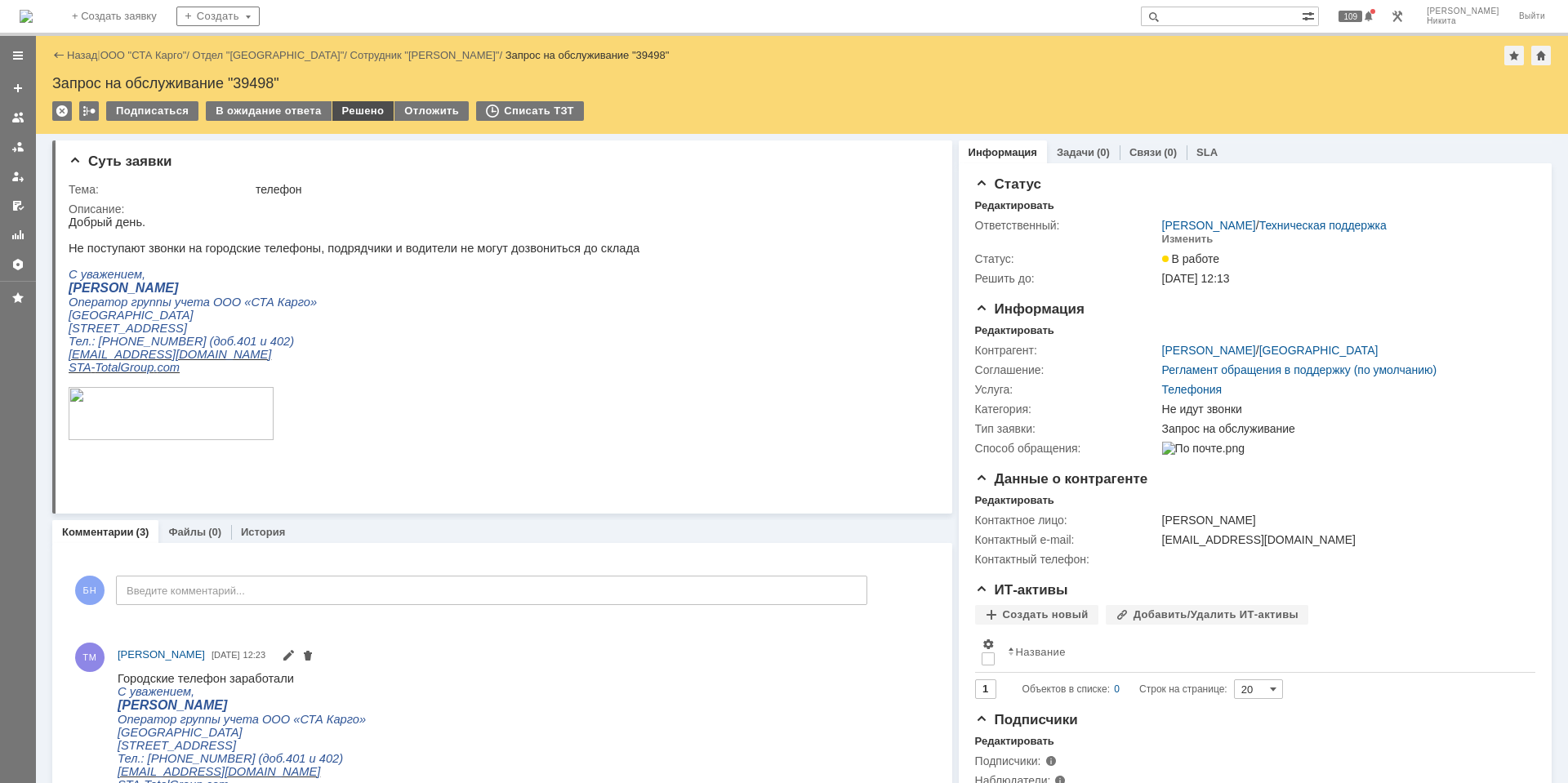
click at [340, 105] on div "Решено" at bounding box center [363, 111] width 62 height 19
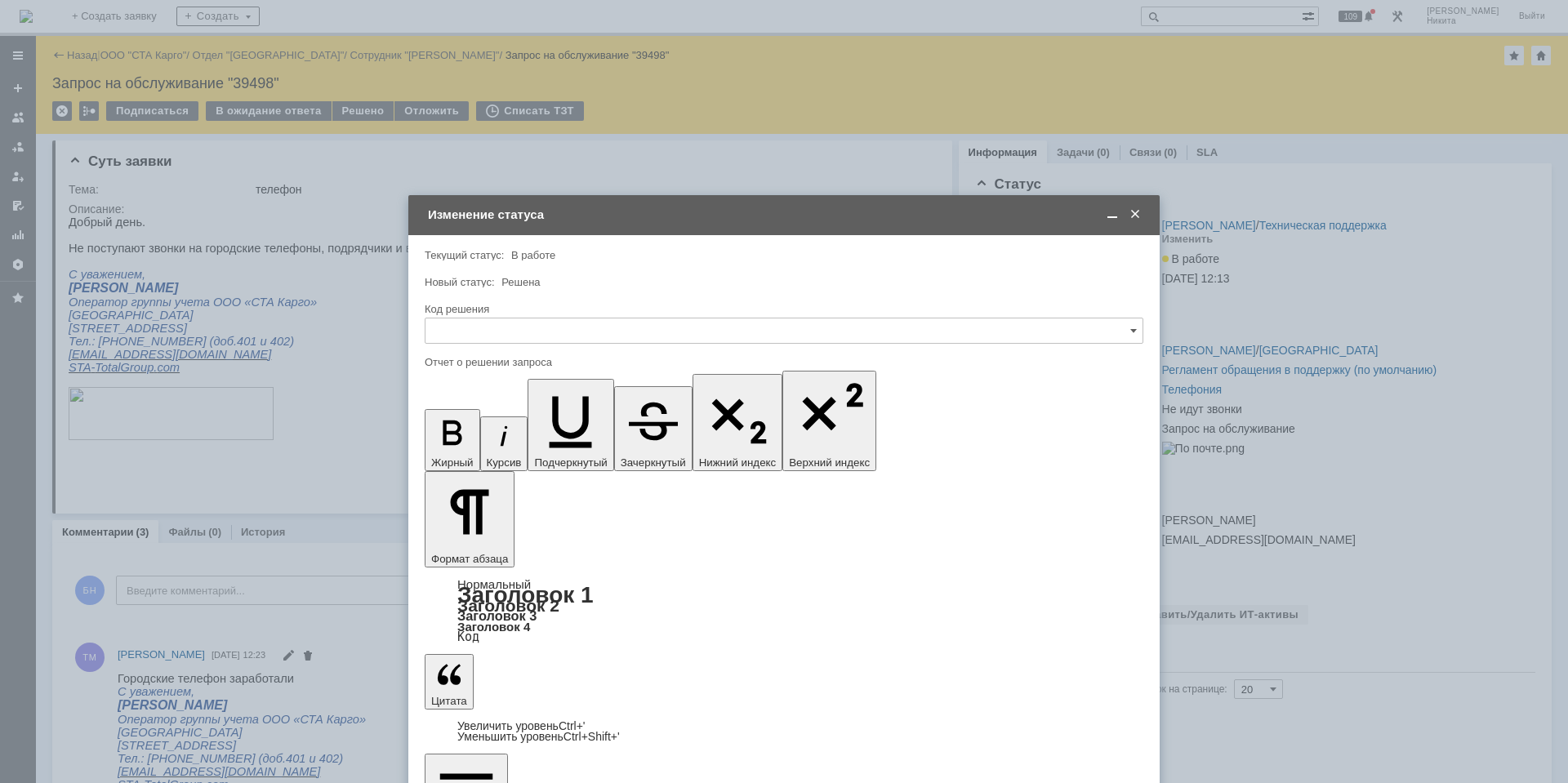
click at [570, 335] on input "text" at bounding box center [784, 331] width 718 height 26
click at [502, 540] on div "Решено" at bounding box center [784, 549] width 717 height 26
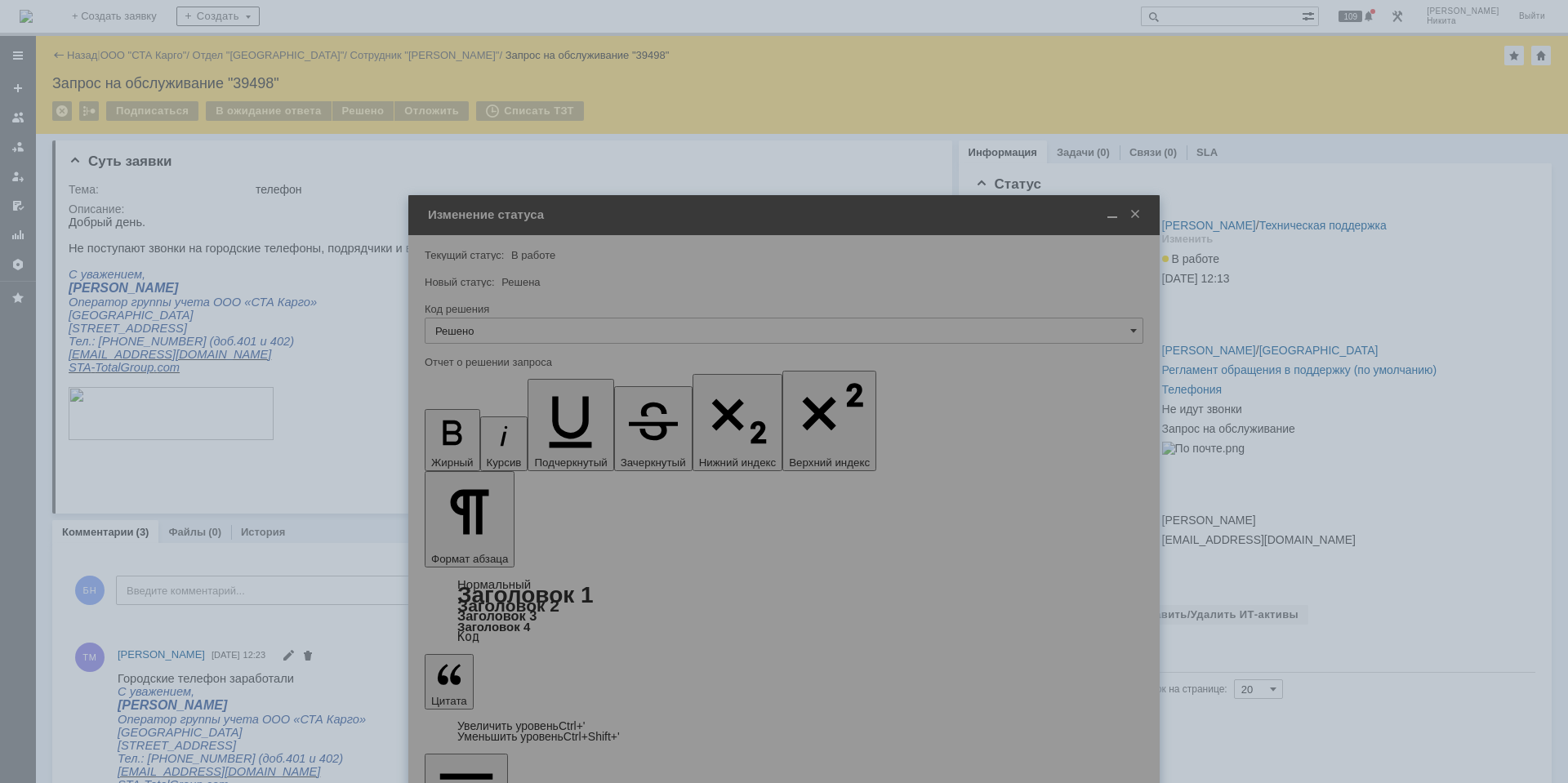
type input "Решено"
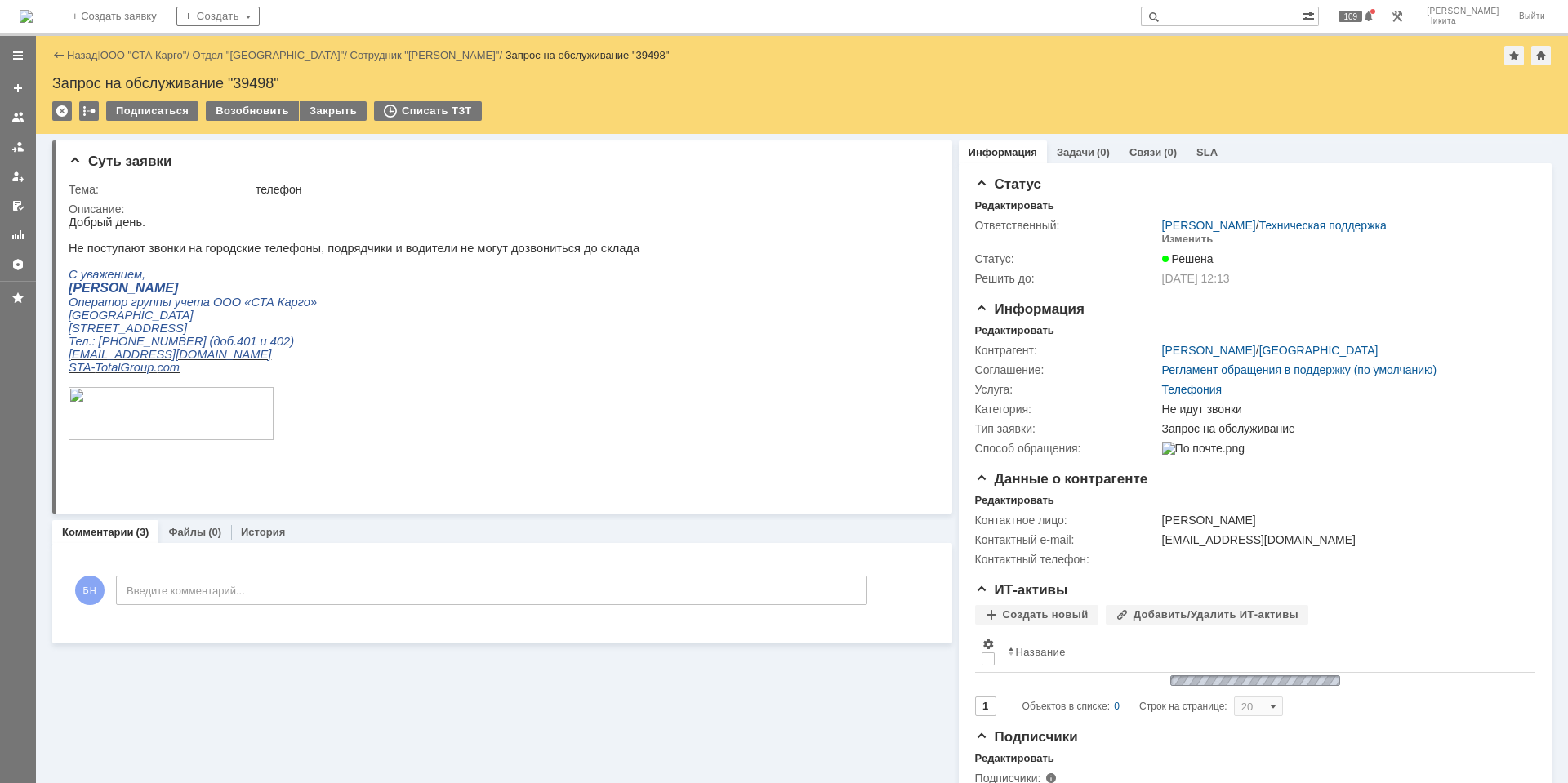
click at [32, 10] on img at bounding box center [25, 16] width 13 height 13
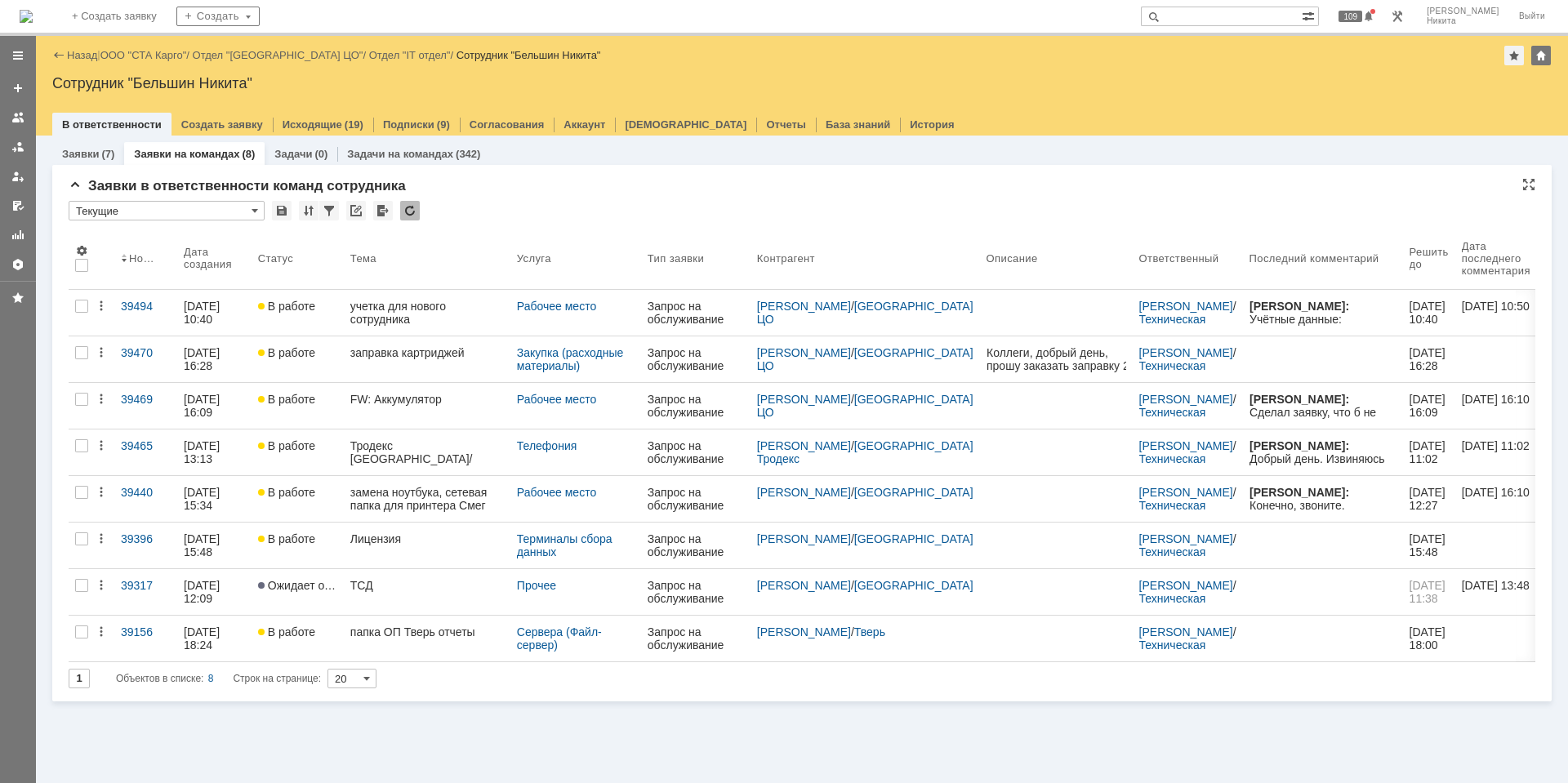
click at [417, 208] on div at bounding box center [410, 210] width 19 height 19
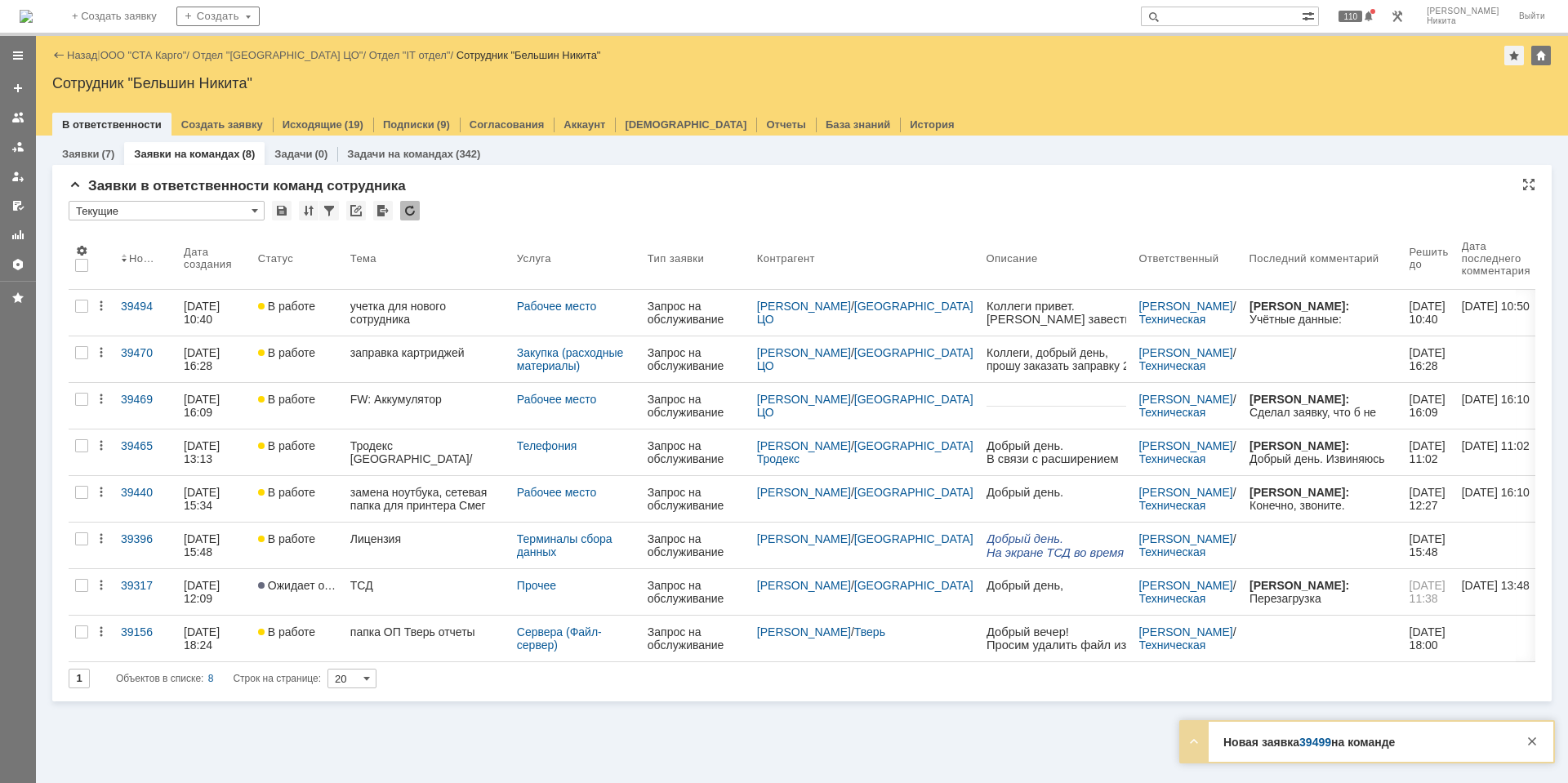
click at [414, 211] on div at bounding box center [410, 210] width 19 height 19
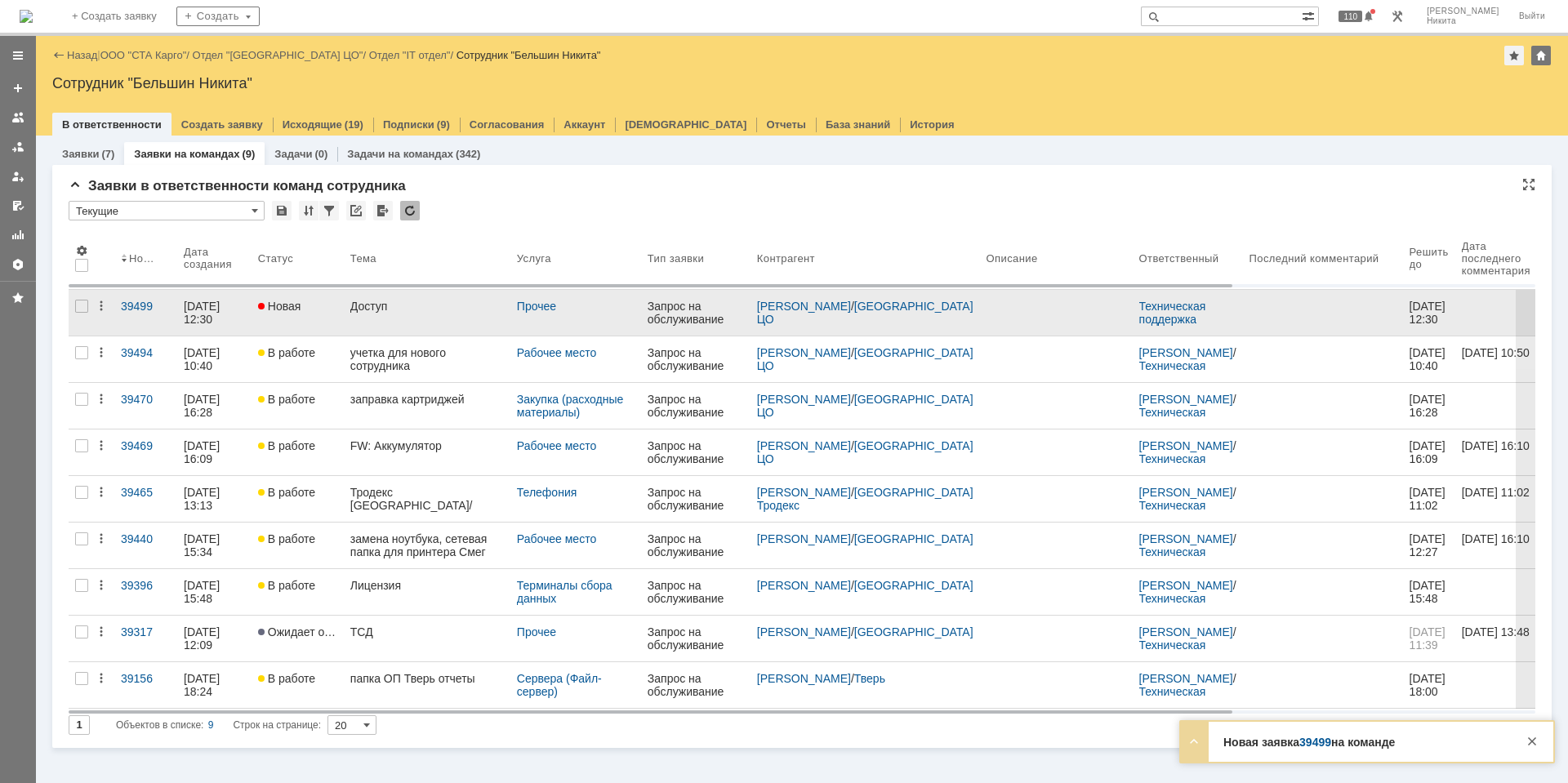
click at [412, 306] on div "Доступ" at bounding box center [427, 306] width 153 height 13
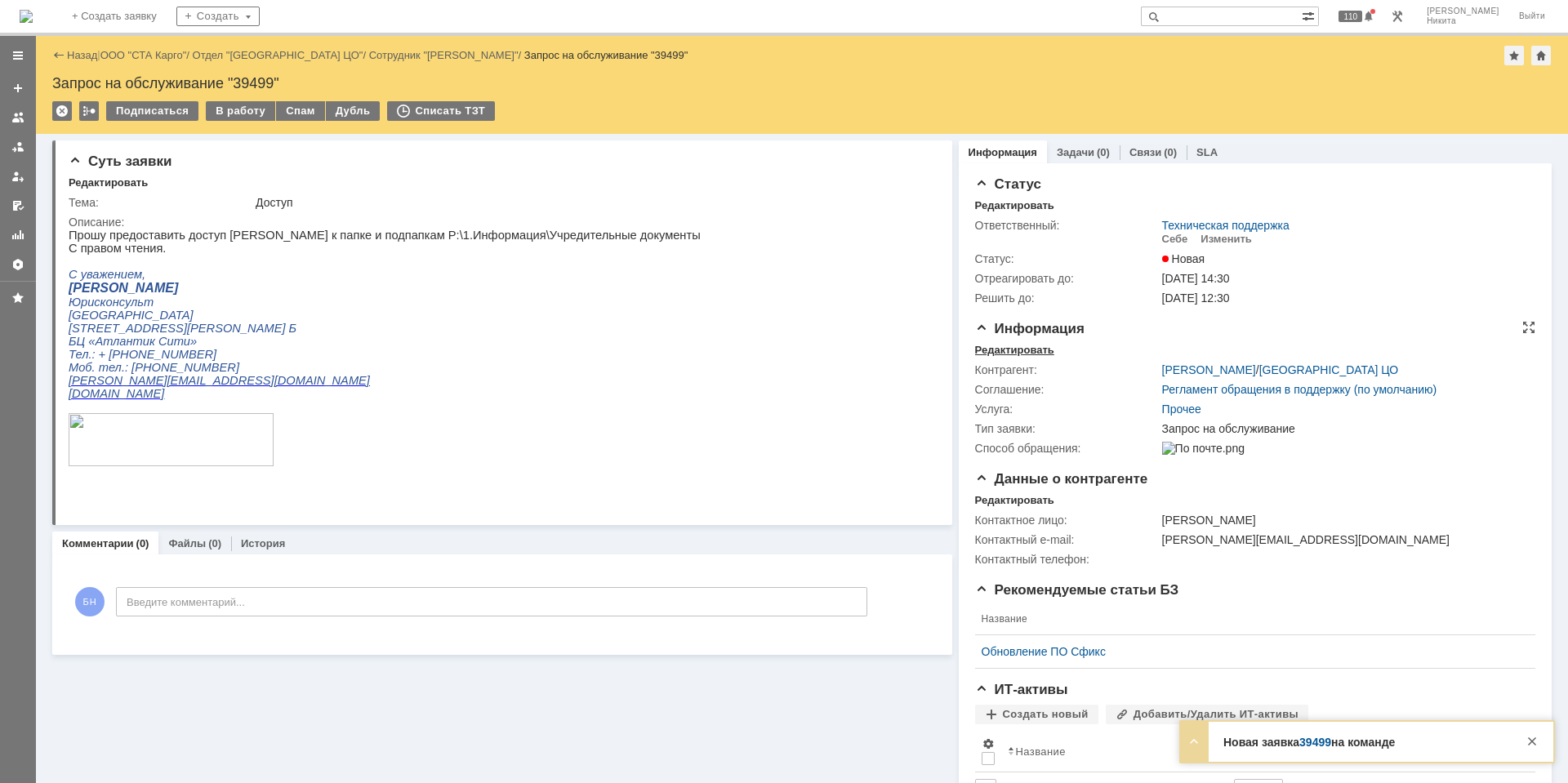
click at [992, 352] on div "Редактировать" at bounding box center [1014, 349] width 79 height 13
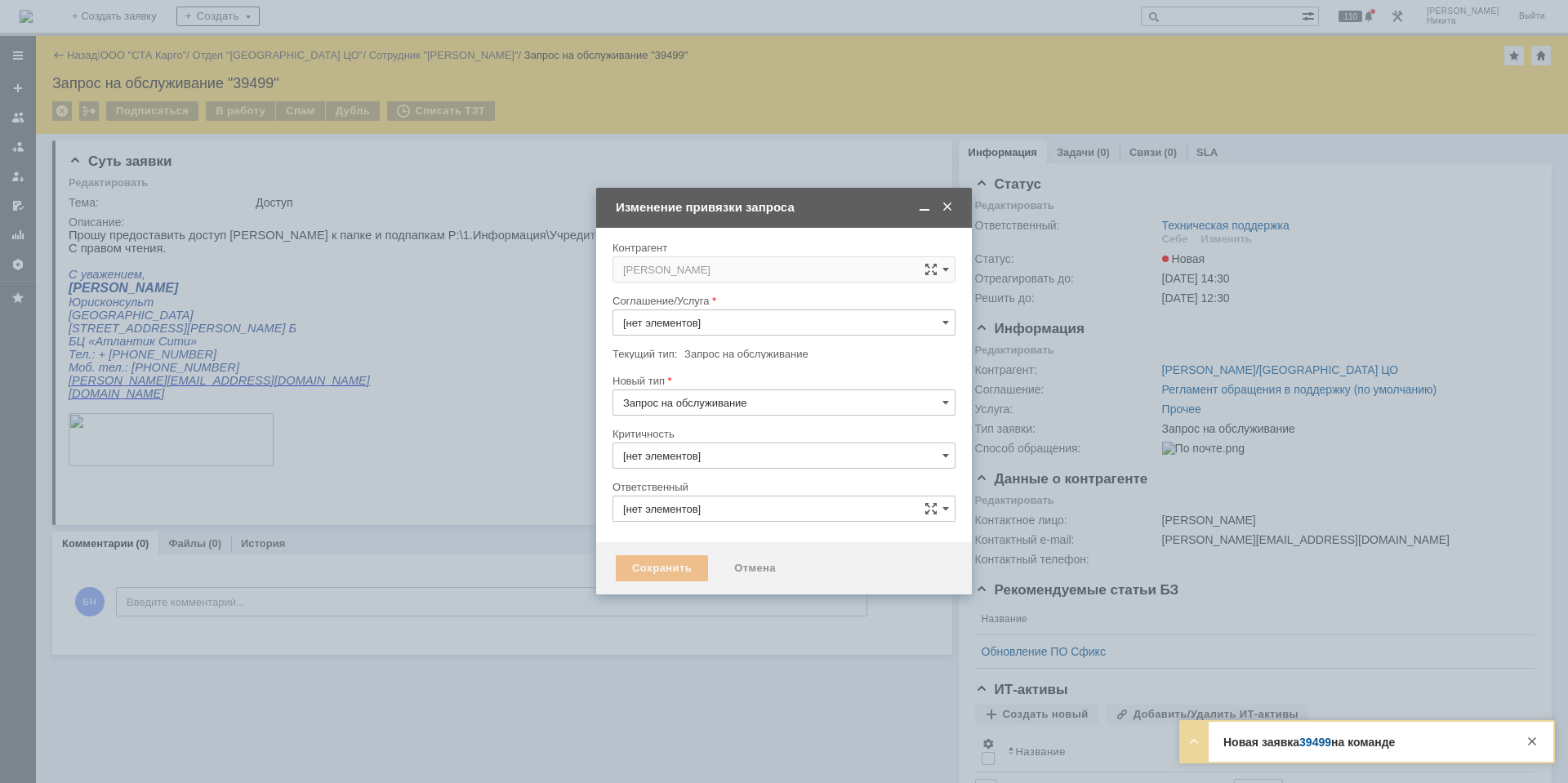
type input "3. Низкая"
type input "Техническая поддержка"
type input "Прочее"
type input "[не указано]"
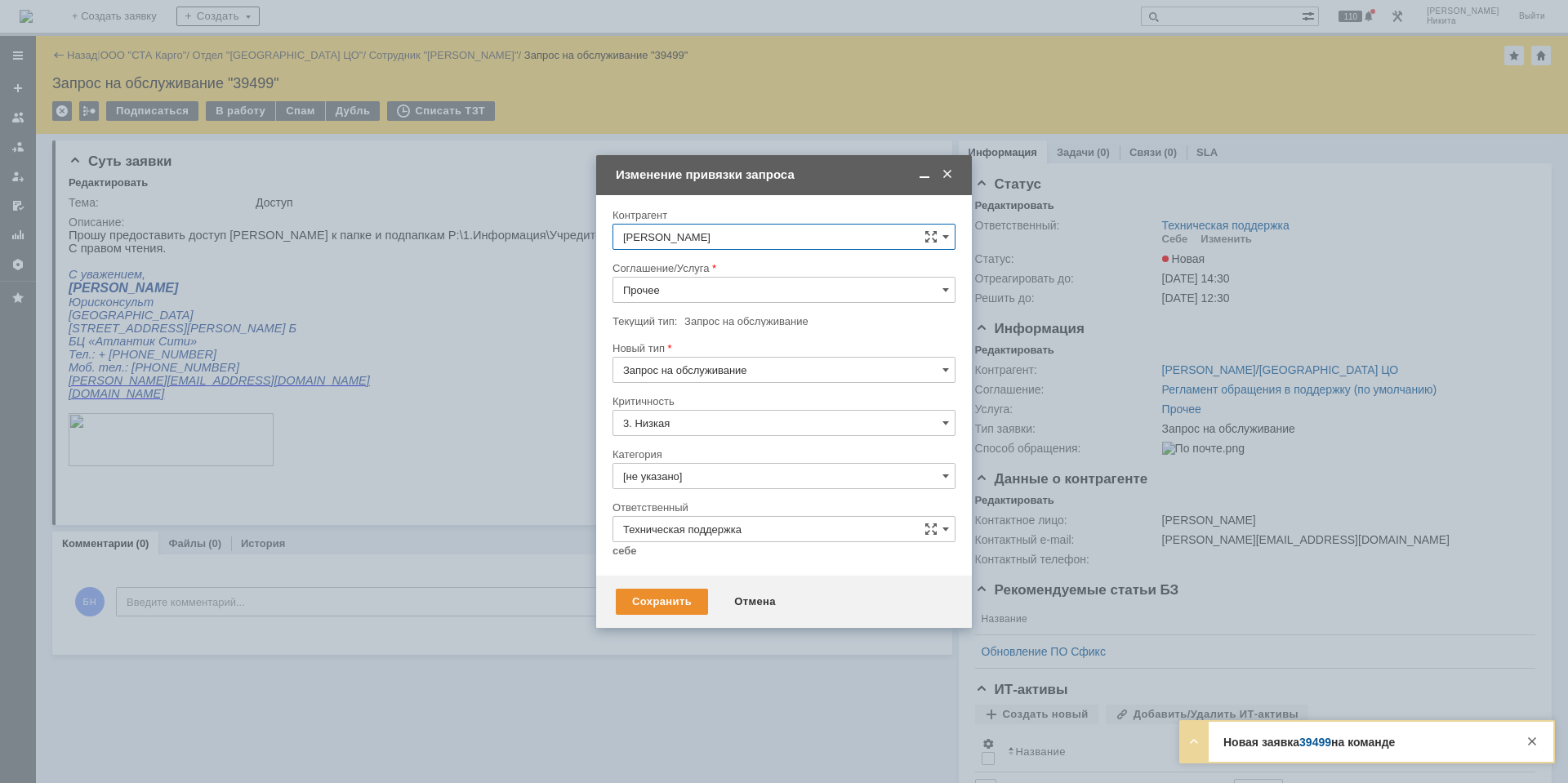
click at [675, 289] on input "Прочее" at bounding box center [784, 290] width 343 height 26
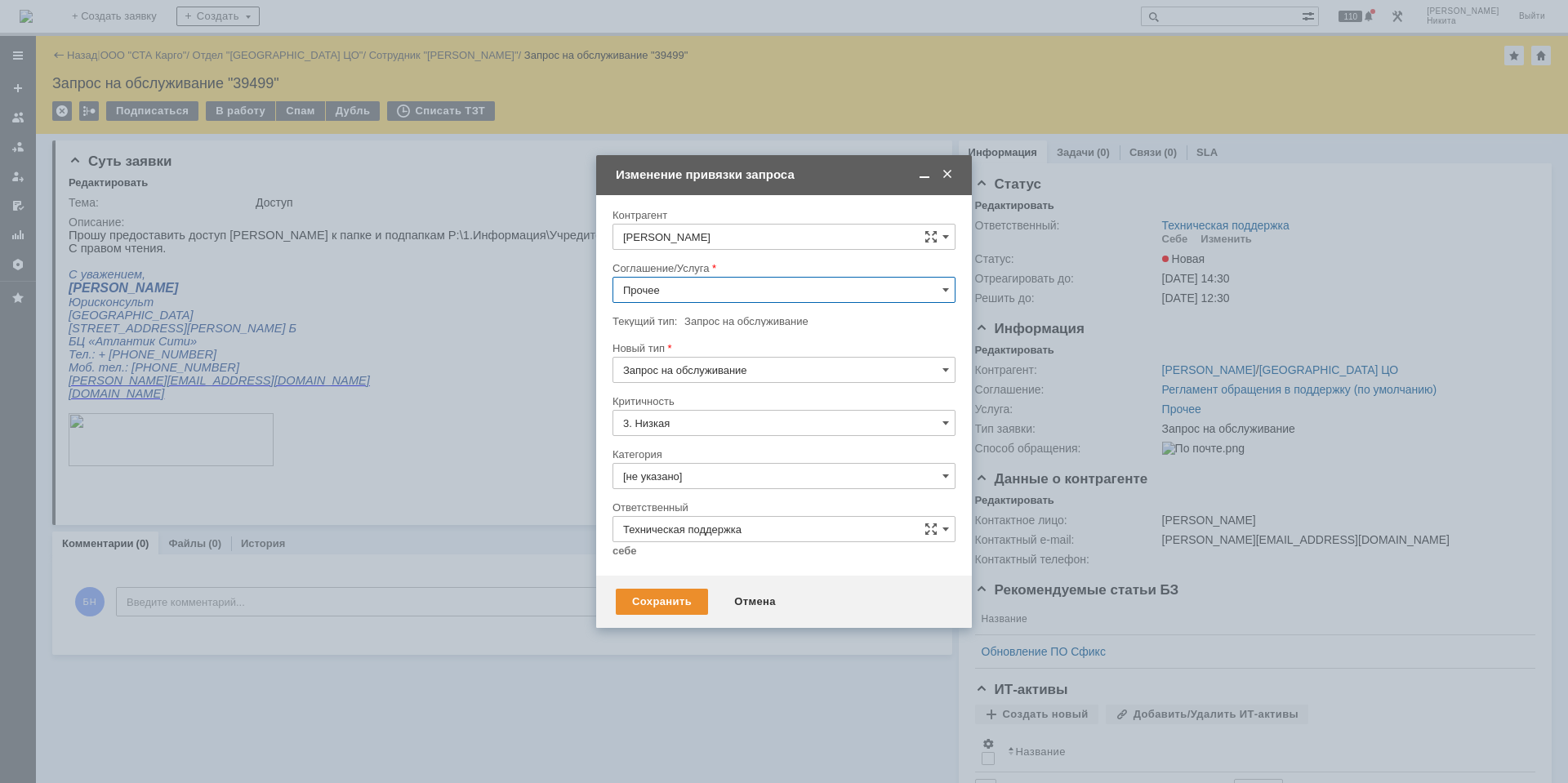
click at [689, 462] on span "Сетевые папки" at bounding box center [783, 461] width 321 height 13
type input "Сетевые папки"
click at [703, 463] on input "[не указано]" at bounding box center [784, 476] width 343 height 26
click at [731, 589] on span "Подключение сетевой папки/диска" at bounding box center [783, 582] width 321 height 13
type input "Подключение сетевой папки/диска"
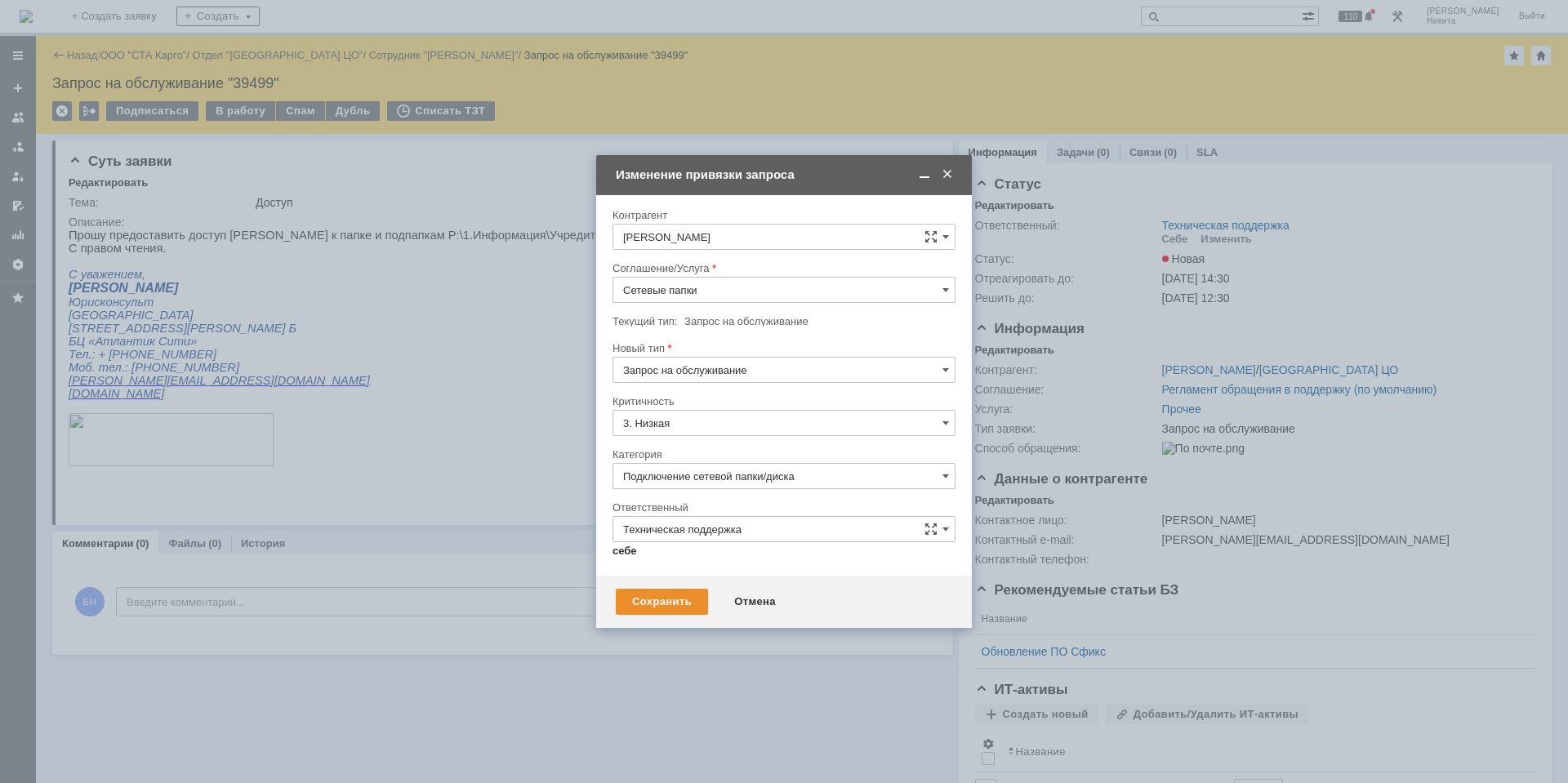
click at [632, 547] on link "себе" at bounding box center [625, 551] width 25 height 13
type input "[PERSON_NAME]"
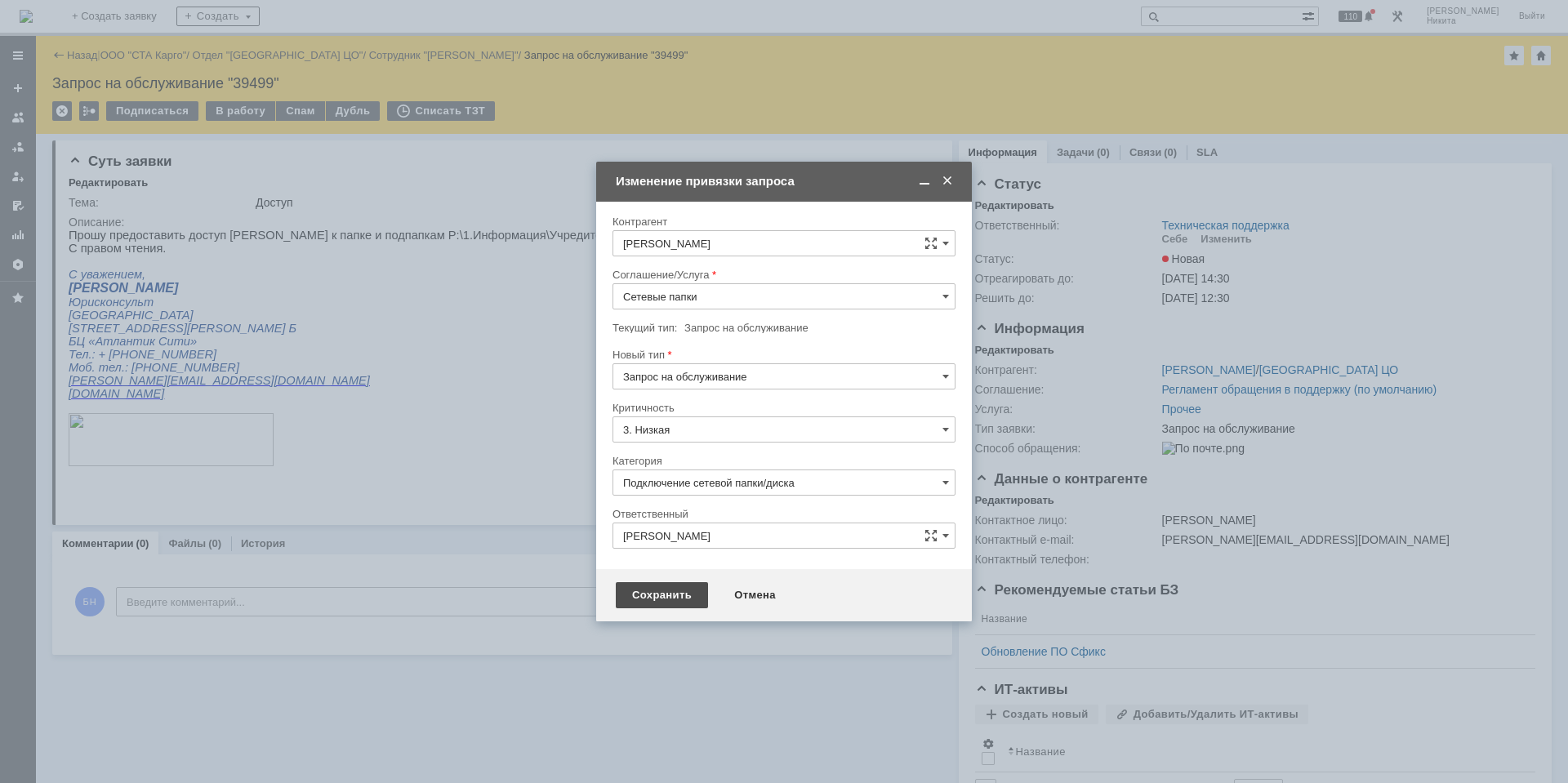
click at [650, 584] on div "Сохранить" at bounding box center [661, 596] width 92 height 26
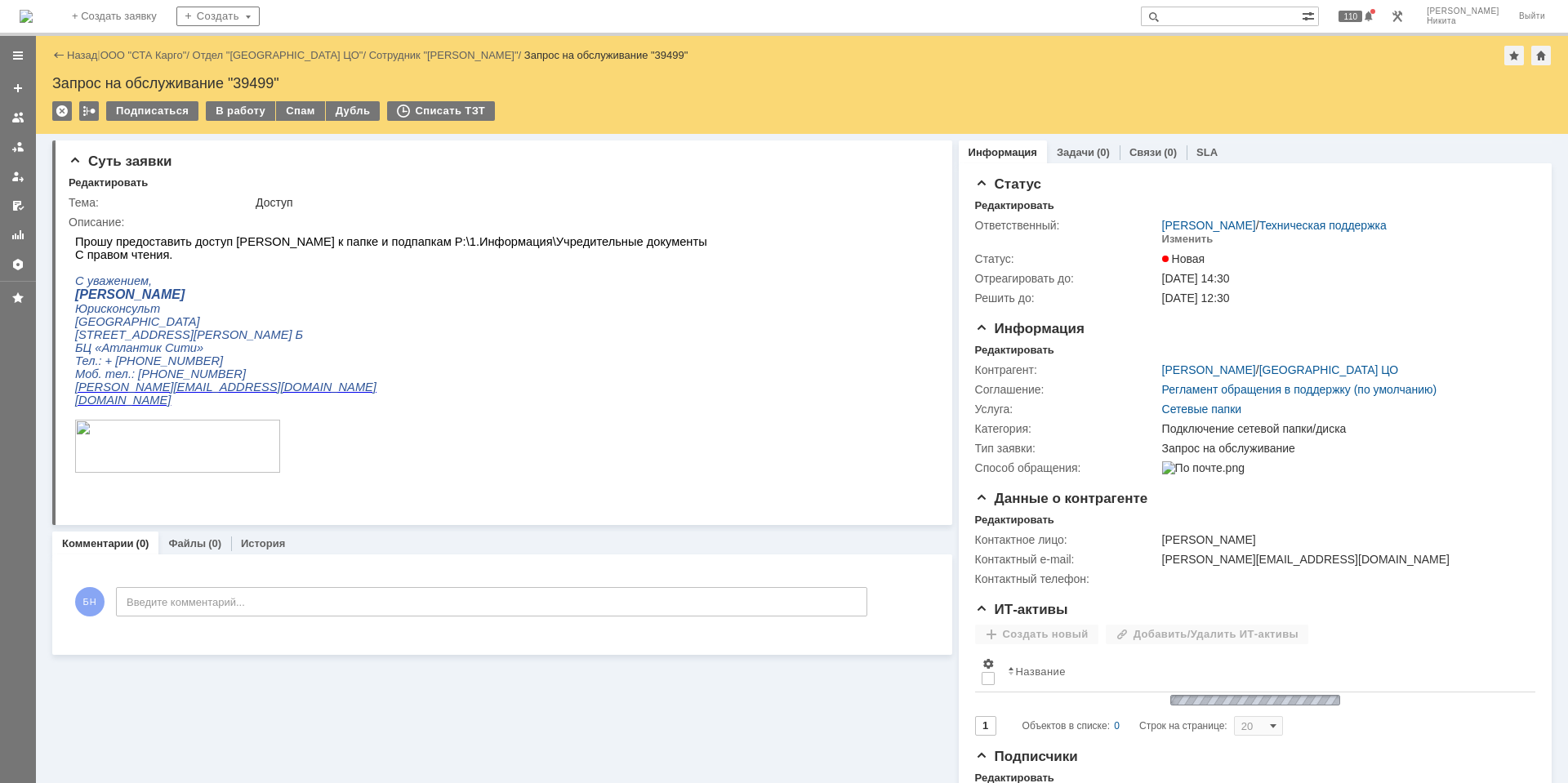
click at [246, 116] on div "В работу" at bounding box center [240, 111] width 69 height 19
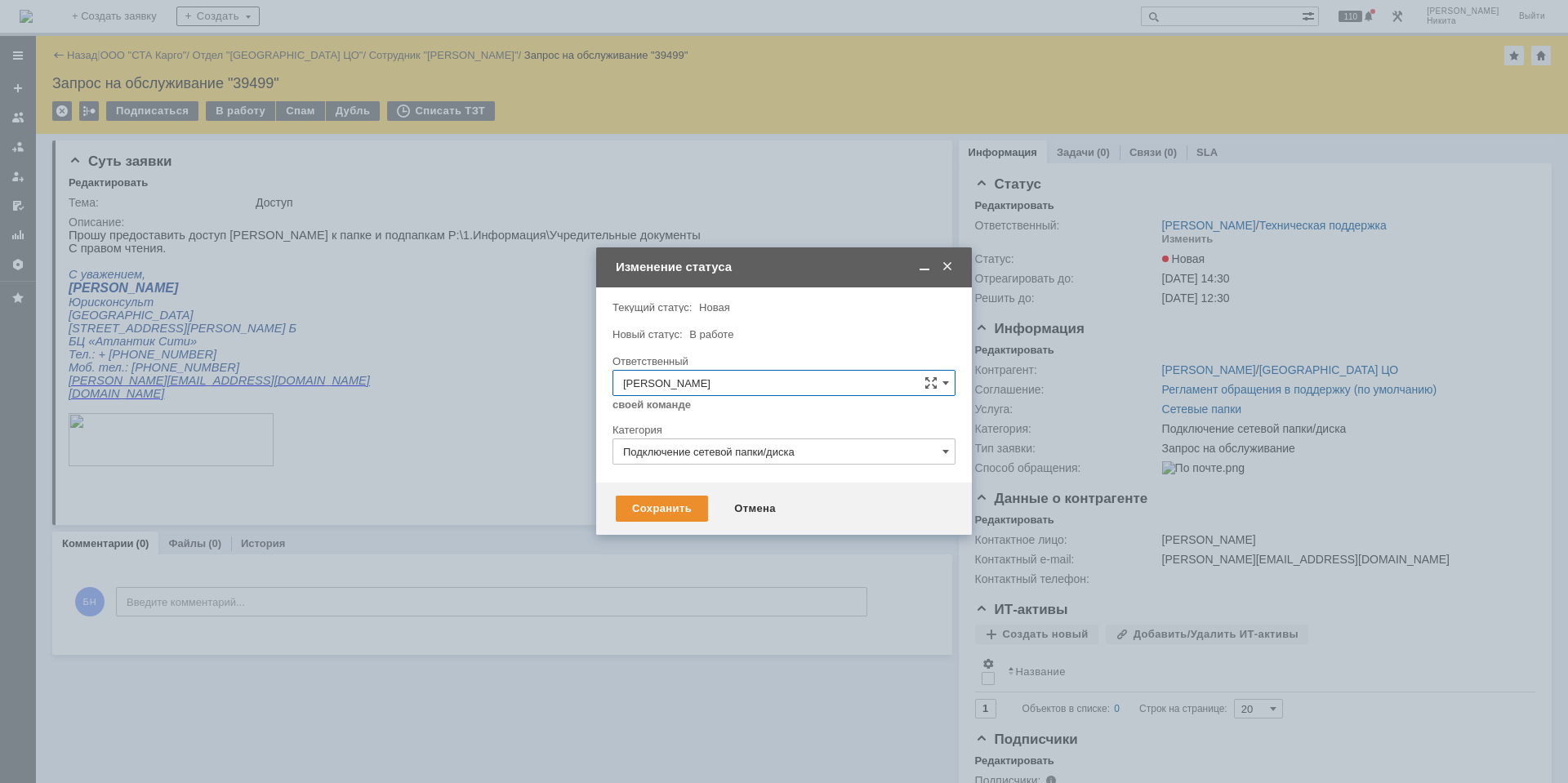
click at [655, 484] on div "Сохранить Отмена" at bounding box center [783, 509] width 376 height 53
click at [656, 517] on div "Сохранить" at bounding box center [661, 509] width 92 height 26
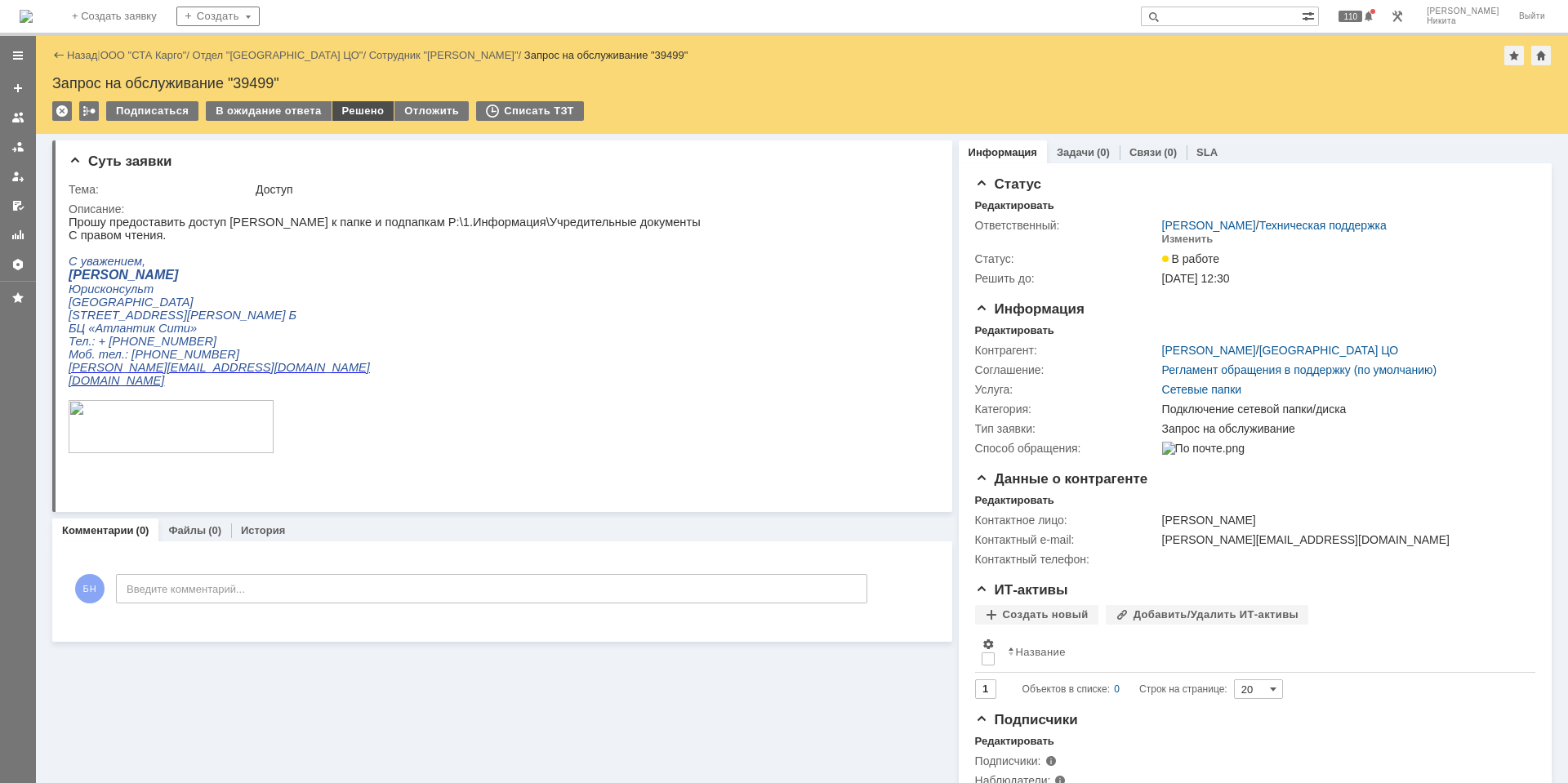
click at [356, 115] on div "Решено" at bounding box center [363, 111] width 62 height 19
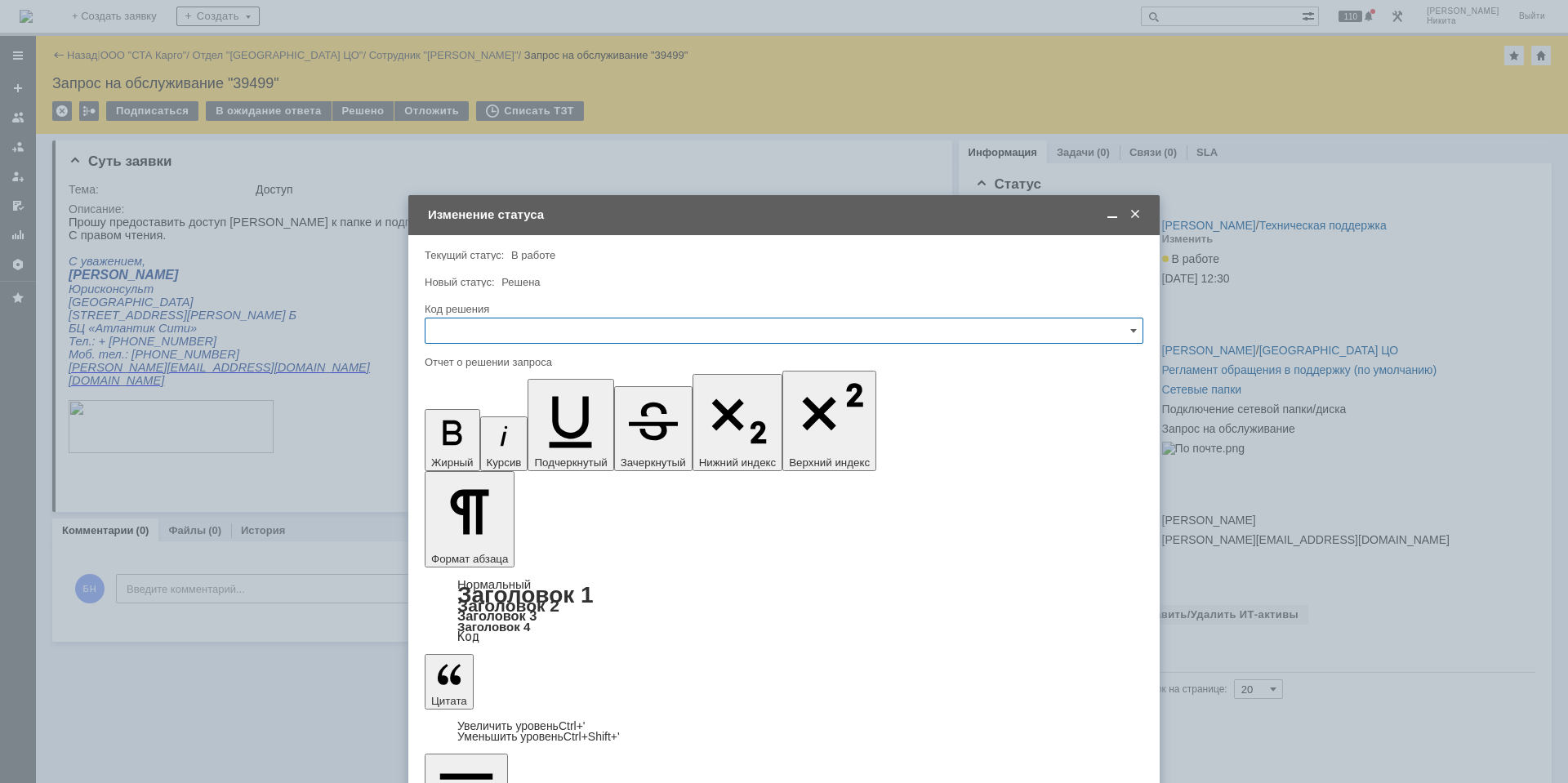
click at [547, 336] on input "text" at bounding box center [784, 331] width 718 height 26
click at [470, 540] on div "Решено" at bounding box center [784, 549] width 717 height 26
type input "Решено"
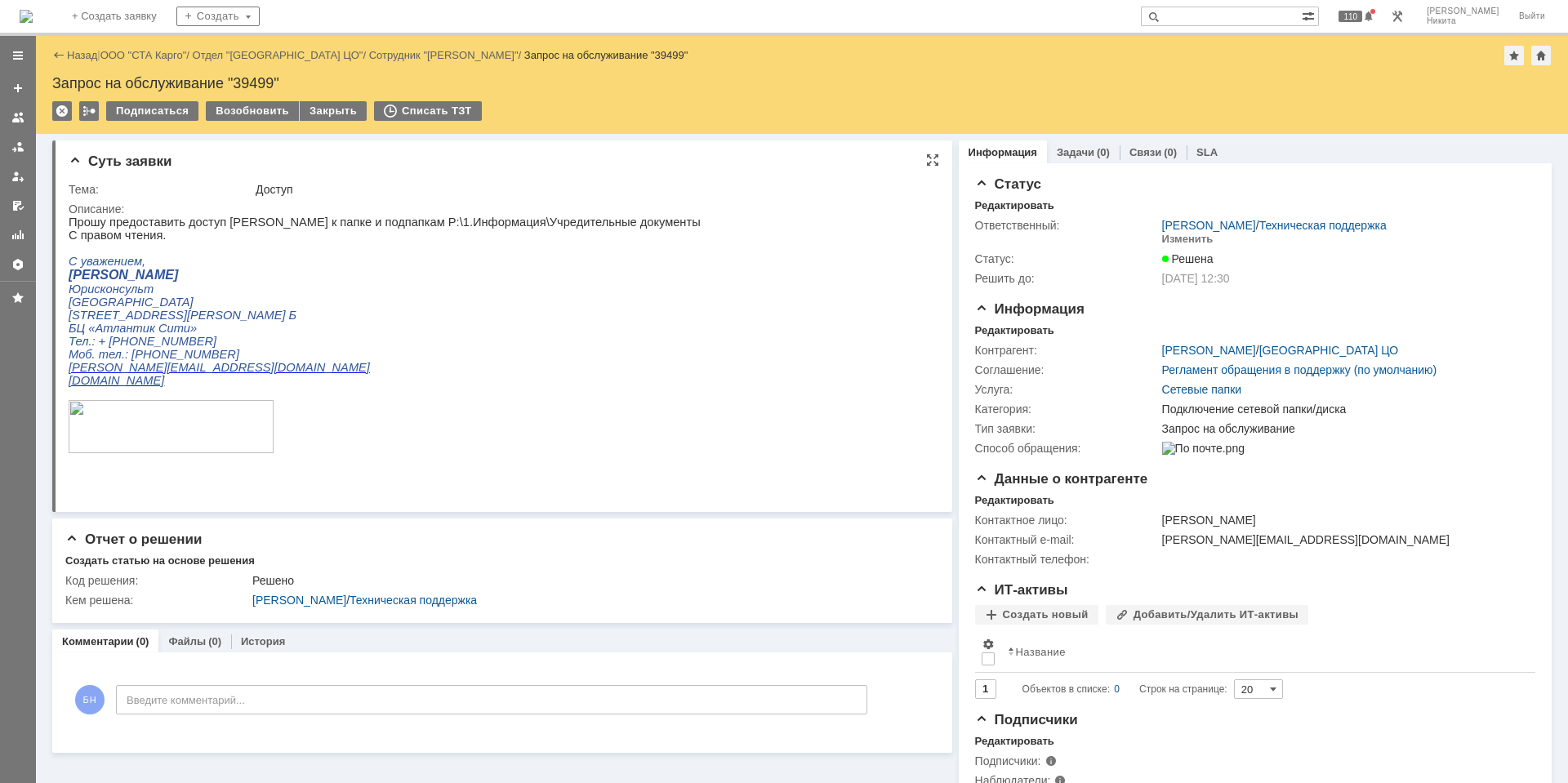
click at [364, 308] on p "[GEOGRAPHIC_DATA]" at bounding box center [385, 301] width 632 height 13
click at [32, 23] on img at bounding box center [25, 16] width 13 height 13
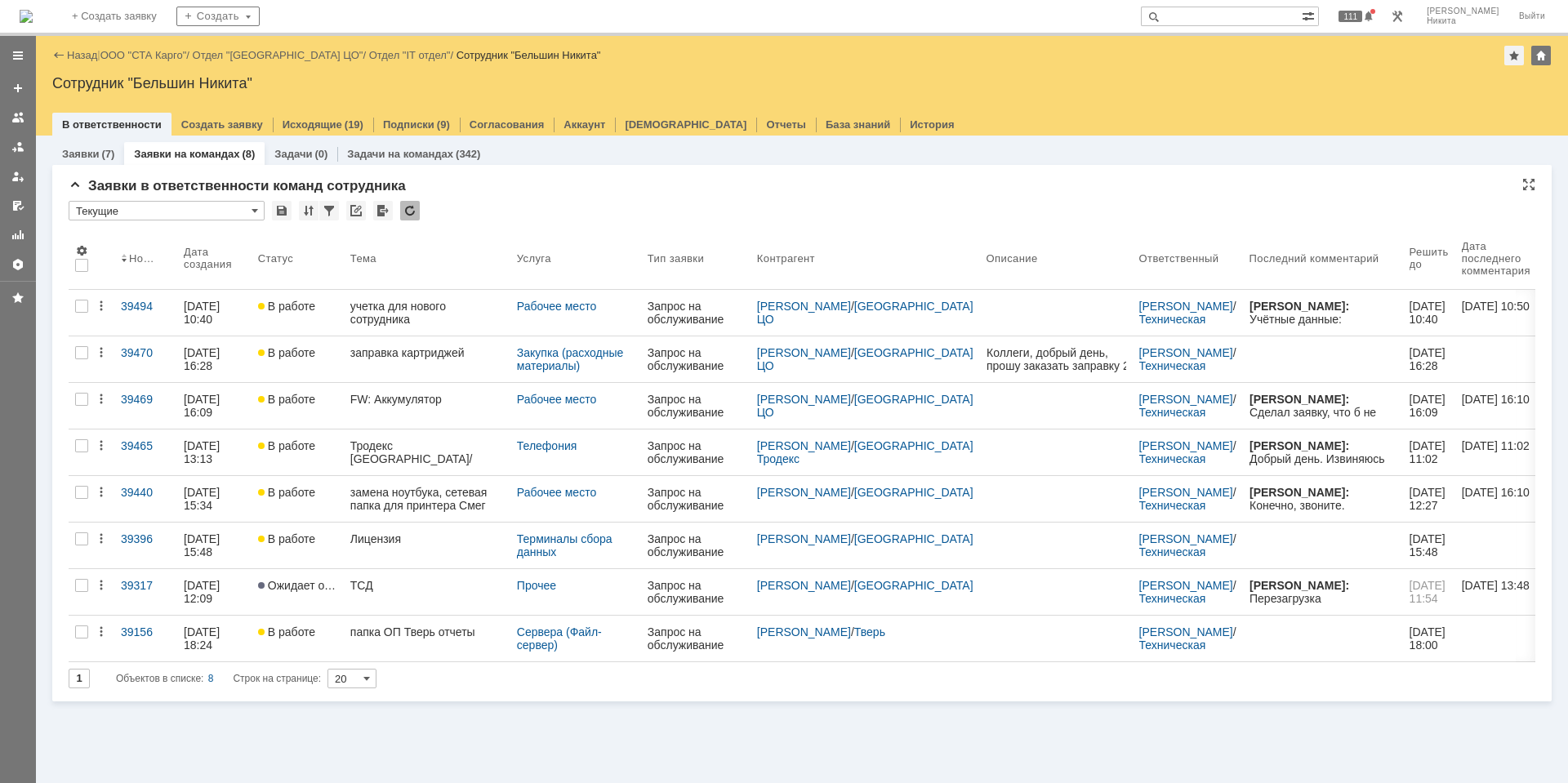
click at [412, 211] on div at bounding box center [410, 210] width 19 height 19
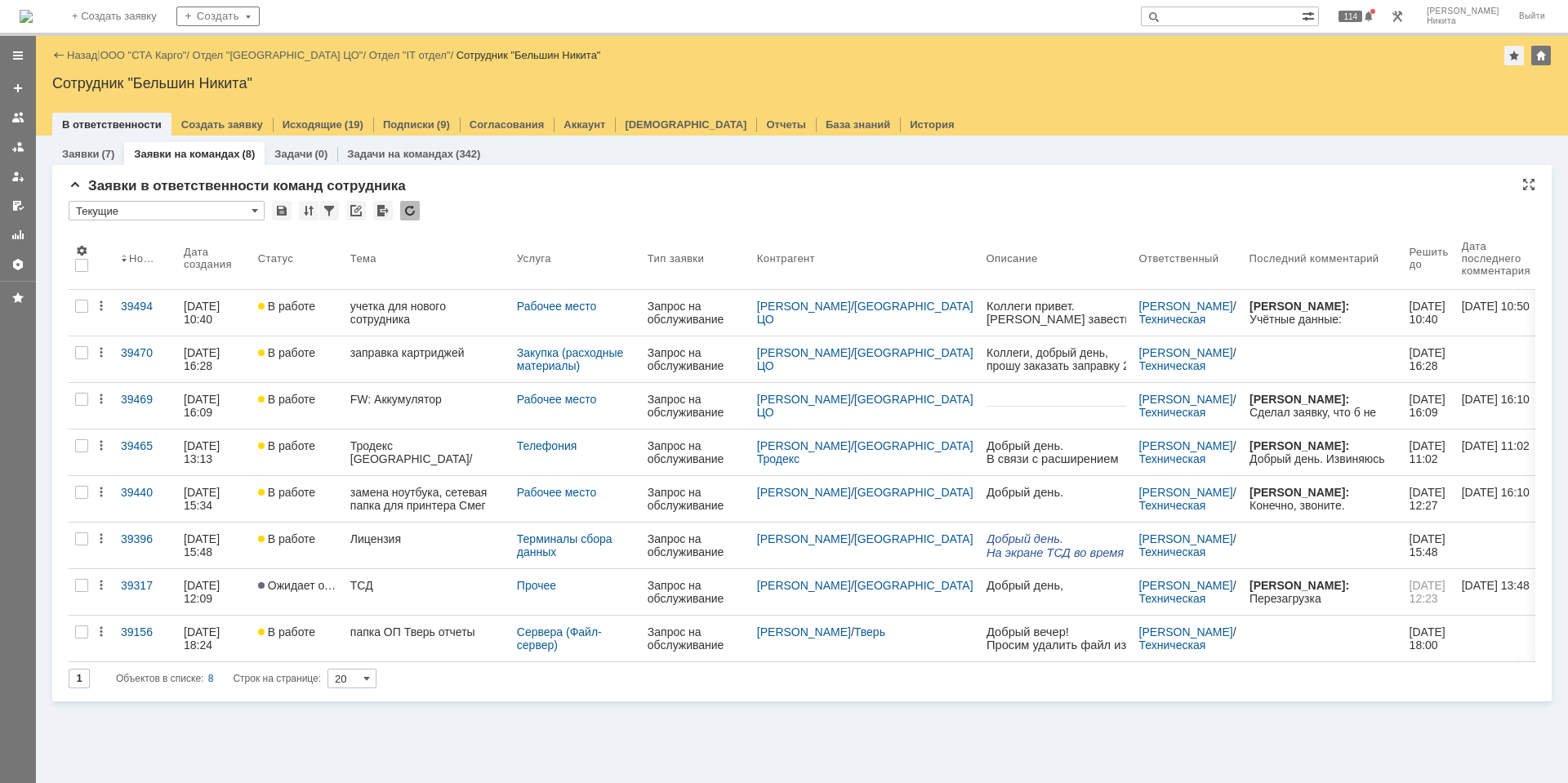
click at [414, 213] on div at bounding box center [410, 210] width 19 height 19
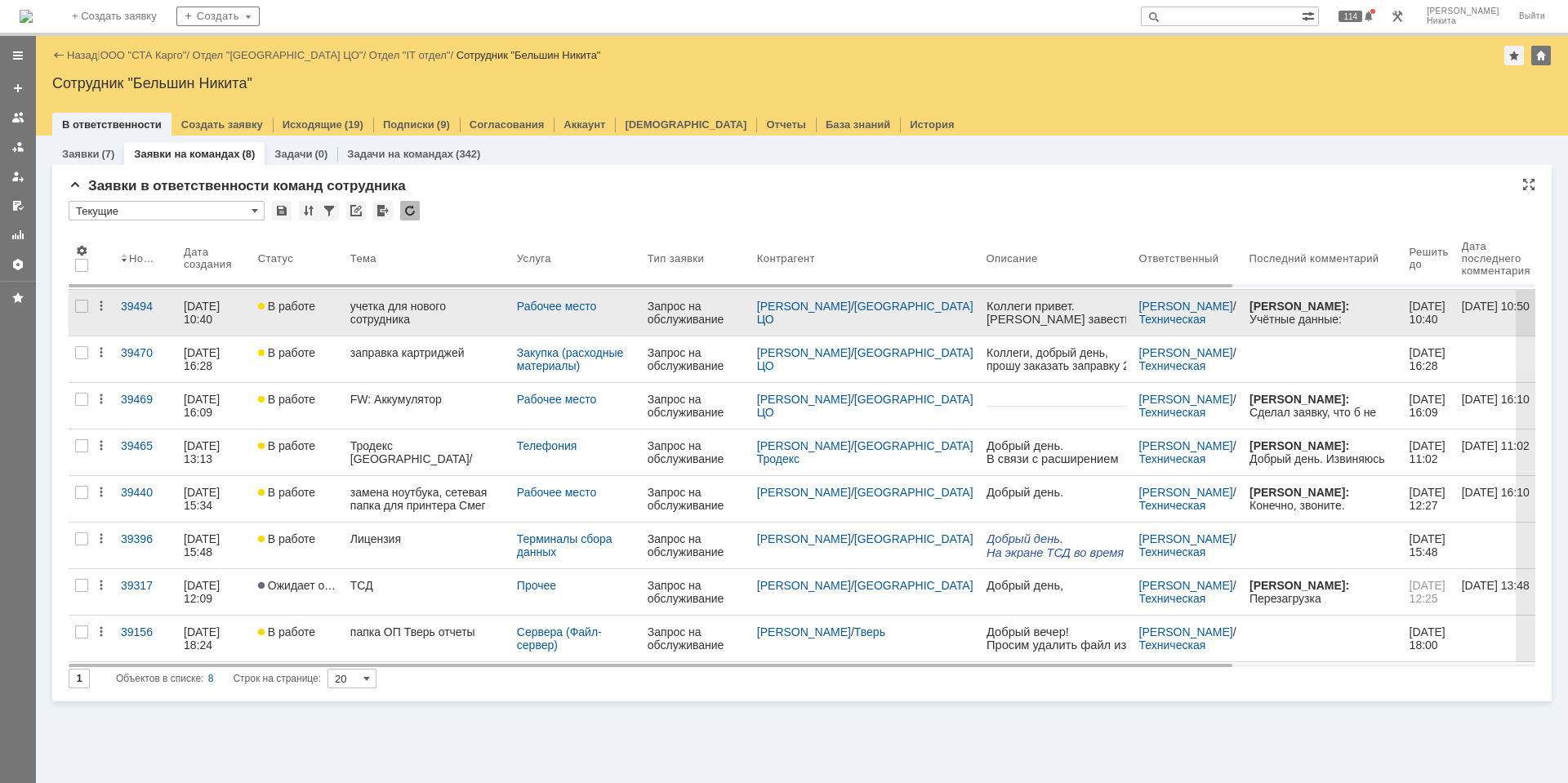
click at [353, 323] on link "учетка для нового сотрудника" at bounding box center [427, 313] width 166 height 46
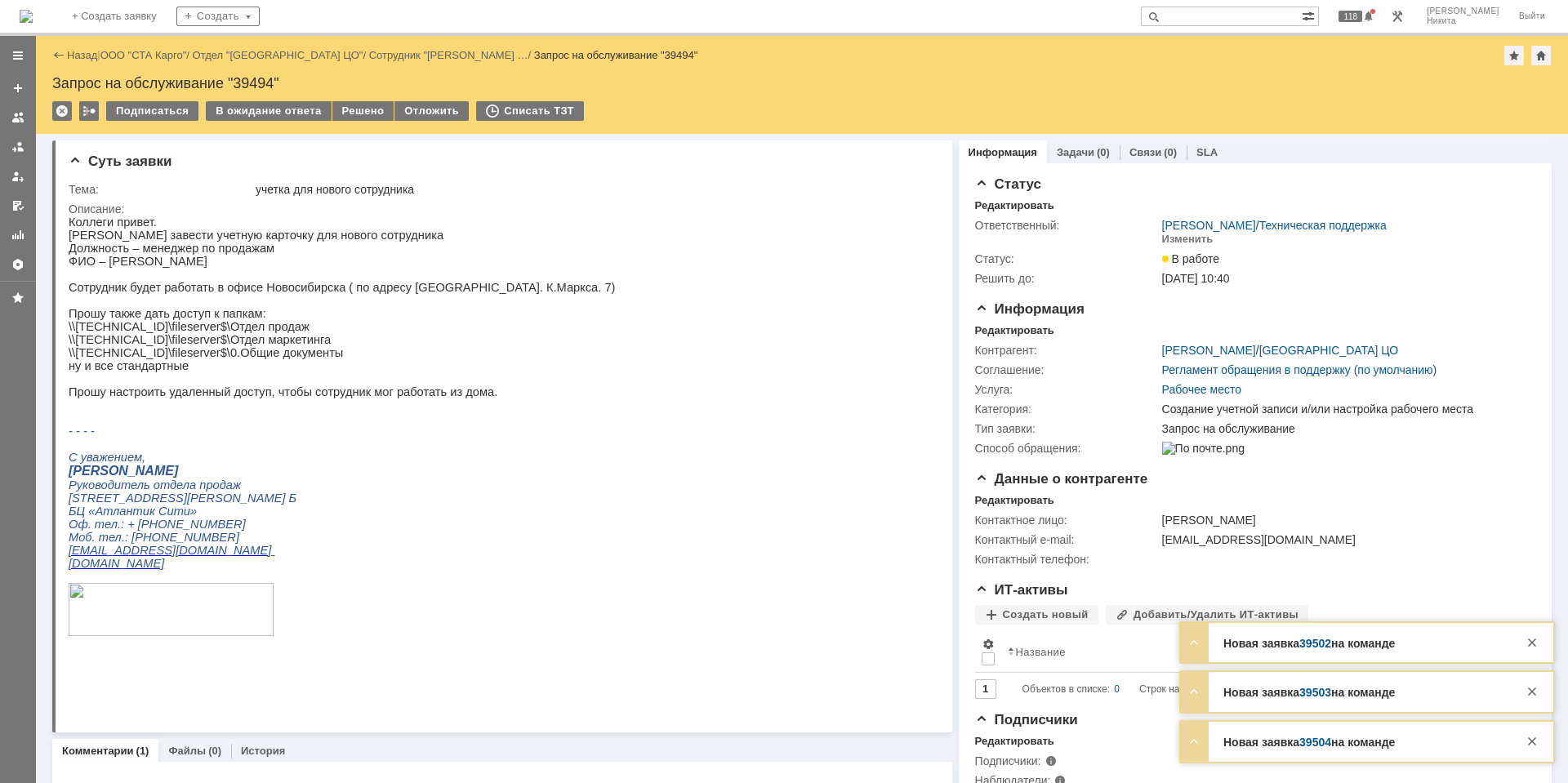
click at [22, 10] on img at bounding box center [25, 16] width 13 height 13
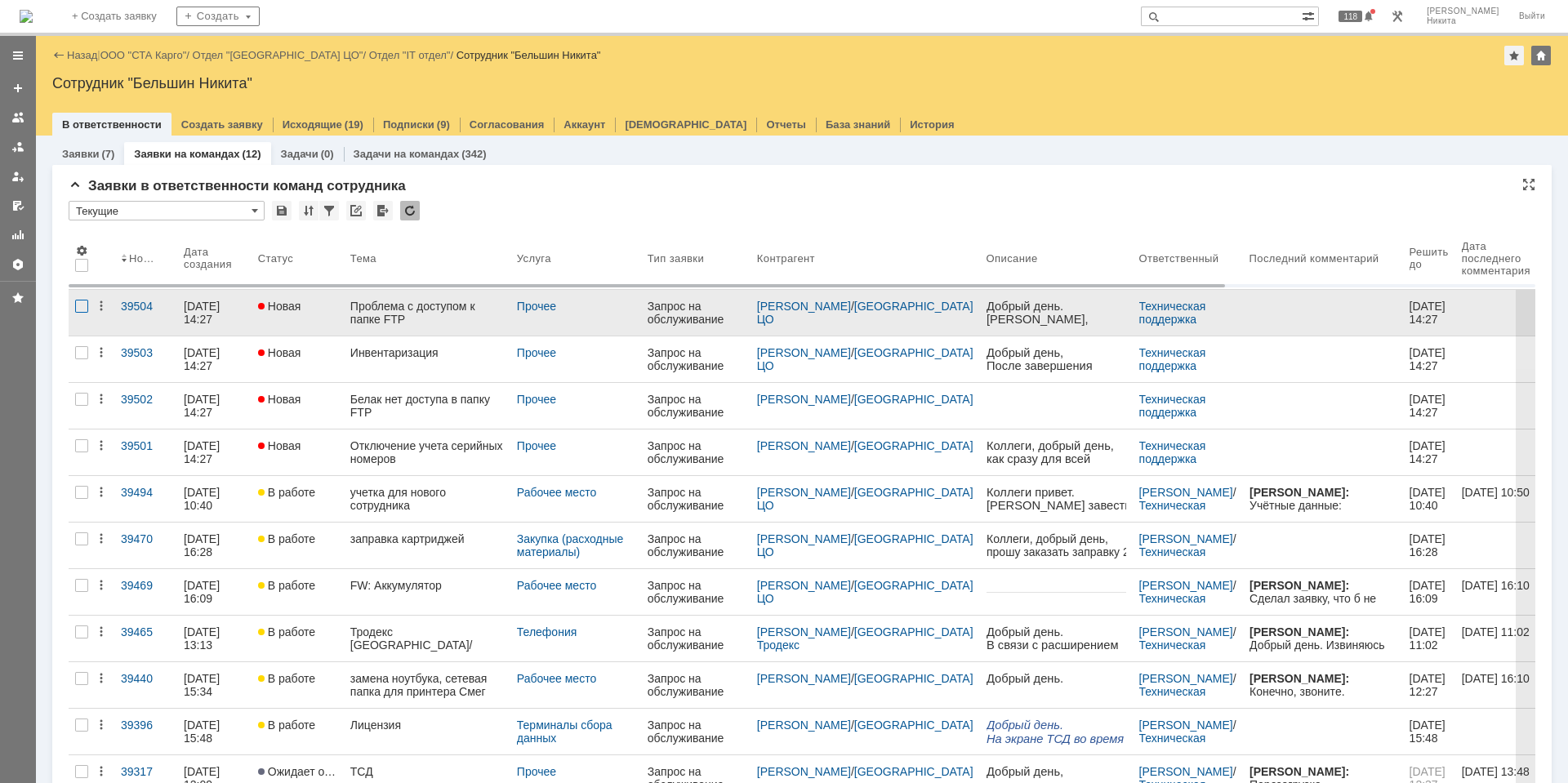
click at [82, 302] on div at bounding box center [81, 306] width 13 height 13
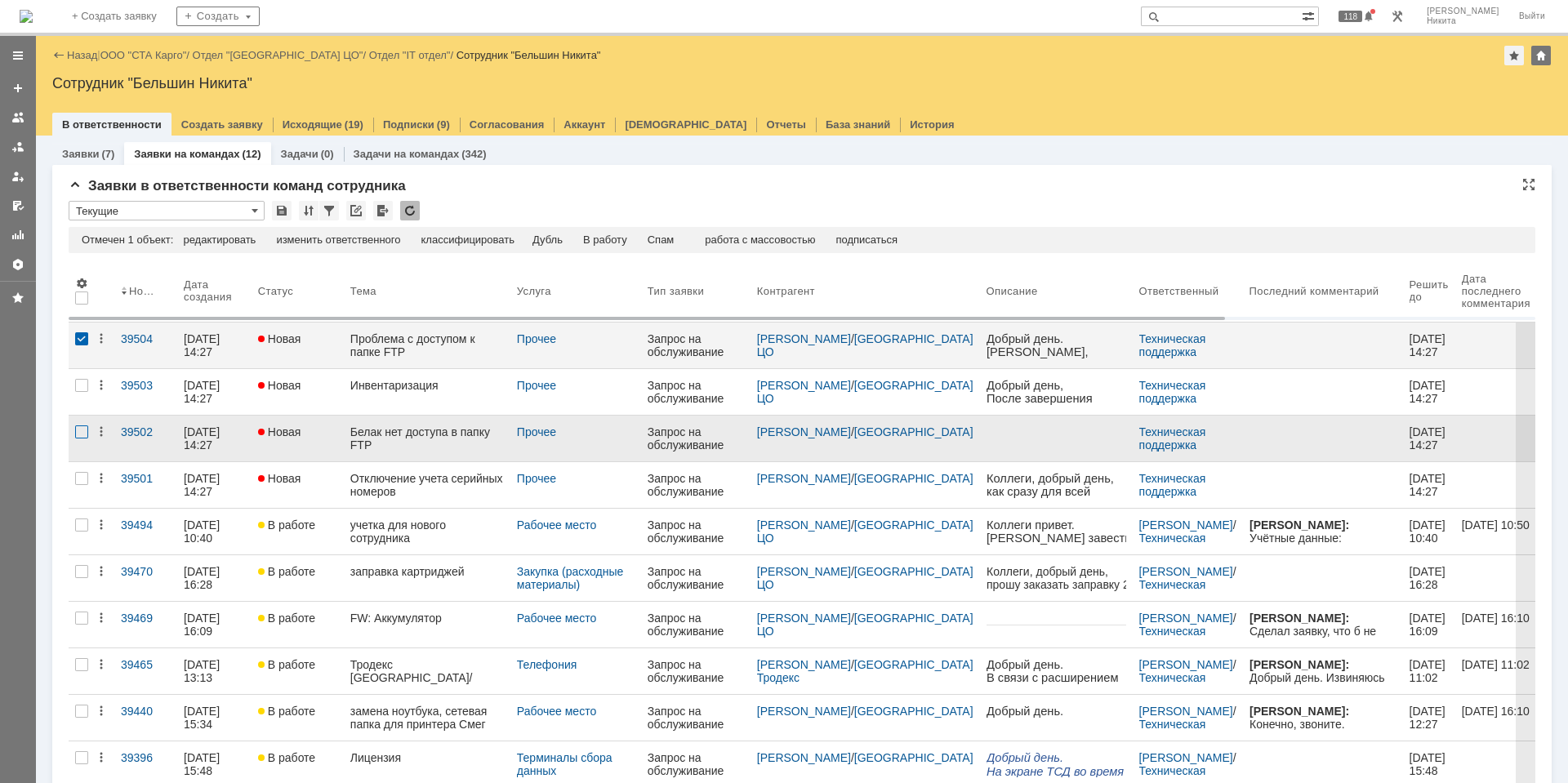
click at [79, 434] on div at bounding box center [81, 432] width 13 height 13
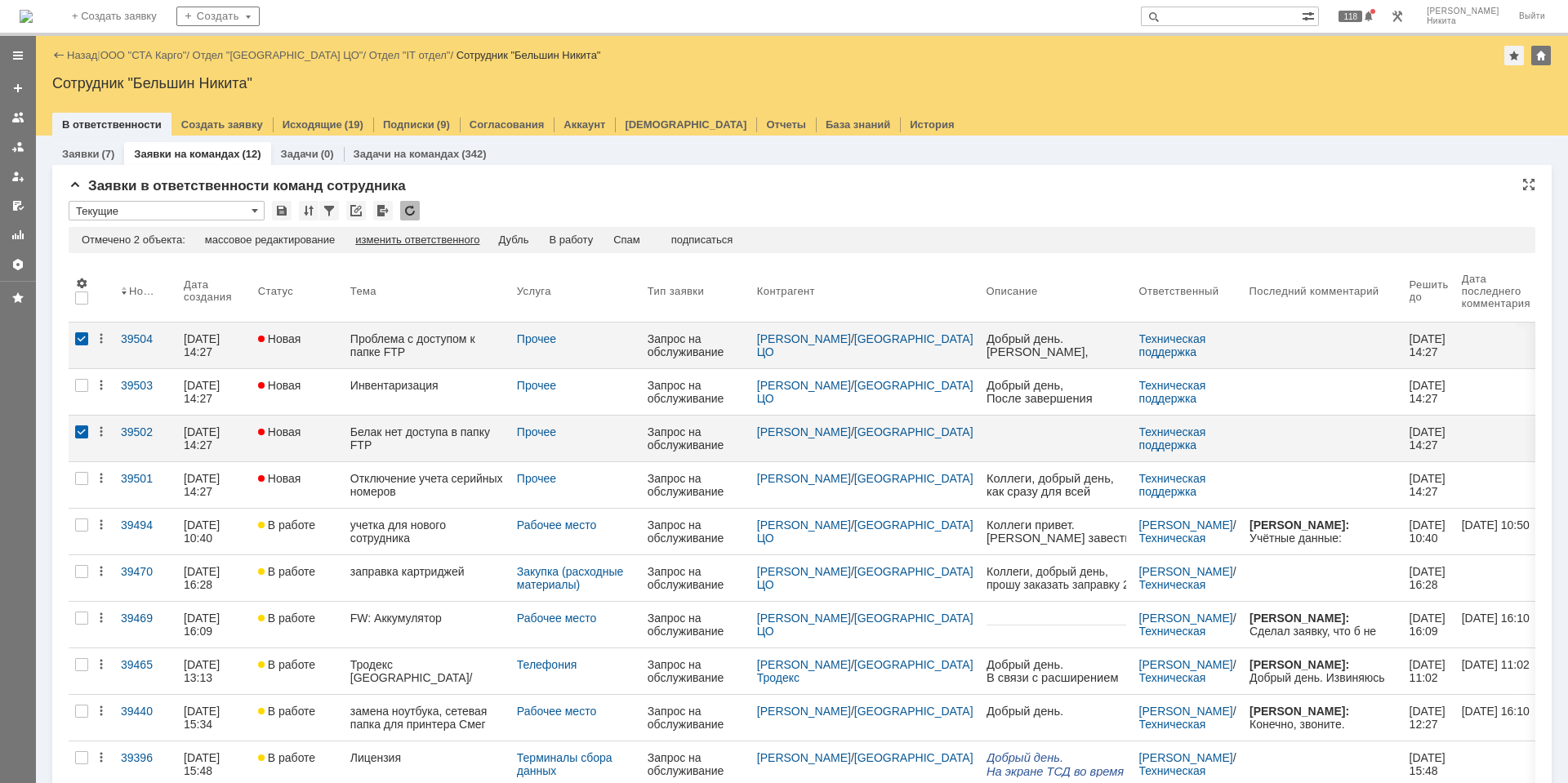
click at [362, 241] on div "изменить ответственного" at bounding box center [417, 240] width 124 height 13
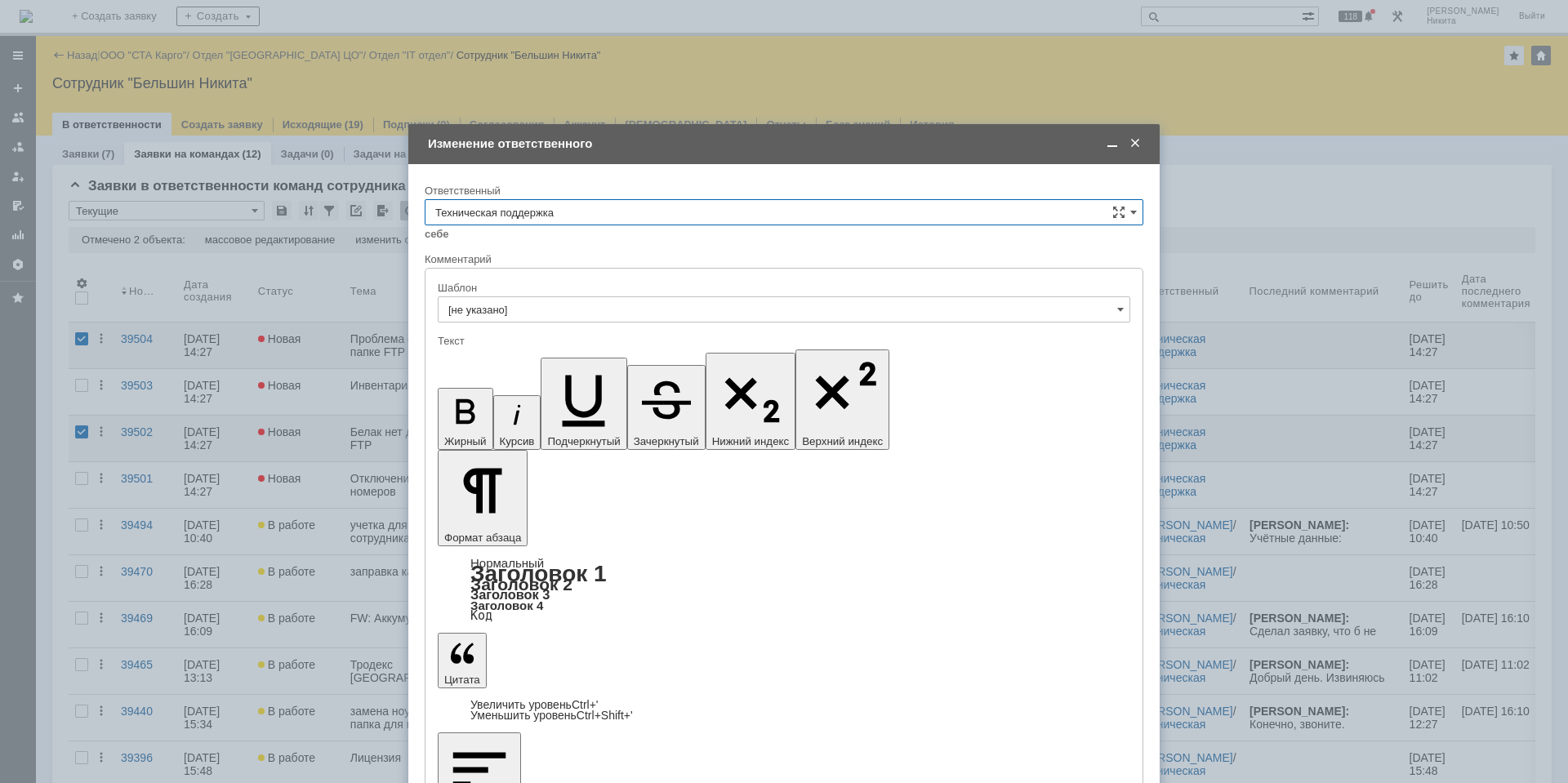
click at [591, 226] on div "себе своей команде" at bounding box center [784, 233] width 718 height 16
click at [592, 223] on input "Техническая поддержка" at bounding box center [784, 212] width 718 height 26
click at [584, 349] on span "[PERSON_NAME]" at bounding box center [784, 356] width 697 height 13
type input "[PERSON_NAME]"
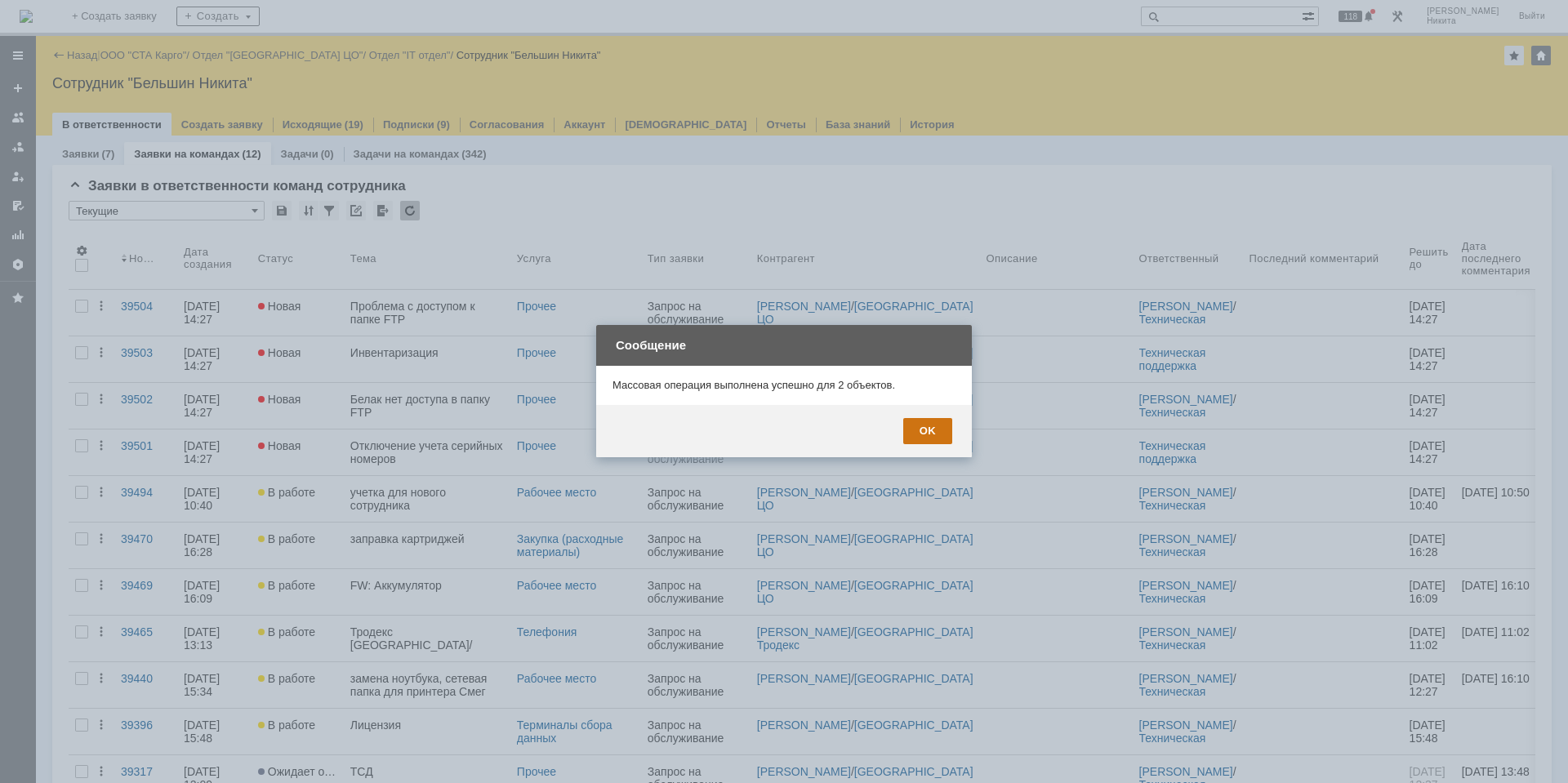
scroll to position [0, 0]
click at [933, 437] on div "OK" at bounding box center [928, 431] width 49 height 26
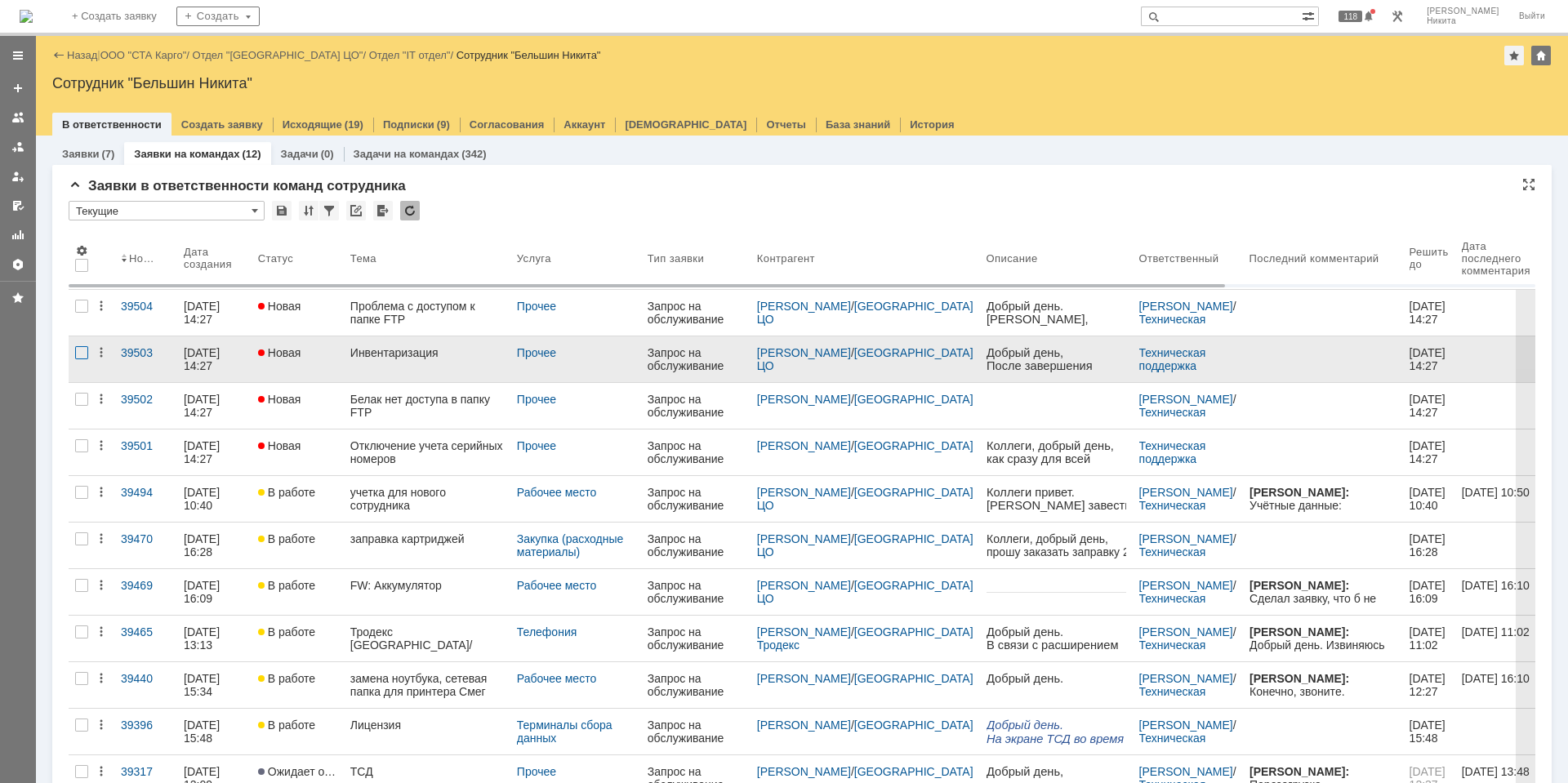
click at [79, 357] on div at bounding box center [81, 352] width 13 height 13
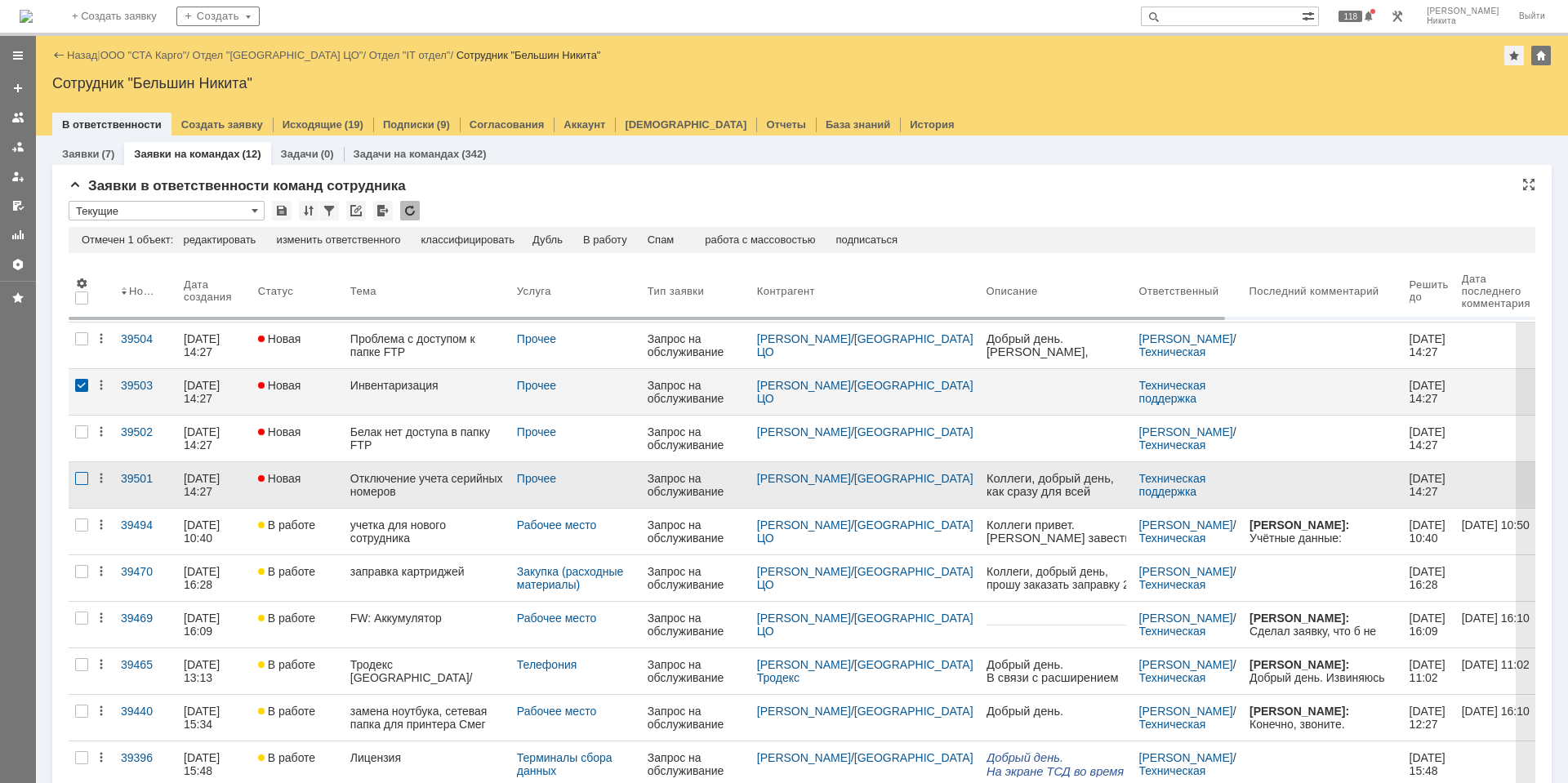
click at [82, 479] on div at bounding box center [81, 478] width 13 height 13
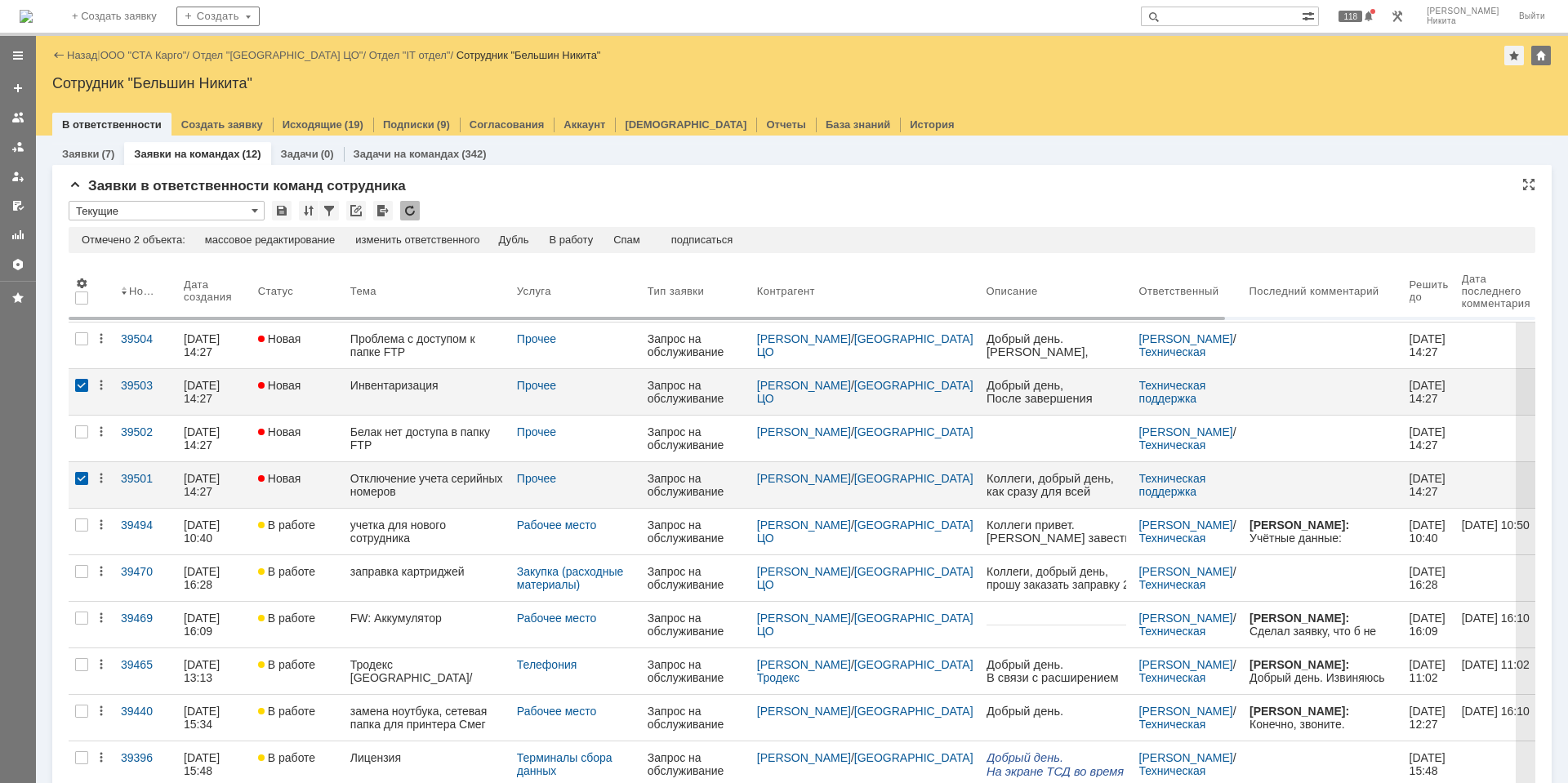
click at [393, 231] on div "Отмечено 2 объекта: редактировать массовое редактирование изменить ответственно…" at bounding box center [802, 240] width 1466 height 26
click at [405, 239] on div "изменить ответственного" at bounding box center [417, 240] width 124 height 13
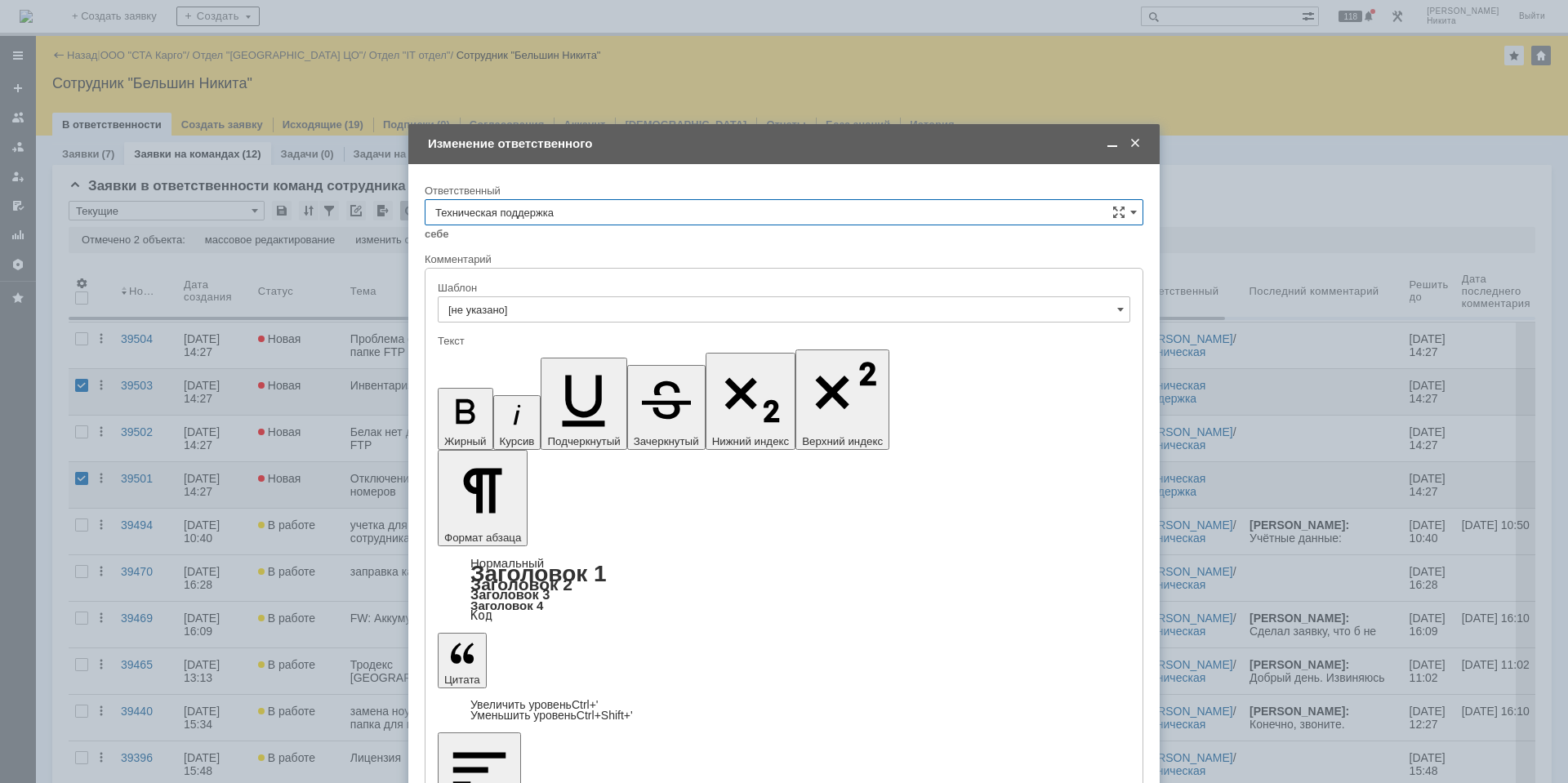
click at [608, 221] on input "Техническая поддержка" at bounding box center [784, 212] width 718 height 26
click at [582, 246] on span "Поддержка 1С" at bounding box center [784, 250] width 697 height 13
type input "Поддержка 1С"
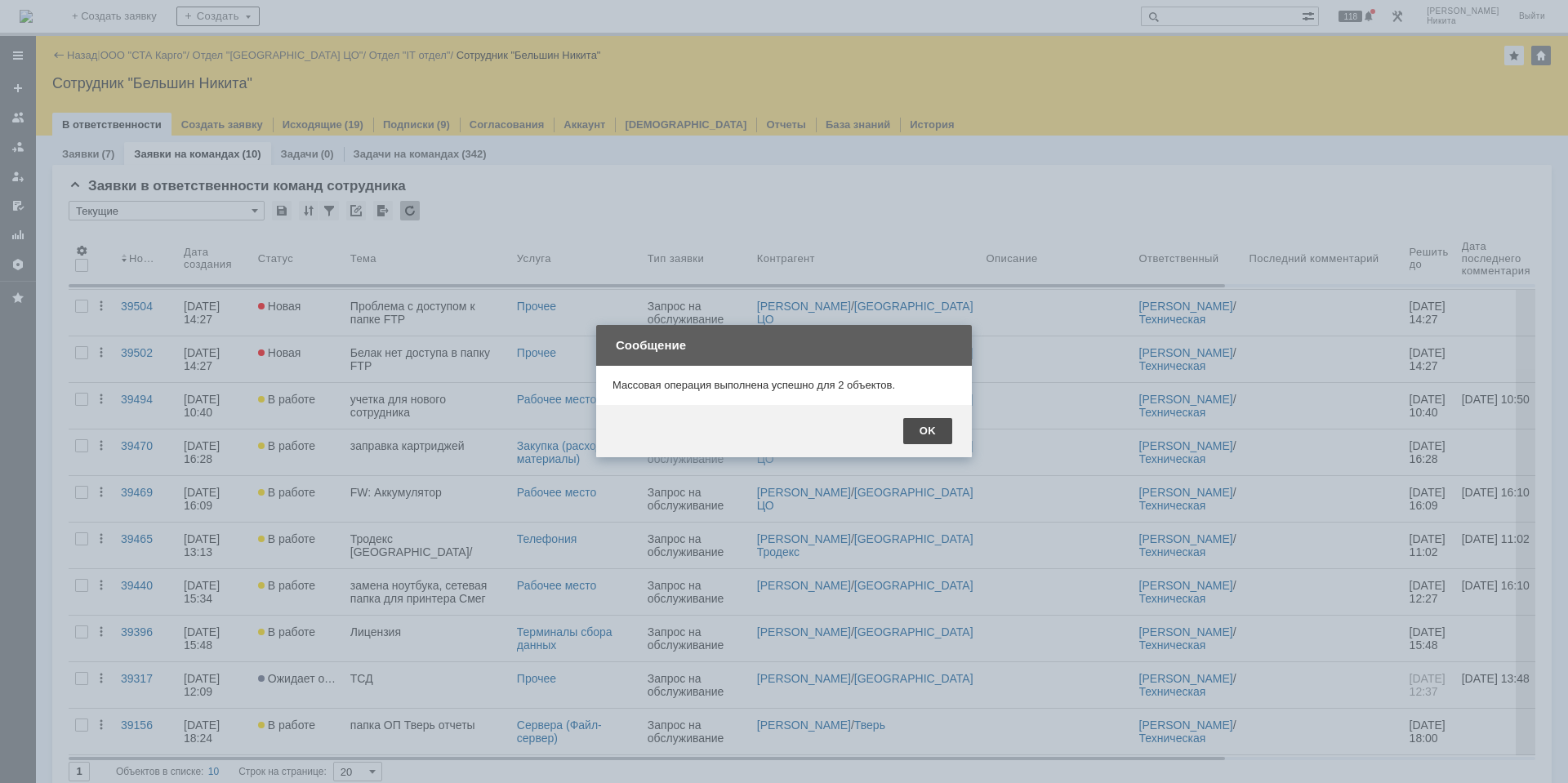
click at [930, 434] on div "OK" at bounding box center [928, 431] width 49 height 26
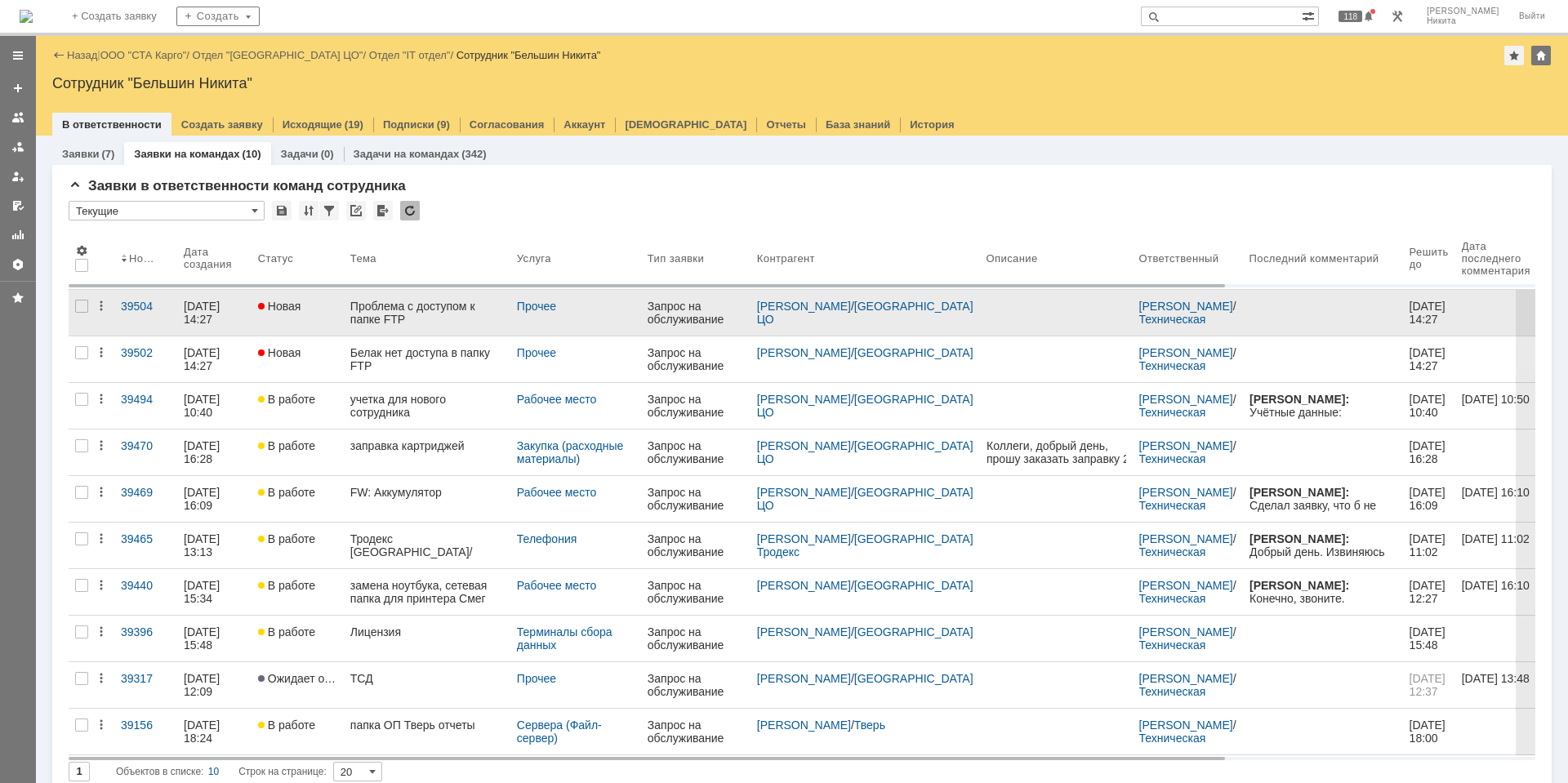
click at [374, 295] on link "Проблема с доступом к папке FTP" at bounding box center [427, 313] width 166 height 46
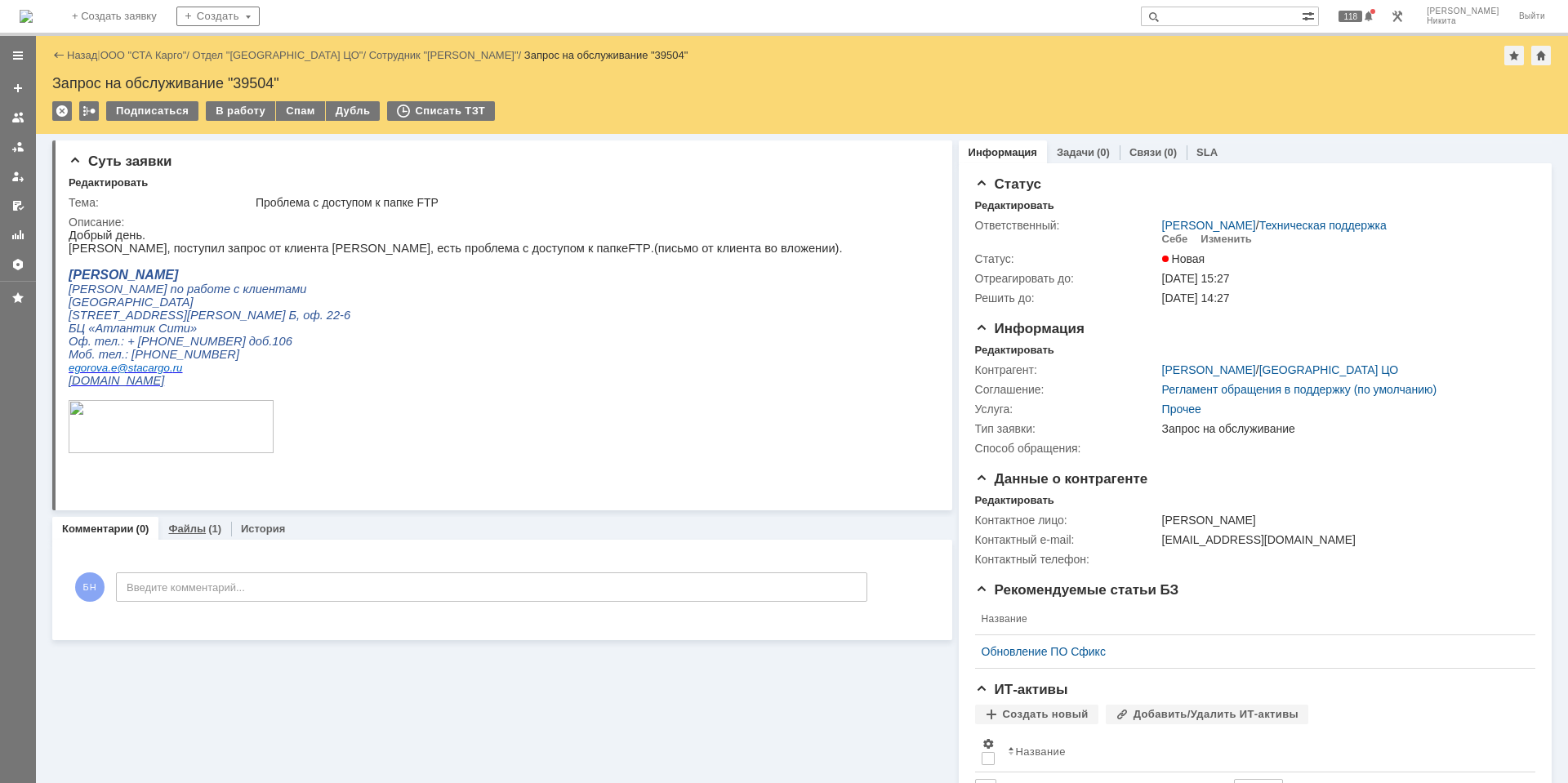
click at [203, 534] on div "Файлы (1)" at bounding box center [194, 529] width 53 height 11
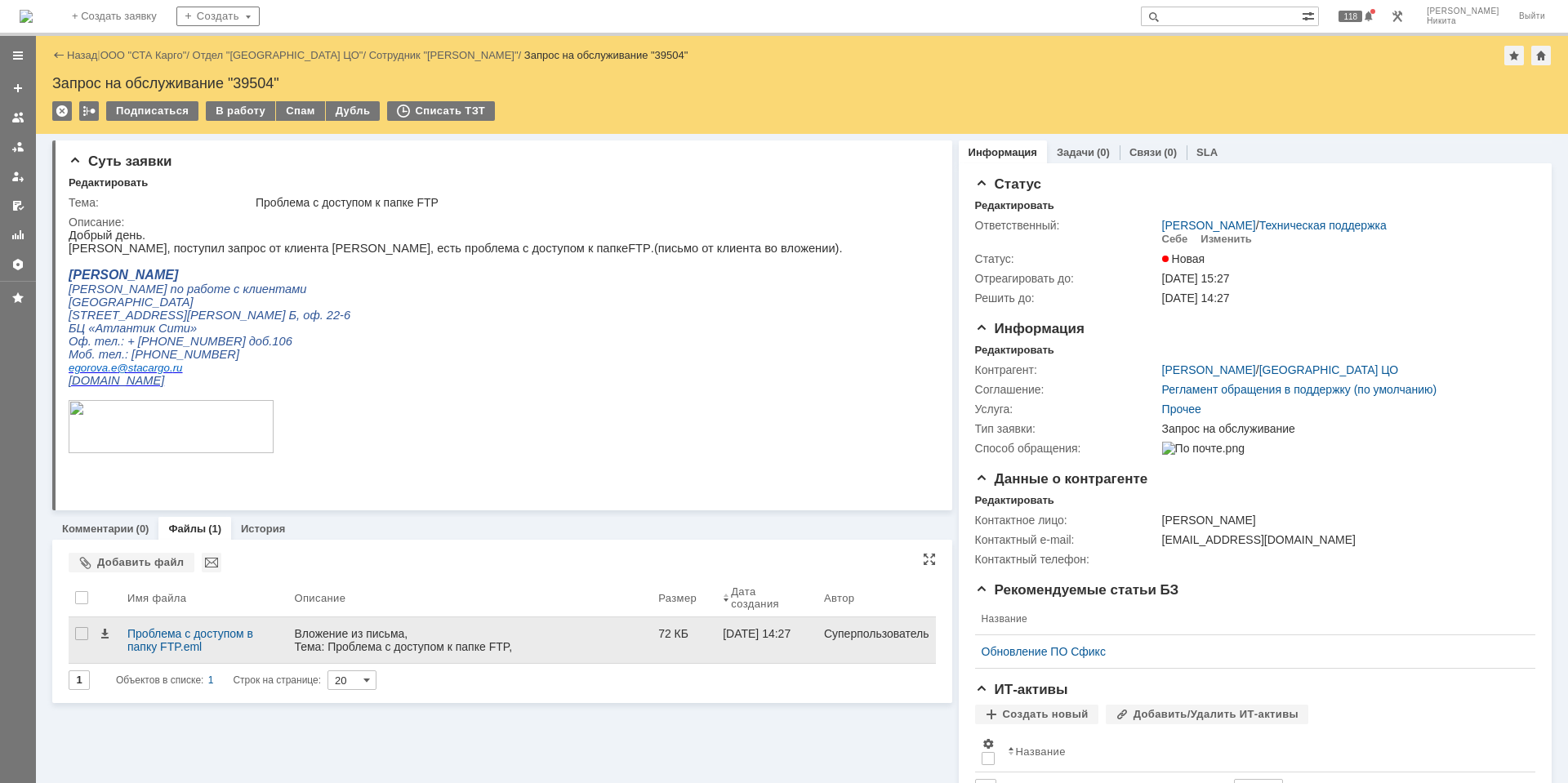
click at [375, 645] on div "Вложение из письма, Тема: Проблема с доступом к папке FTP, Отправитель: [PERSON…" at bounding box center [470, 653] width 351 height 53
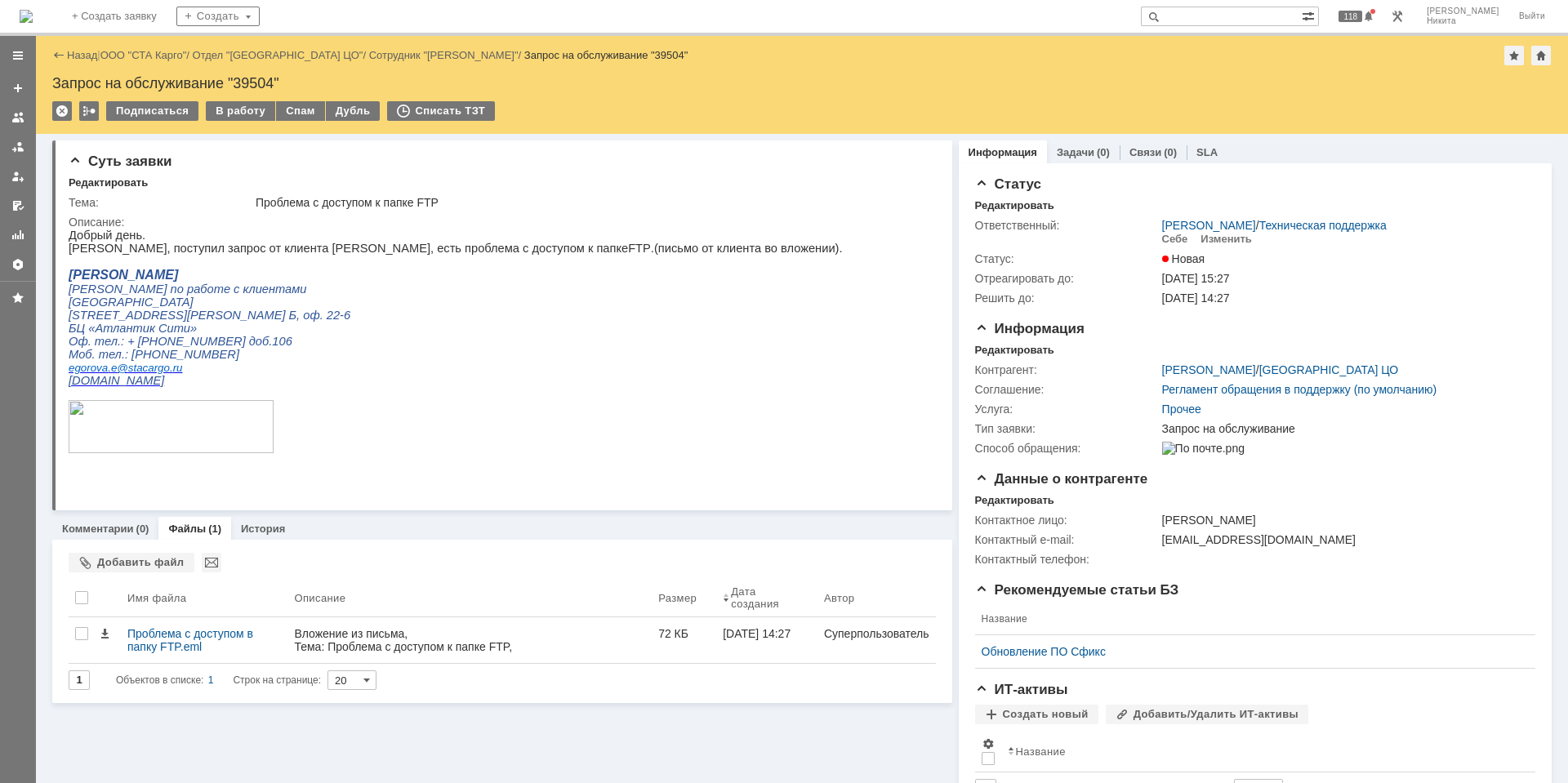
click at [32, 18] on img at bounding box center [25, 16] width 13 height 13
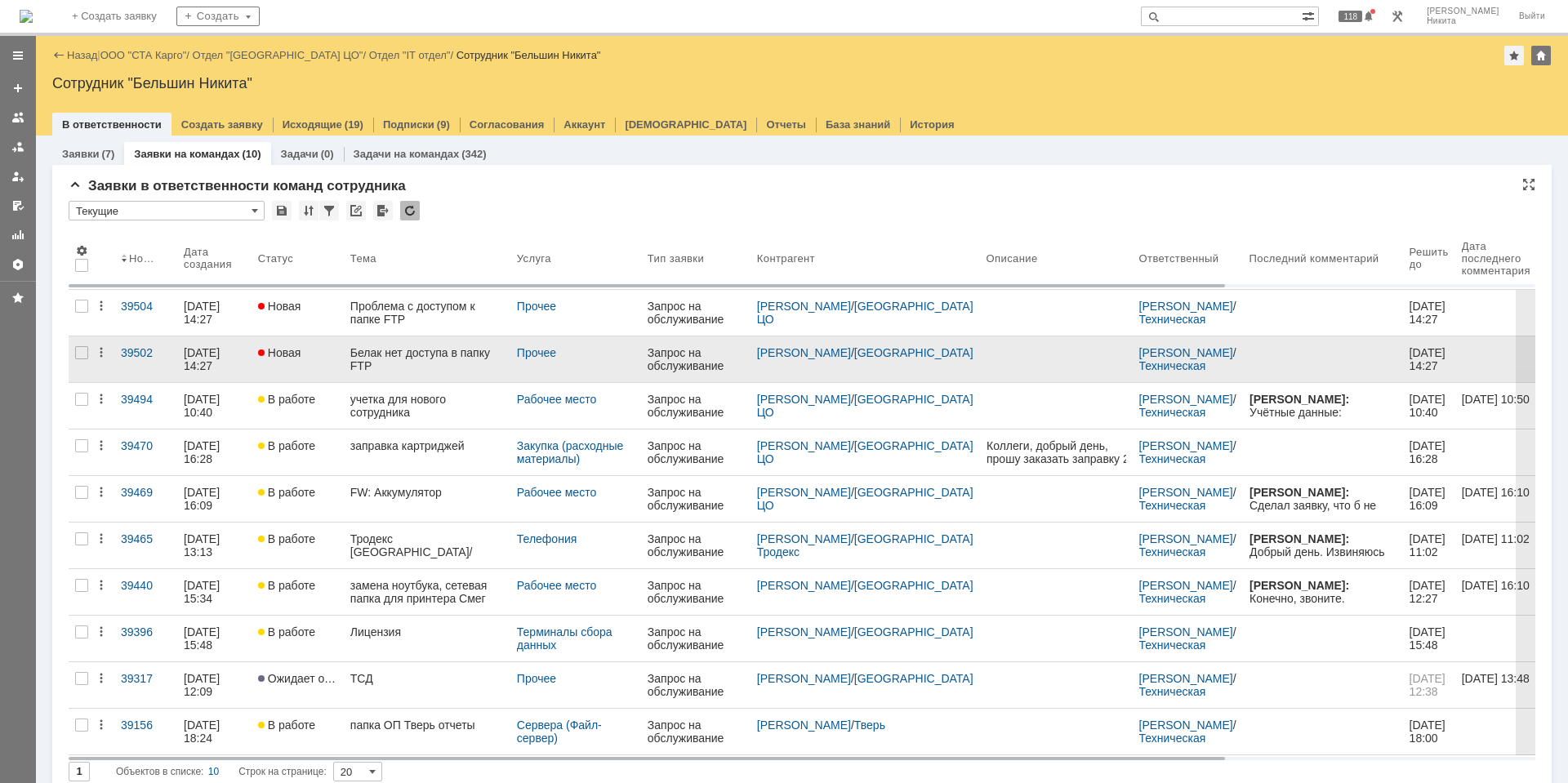
click at [419, 350] on div "Белак нет доступа в папку FTP" at bounding box center [427, 359] width 153 height 26
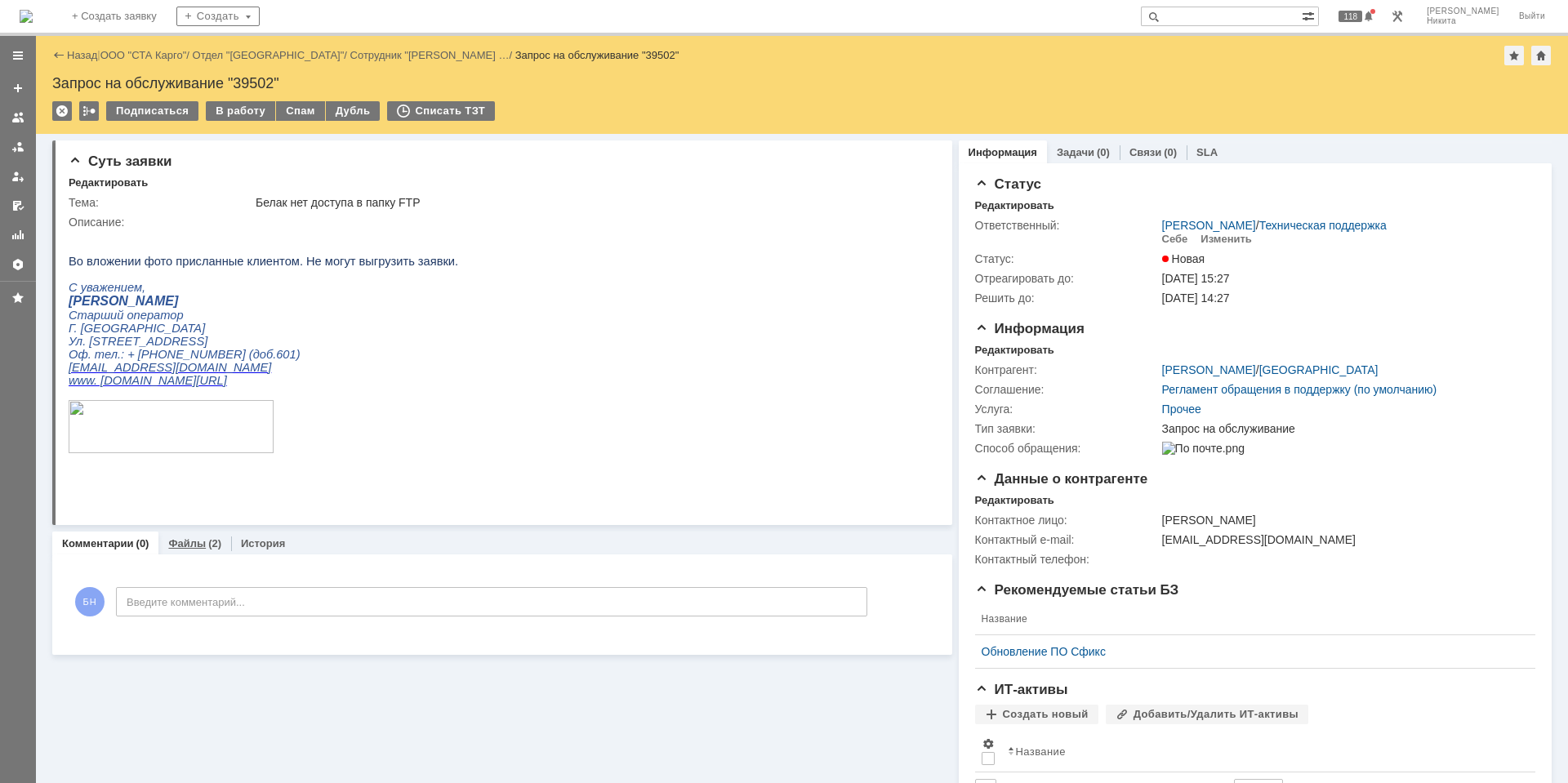
click at [201, 539] on link "Файлы" at bounding box center [187, 543] width 38 height 12
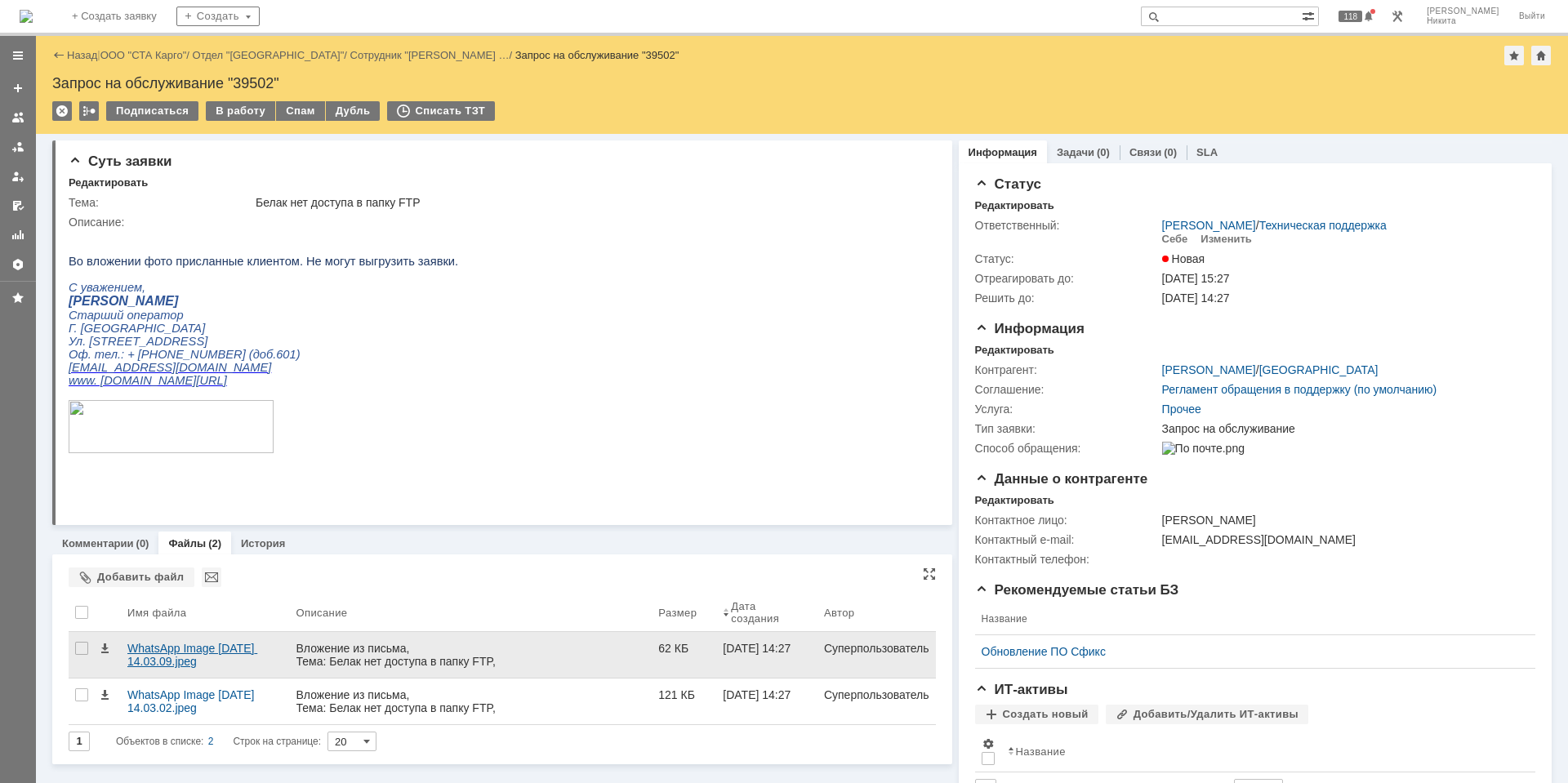
click at [194, 652] on div "WhatsApp Image [DATE] 14.03.09.jpeg" at bounding box center [205, 655] width 156 height 26
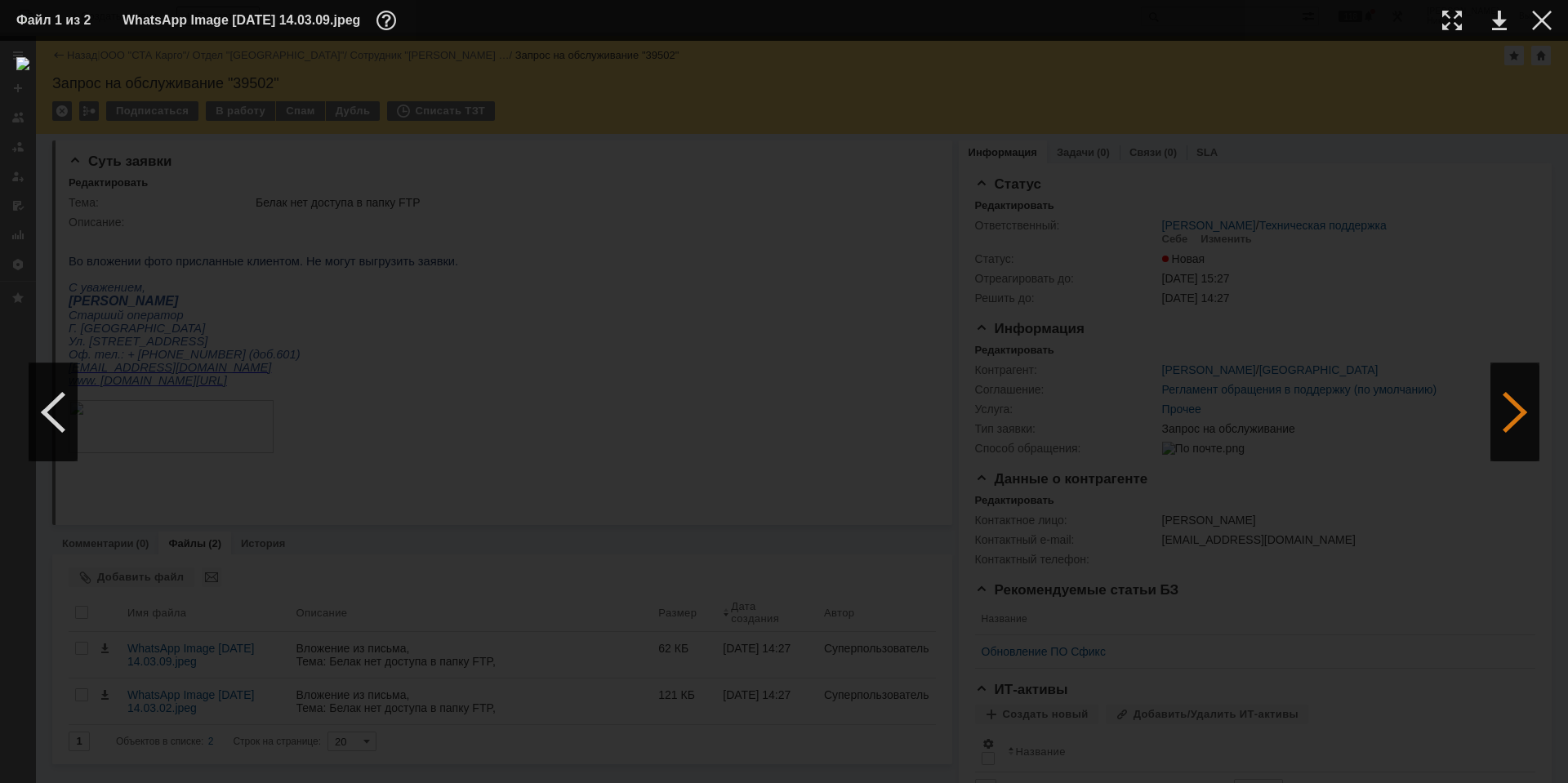
click at [1514, 421] on div at bounding box center [1515, 413] width 49 height 98
click at [1534, 18] on div at bounding box center [1542, 20] width 19 height 19
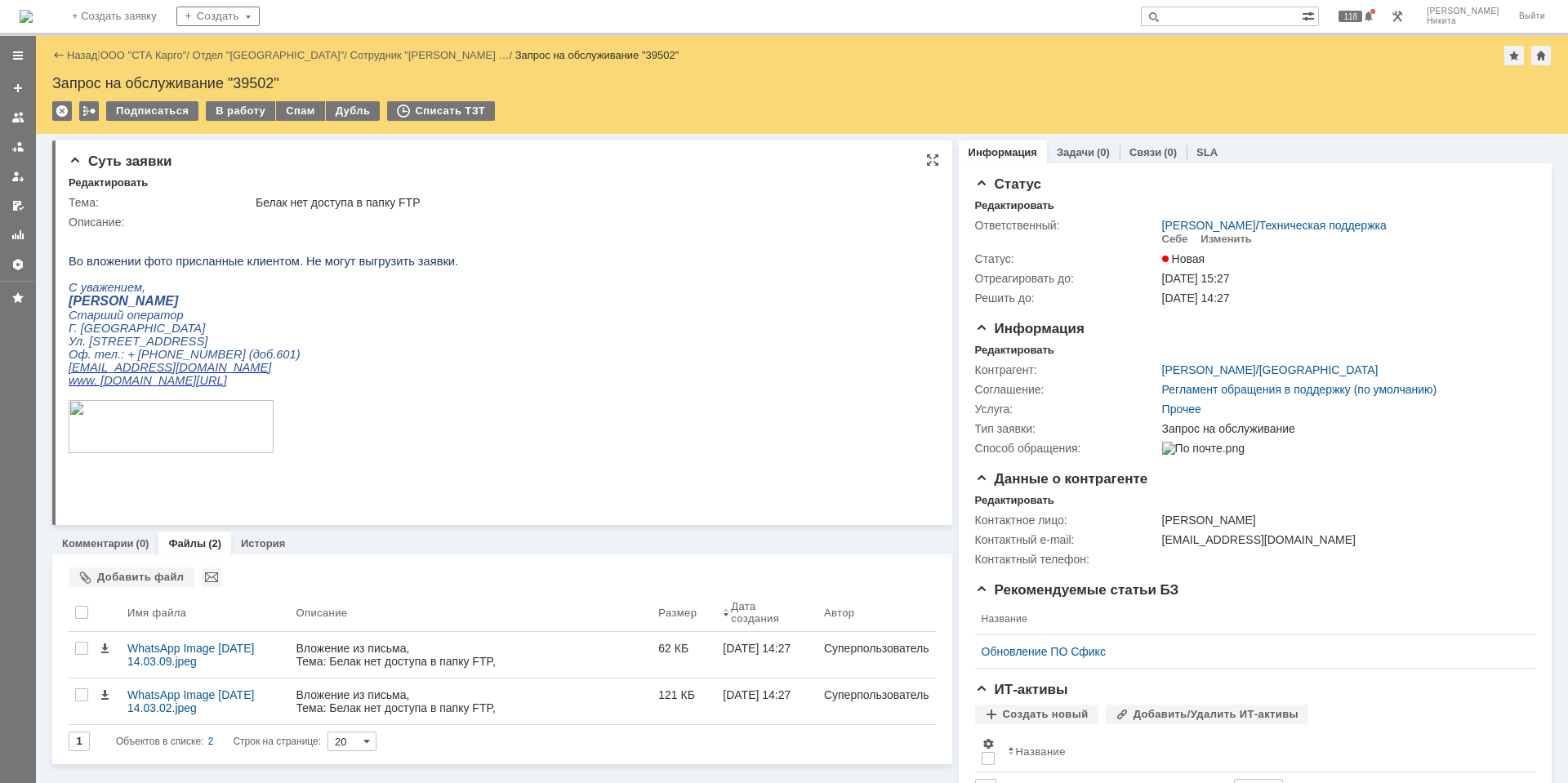
click at [331, 276] on p at bounding box center [263, 274] width 390 height 13
click at [32, 15] on img at bounding box center [25, 16] width 13 height 13
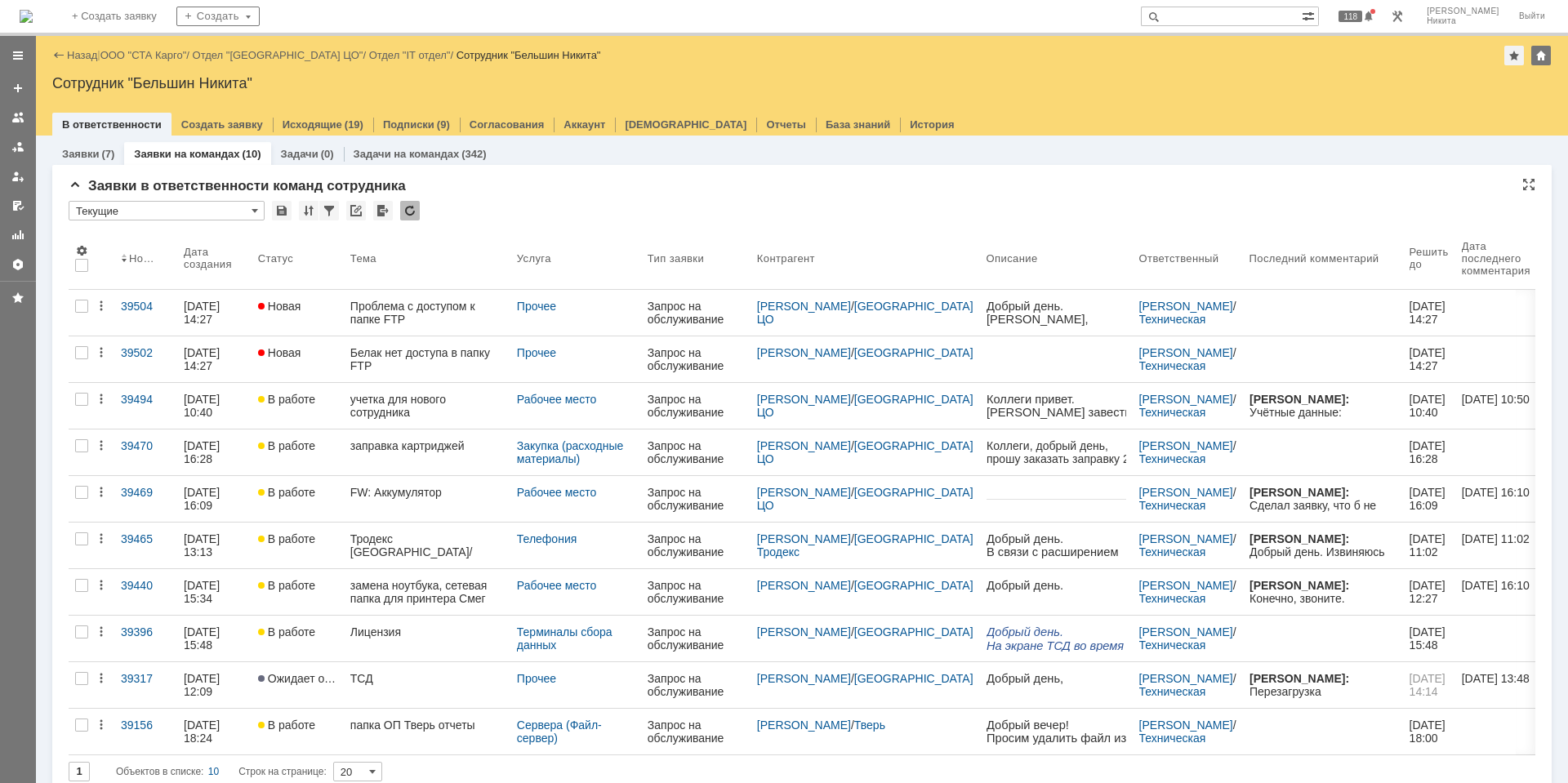
click at [415, 212] on div at bounding box center [410, 210] width 19 height 19
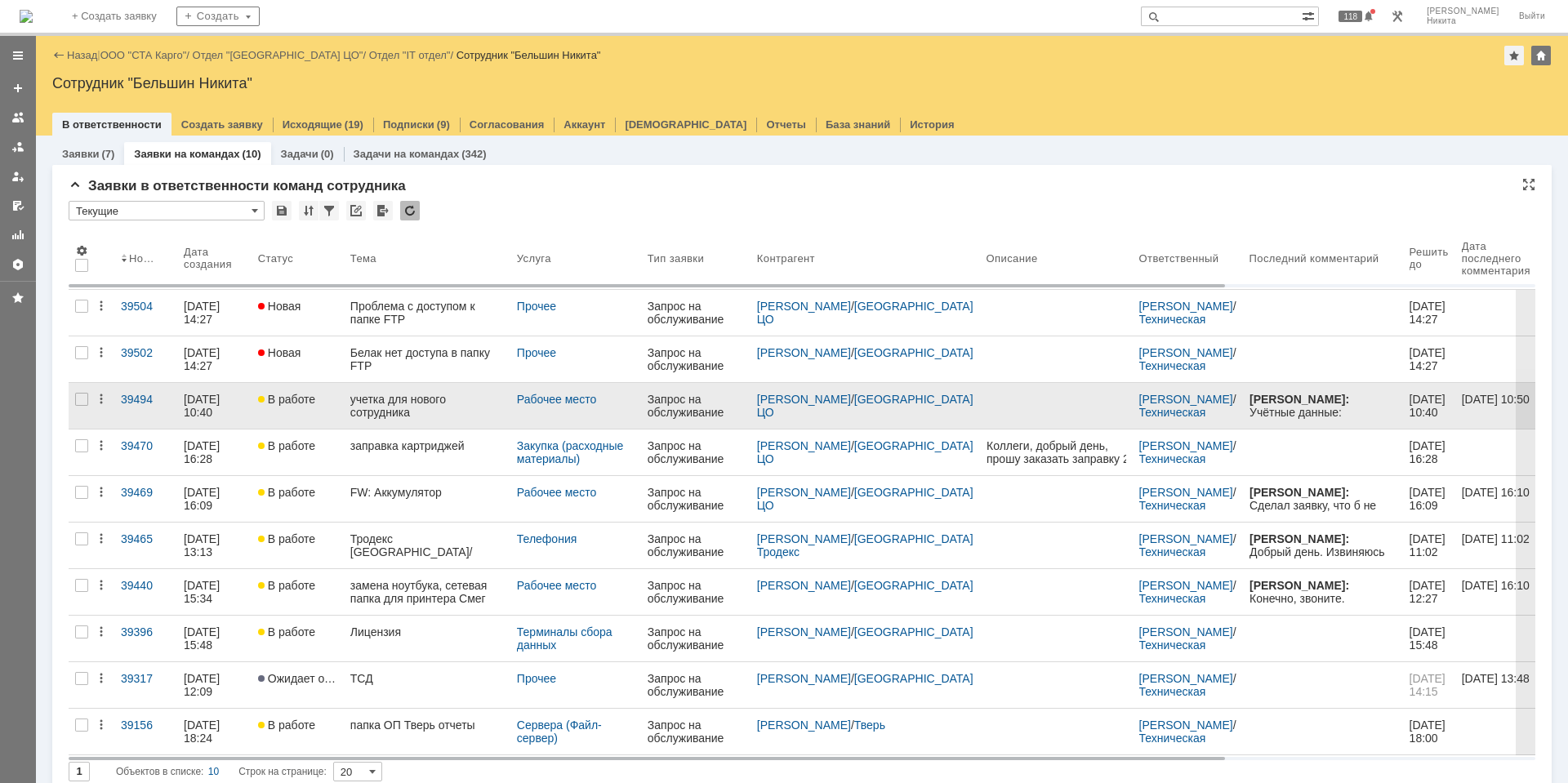
click at [390, 406] on div "учетка для нового сотрудника" at bounding box center [427, 406] width 153 height 26
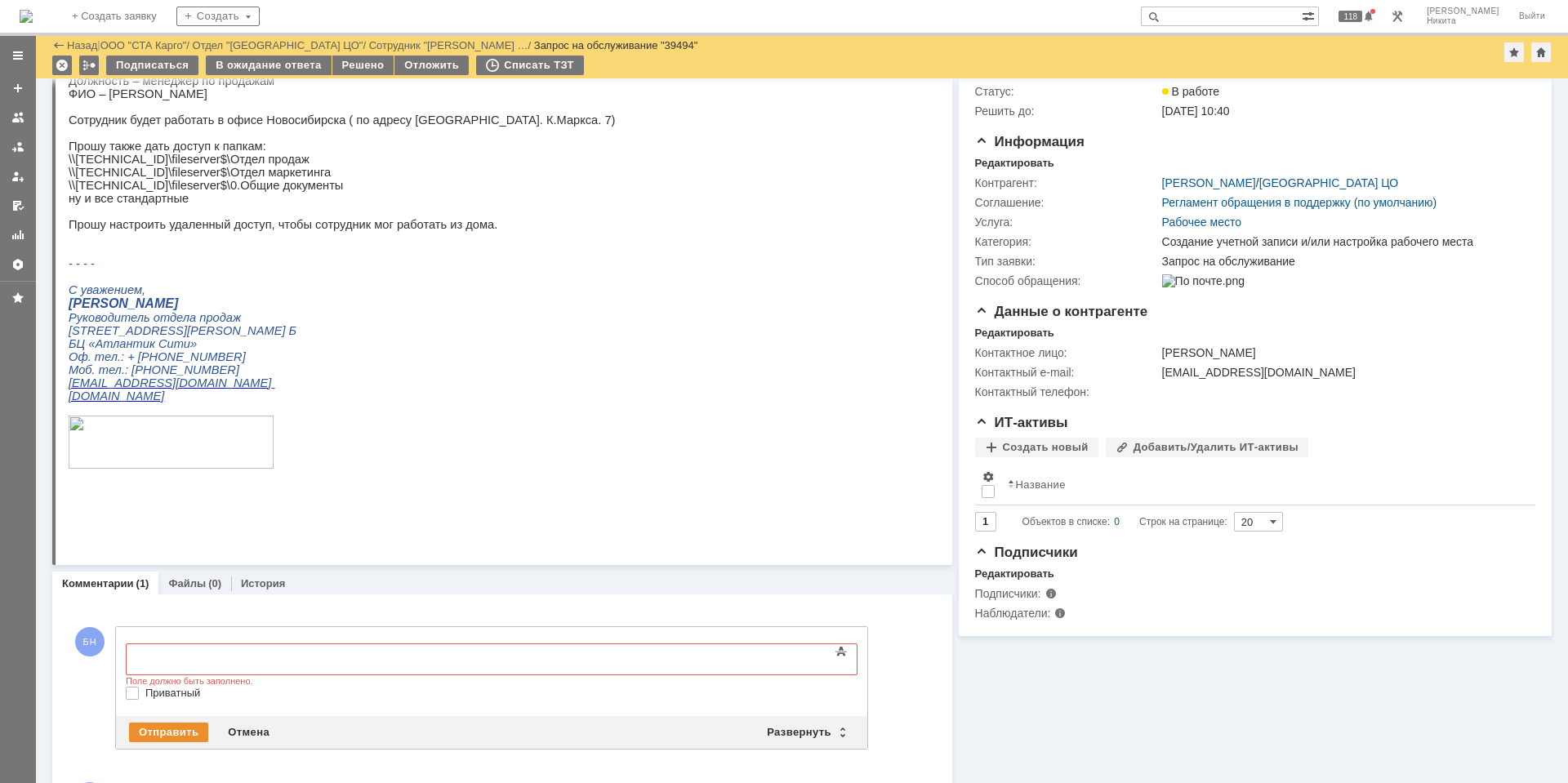
click at [291, 257] on p at bounding box center [342, 250] width 547 height 13
click at [224, 152] on p "Прошу также дать доступ к папкам:" at bounding box center [342, 145] width 547 height 13
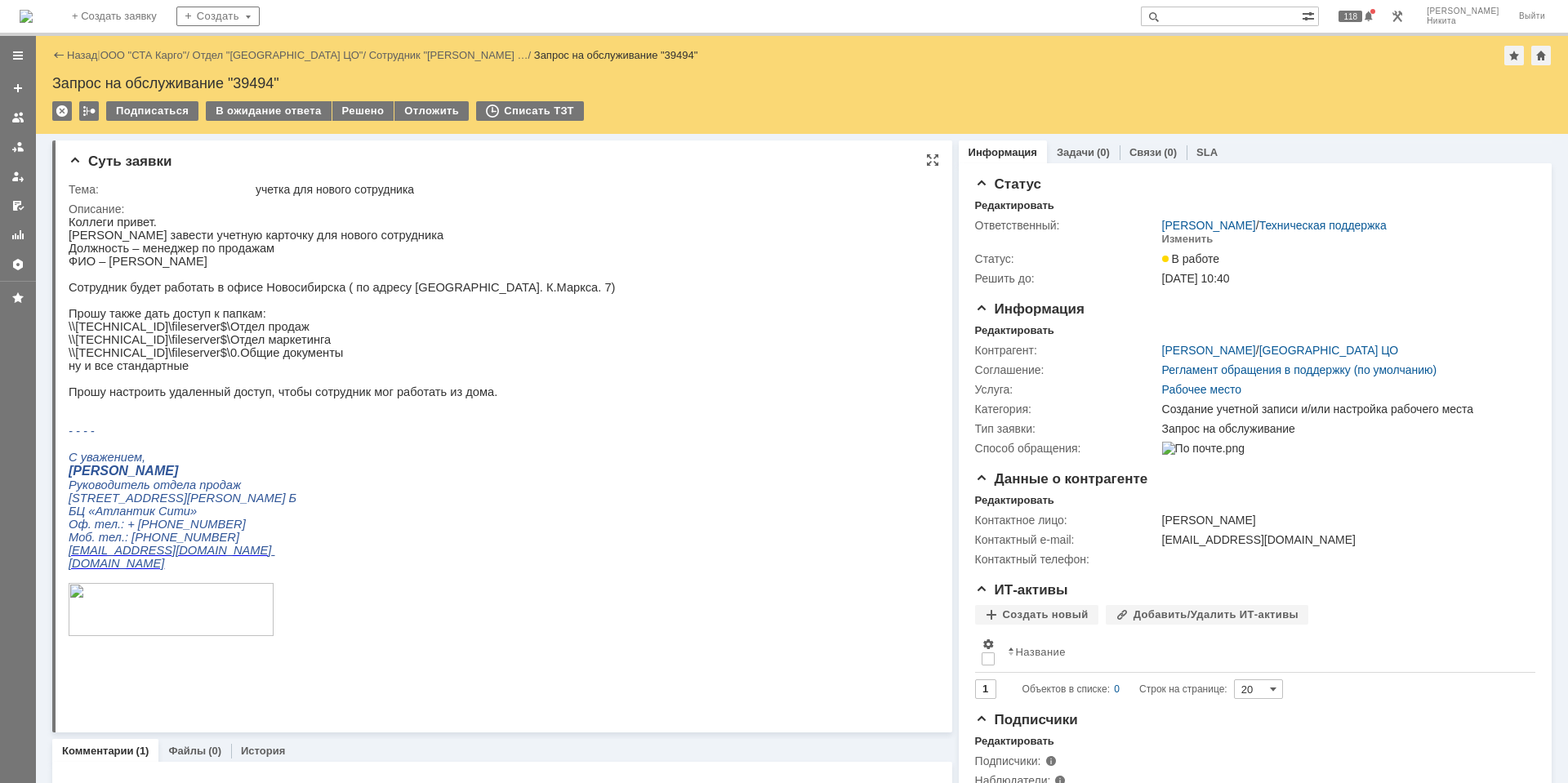
scroll to position [245, 0]
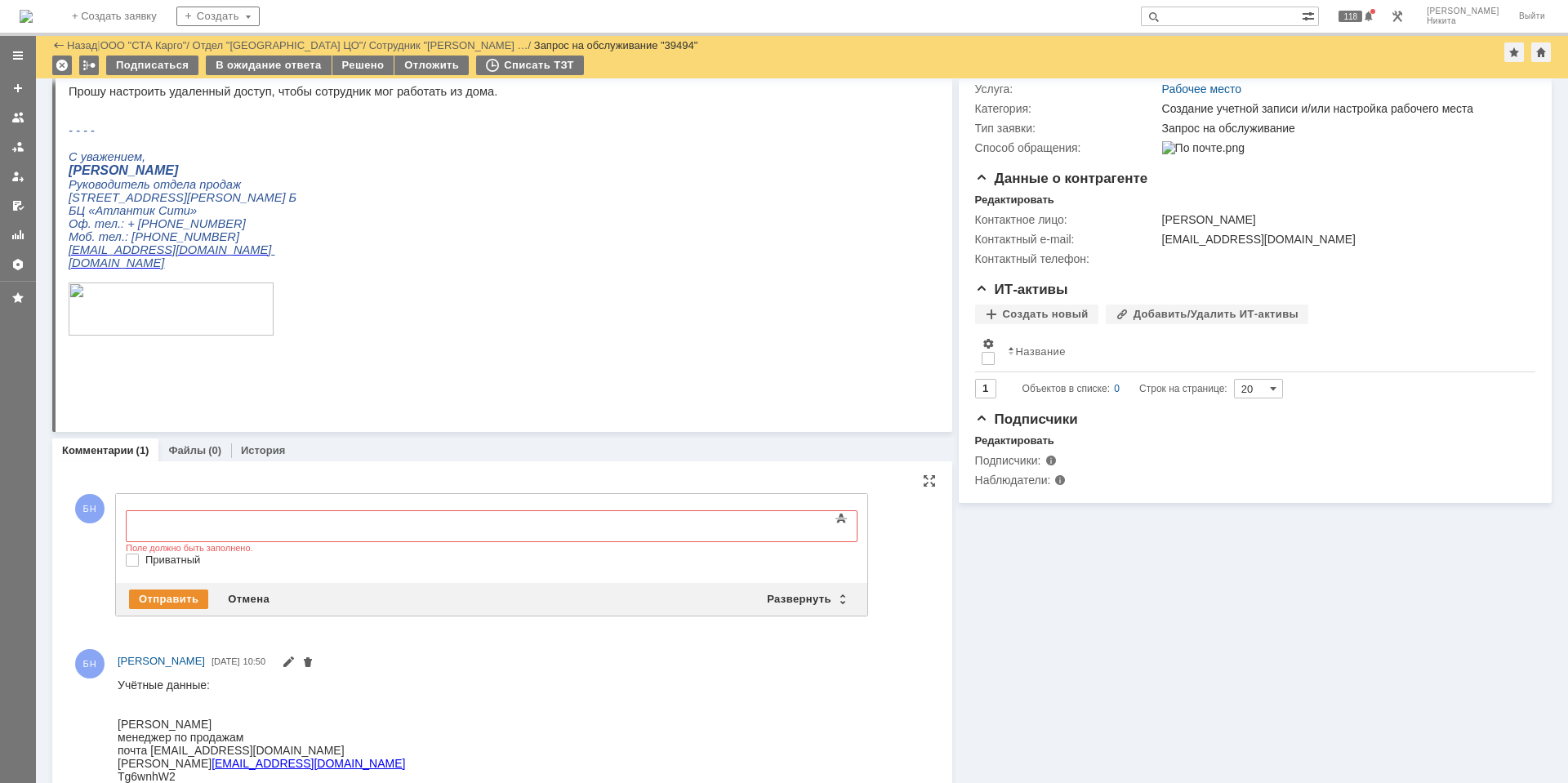
click at [235, 526] on div at bounding box center [258, 524] width 232 height 13
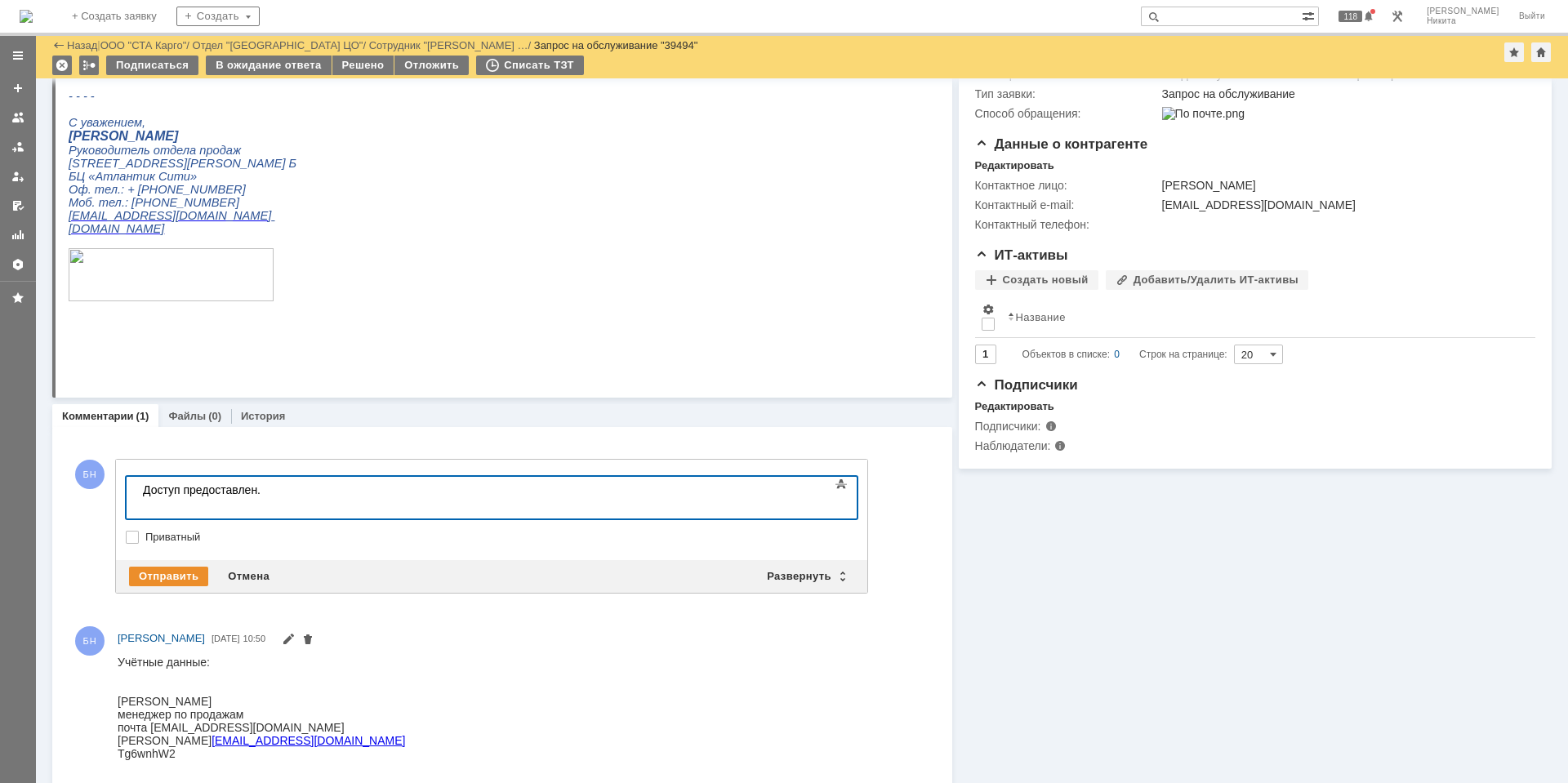
scroll to position [290, 0]
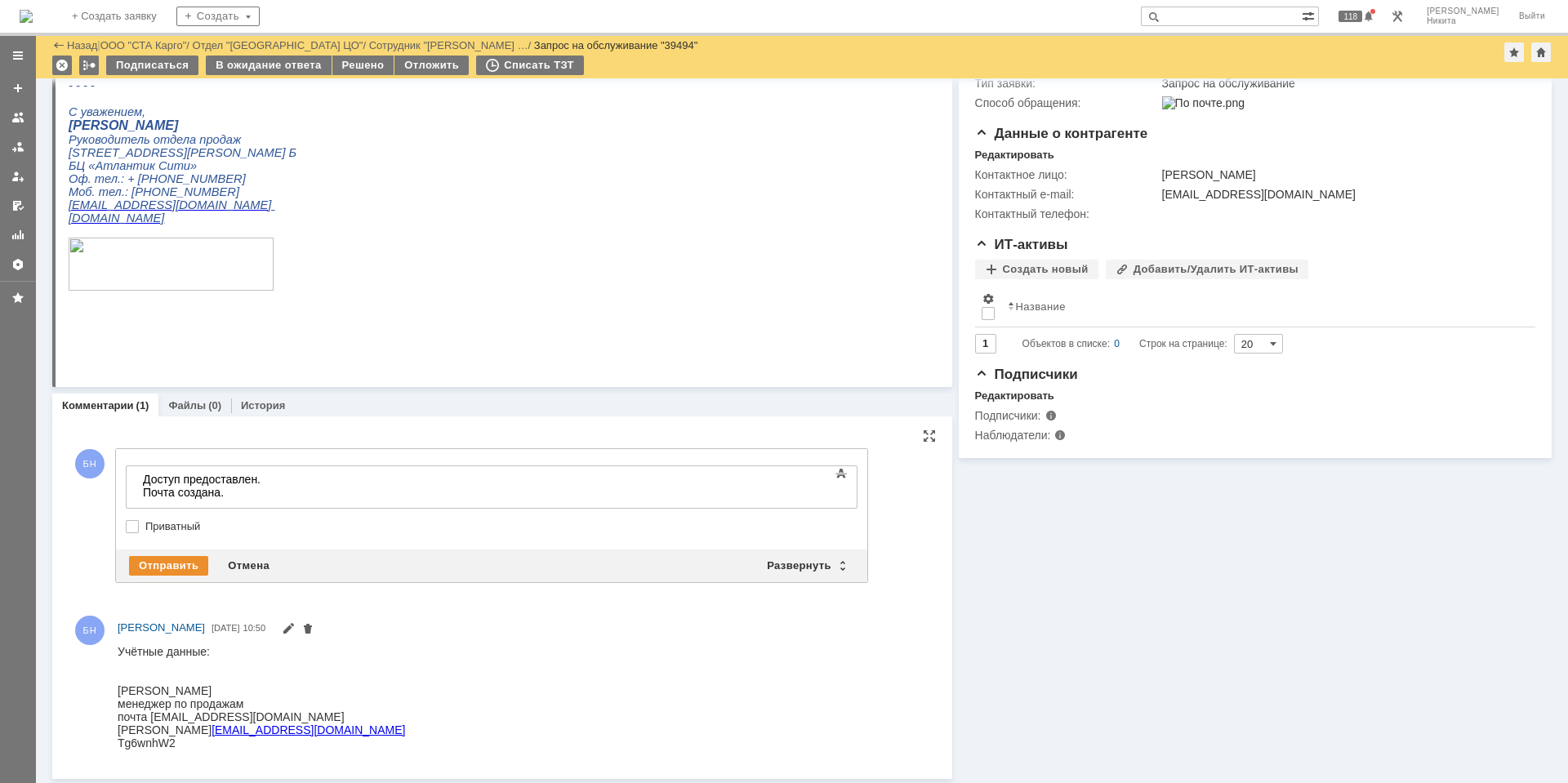
click at [173, 718] on div "почта [EMAIL_ADDRESS][DOMAIN_NAME]" at bounding box center [261, 716] width 287 height 13
copy div "matvienko"
click at [177, 716] on div "почта [EMAIL_ADDRESS][DOMAIN_NAME]" at bounding box center [261, 716] width 287 height 13
click at [335, 731] on html "Учётные данные: [PERSON_NAME] менеджер по продажам почта [EMAIL_ADDRESS][DOMAIN…" at bounding box center [519, 695] width 803 height 104
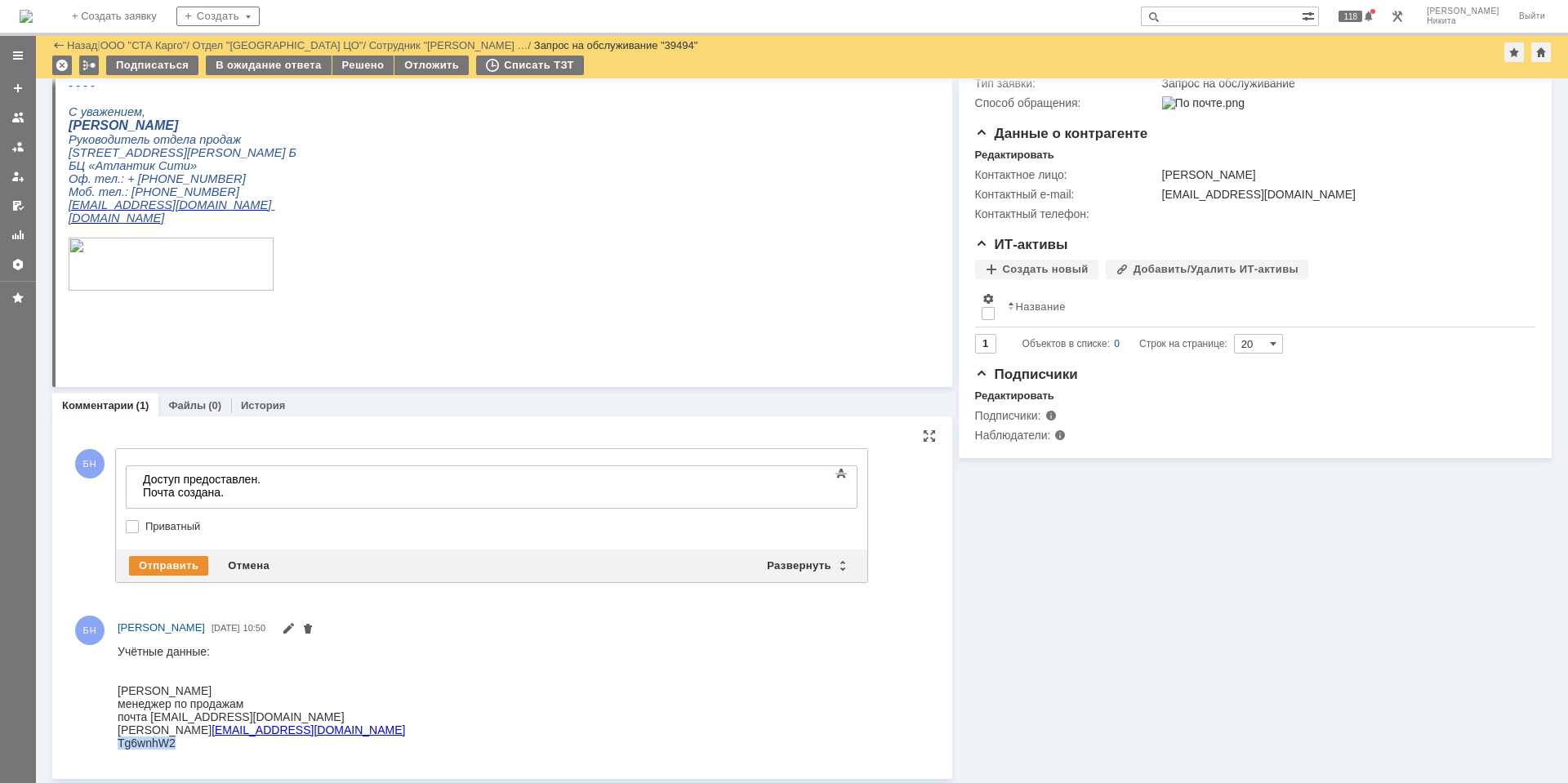
click at [335, 730] on html "Учётные данные: [PERSON_NAME] менеджер по продажам почта [EMAIL_ADDRESS][DOMAIN…" at bounding box center [519, 695] width 803 height 104
copy div "Tg6wnhW2"
drag, startPoint x: 321, startPoint y: 732, endPoint x: 152, endPoint y: 726, distance: 169.1
click at [152, 726] on html "Учётные данные: [PERSON_NAME] менеджер по продажам почта [EMAIL_ADDRESS][DOMAIN…" at bounding box center [519, 695] width 803 height 104
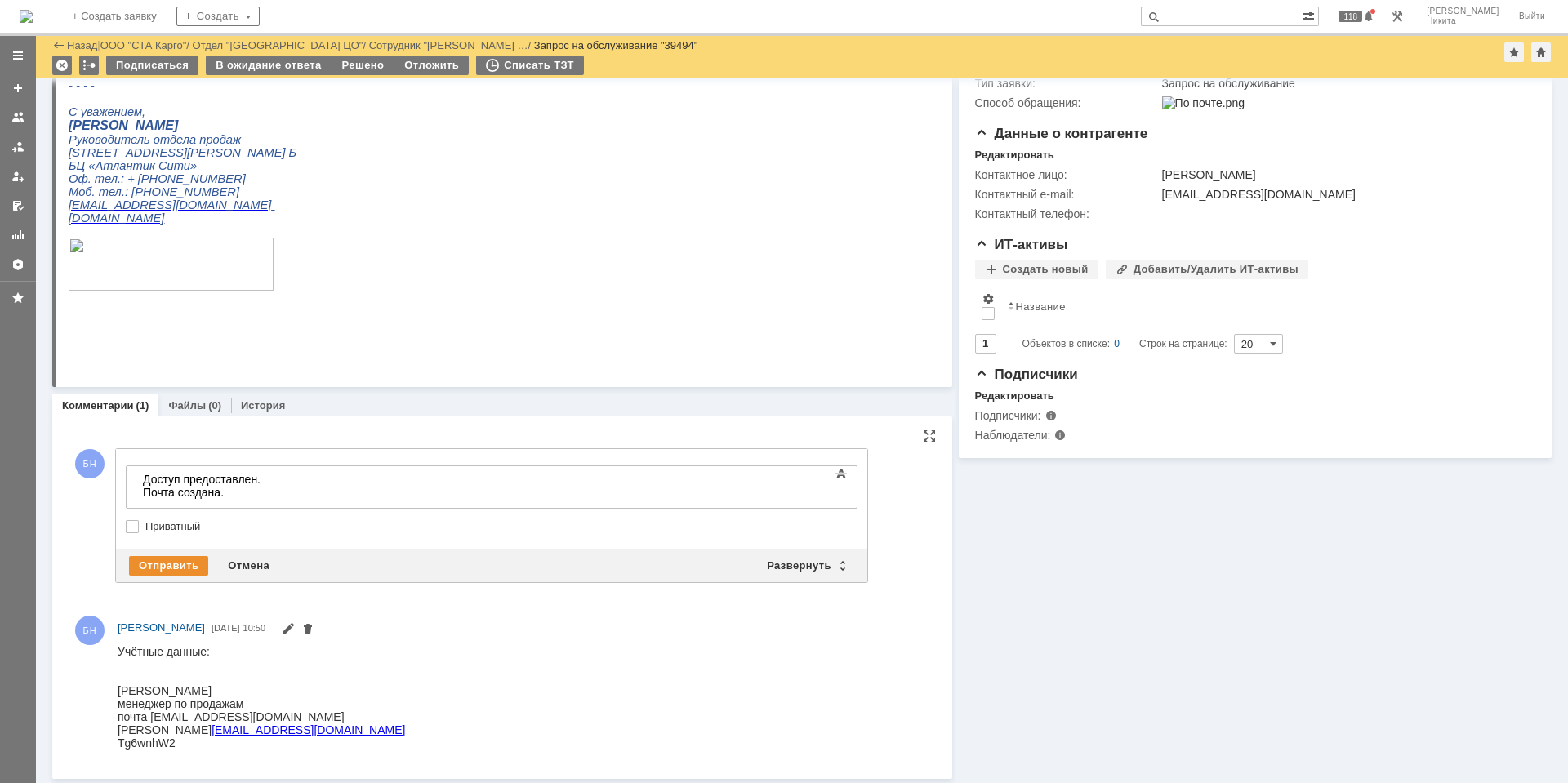
click at [145, 727] on div "Логин [EMAIL_ADDRESS][DOMAIN_NAME]" at bounding box center [261, 729] width 287 height 13
click at [140, 730] on div "Логин [EMAIL_ADDRESS][DOMAIN_NAME]" at bounding box center [261, 729] width 287 height 13
copy div "Логин [EMAIL_ADDRESS][DOMAIN_NAME]"
